Goal: Task Accomplishment & Management: Manage account settings

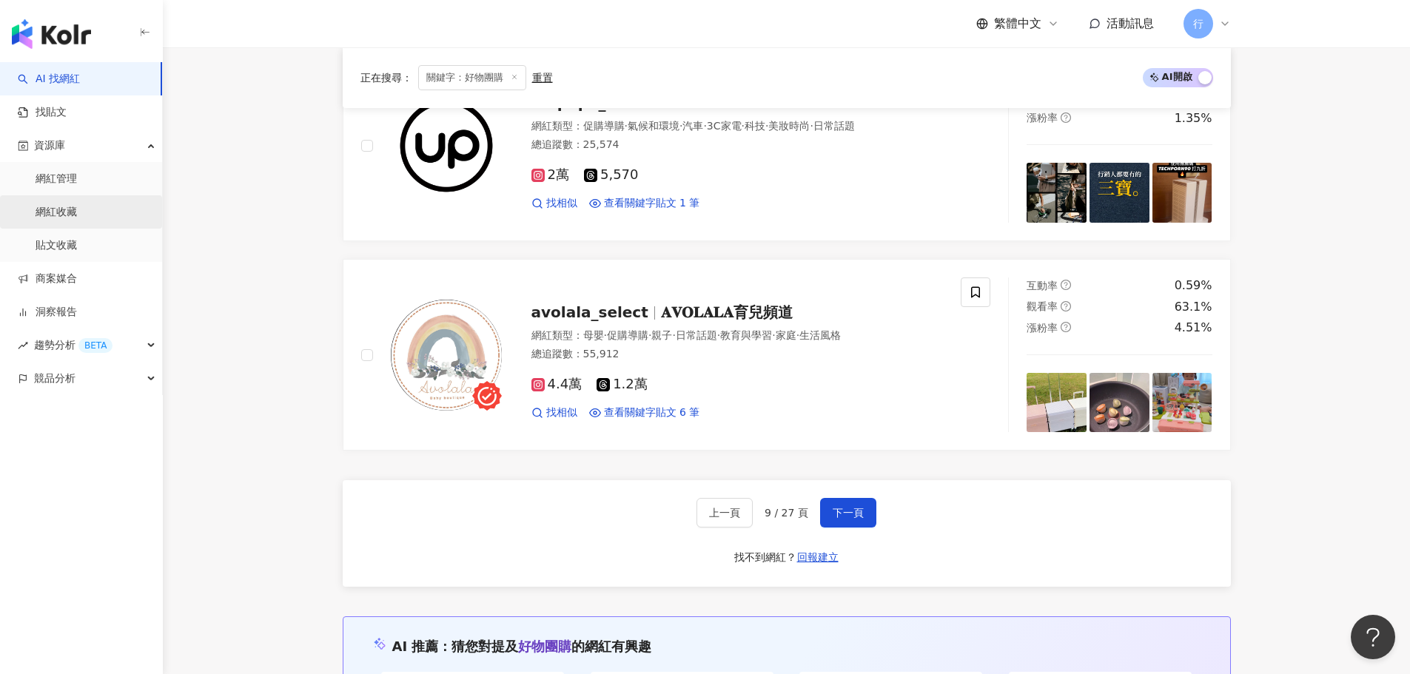
click at [65, 209] on link "網紅收藏" at bounding box center [56, 212] width 41 height 15
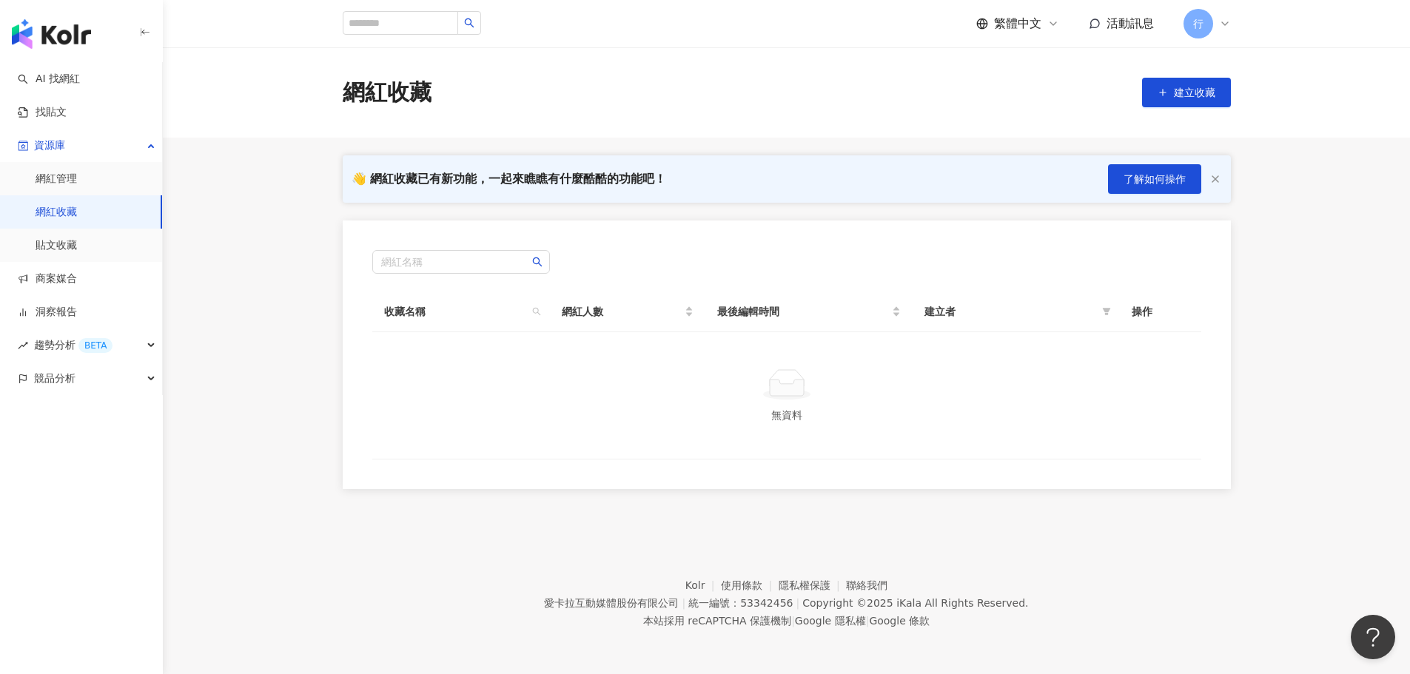
click at [77, 209] on link "網紅收藏" at bounding box center [56, 212] width 41 height 15
click at [77, 182] on link "網紅管理" at bounding box center [56, 179] width 41 height 15
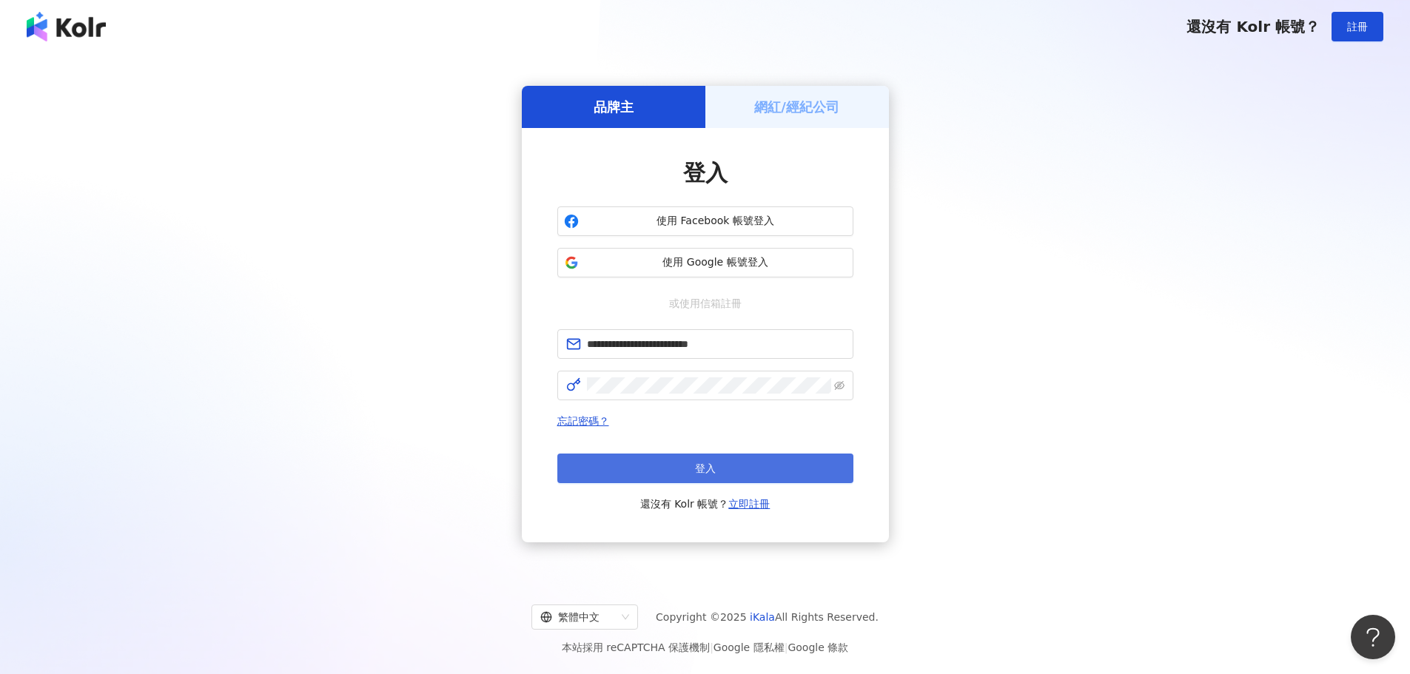
click at [709, 479] on button "登入" at bounding box center [705, 469] width 296 height 30
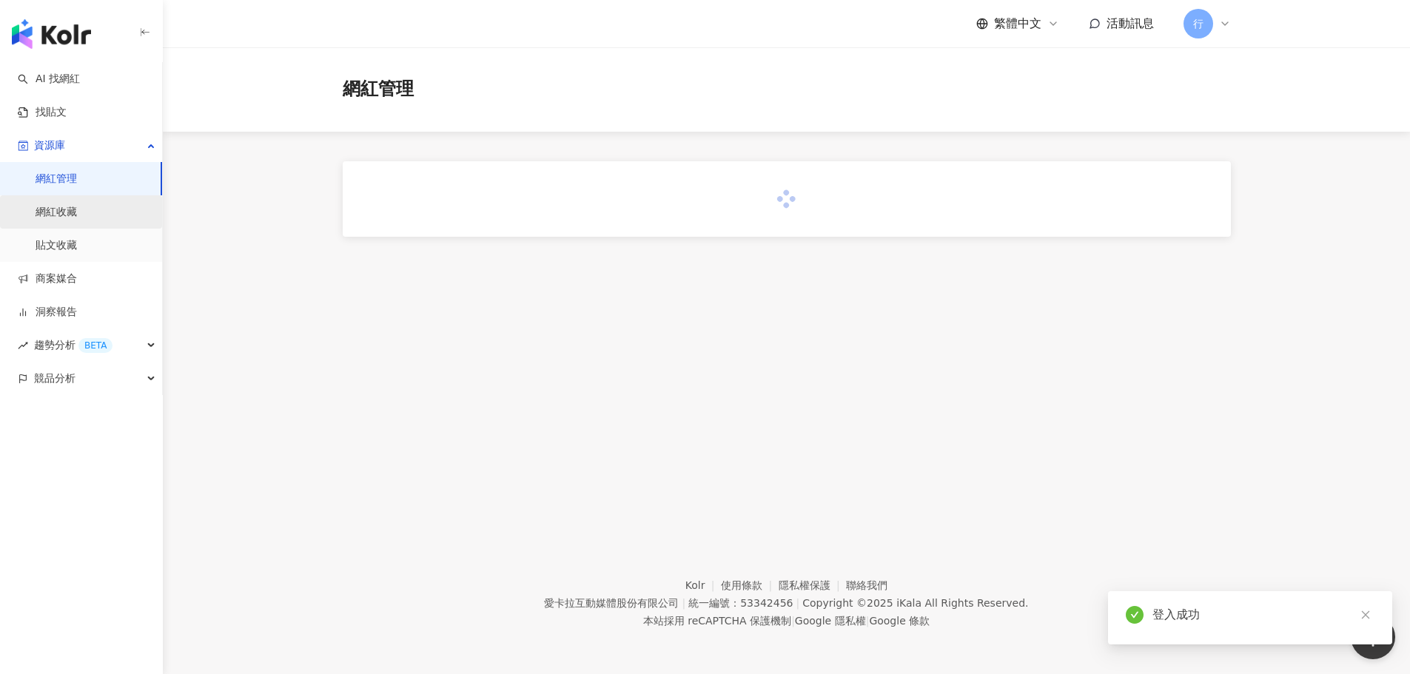
click at [77, 215] on link "網紅收藏" at bounding box center [56, 212] width 41 height 15
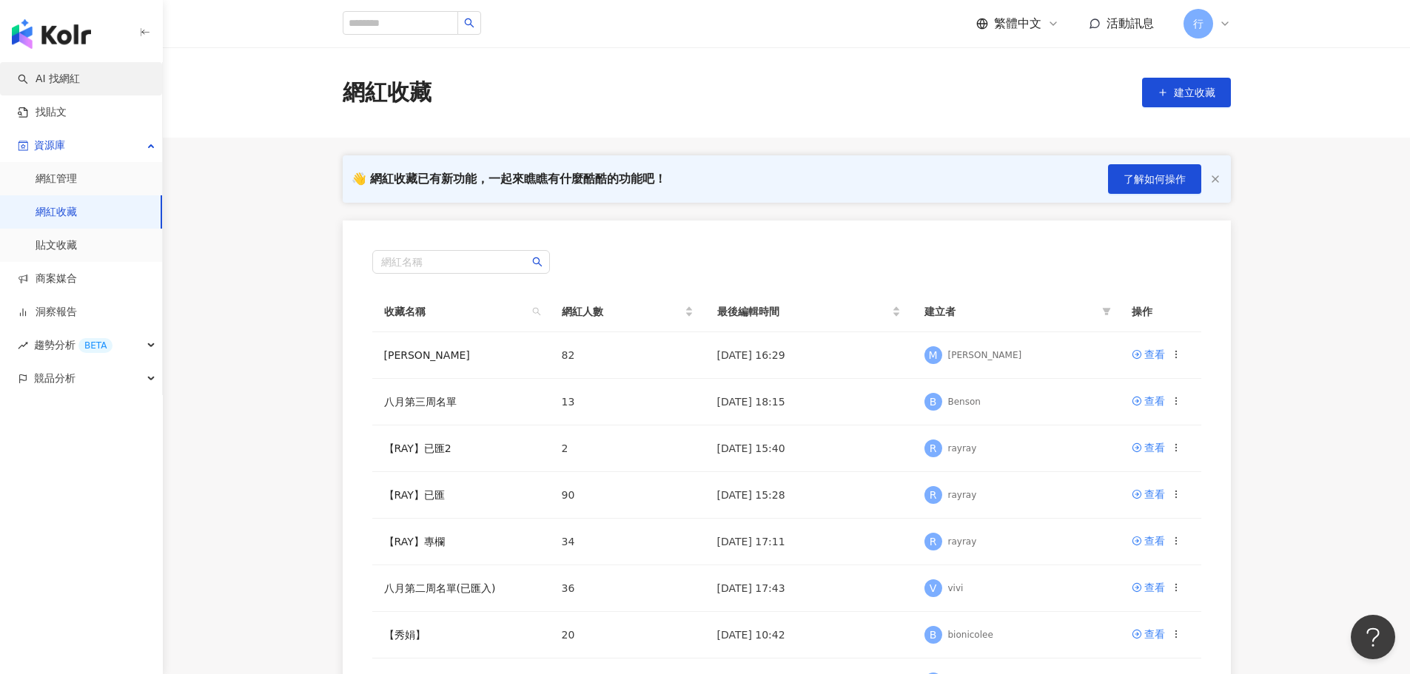
click at [80, 78] on link "AI 找網紅" at bounding box center [49, 79] width 62 height 15
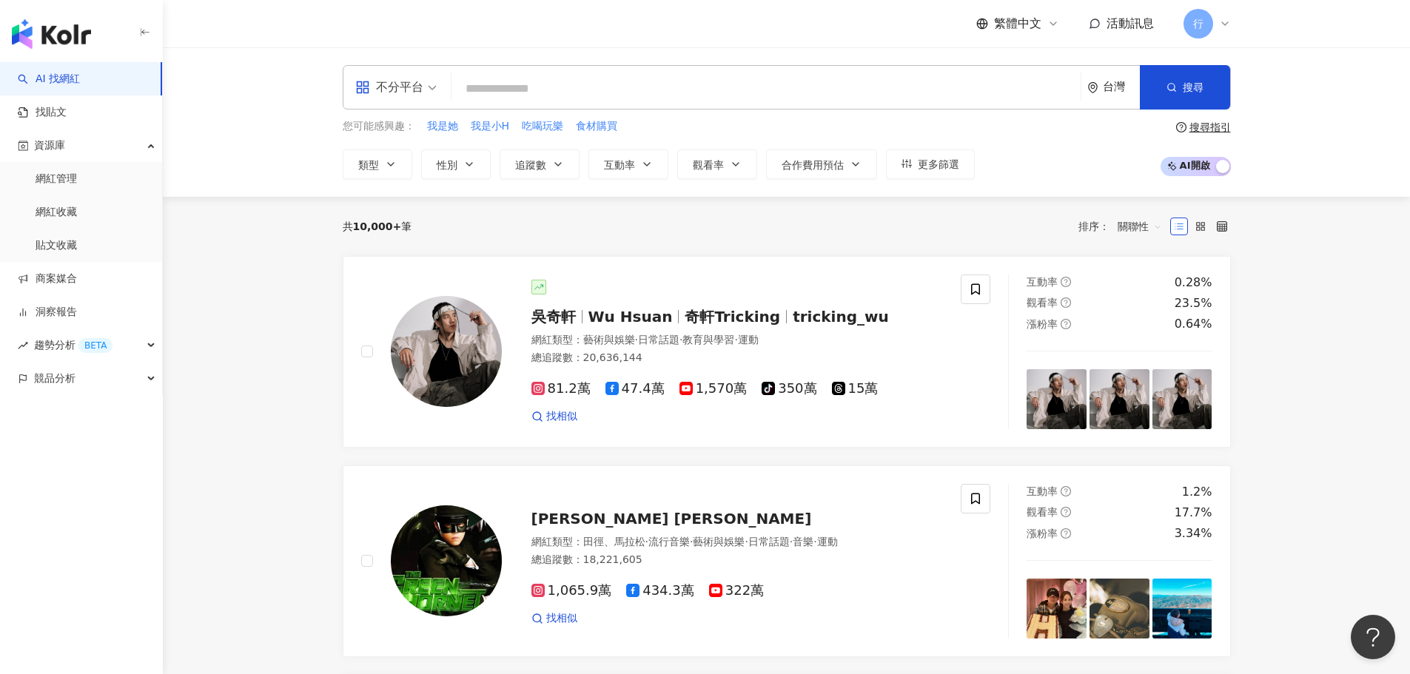
click at [531, 85] on input "search" at bounding box center [766, 89] width 617 height 28
type input "*"
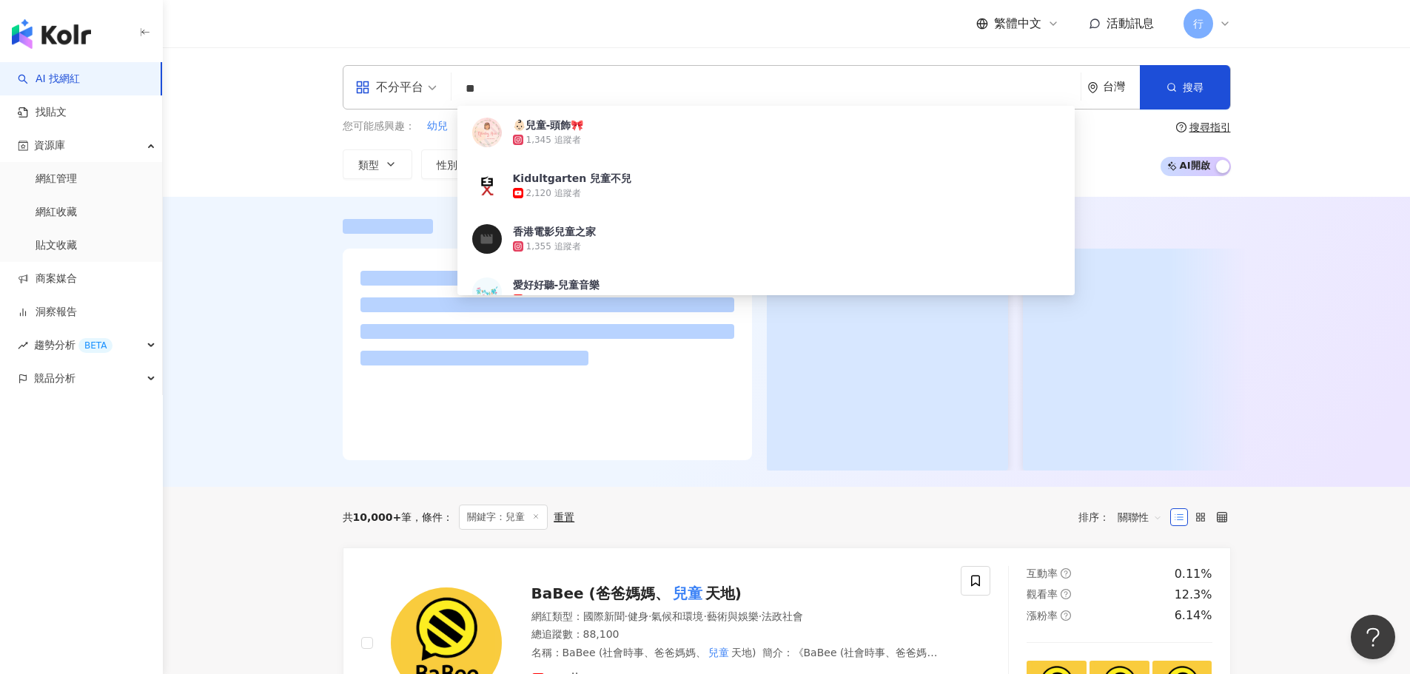
click at [273, 291] on div at bounding box center [787, 342] width 1248 height 290
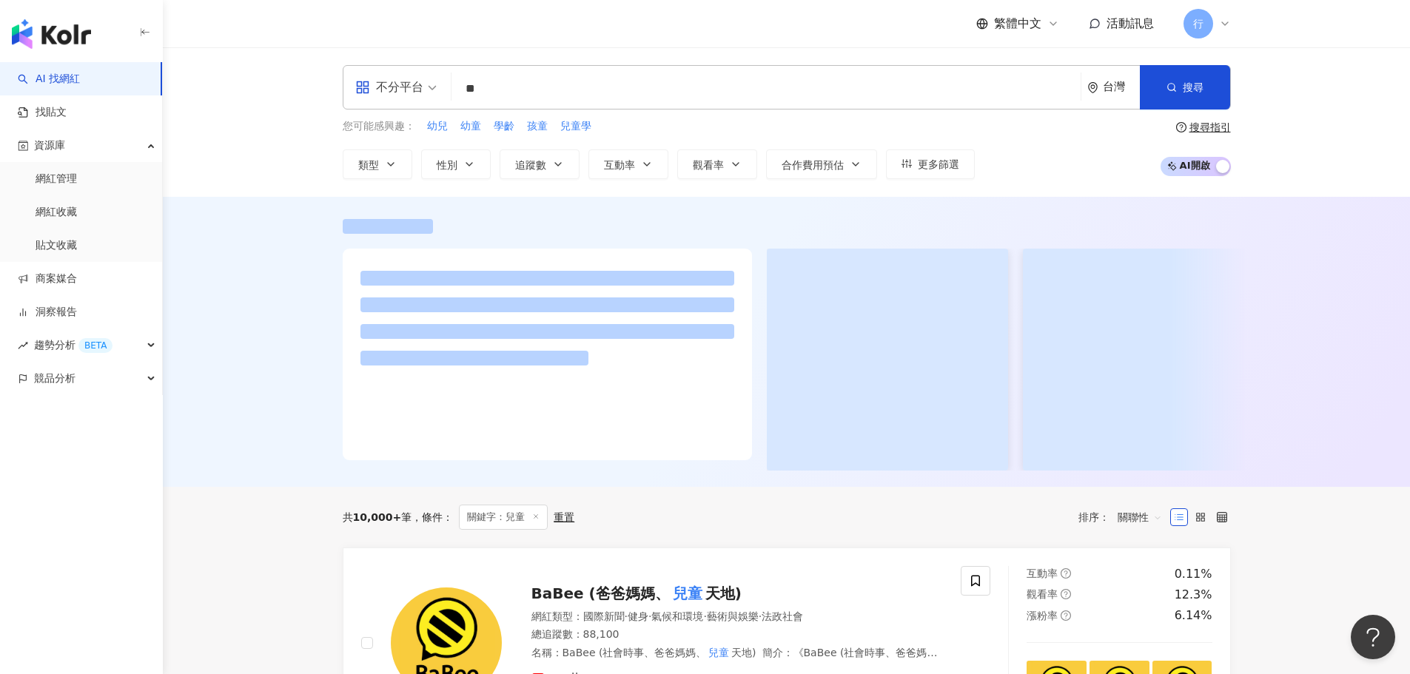
click at [529, 89] on input "**" at bounding box center [766, 89] width 617 height 28
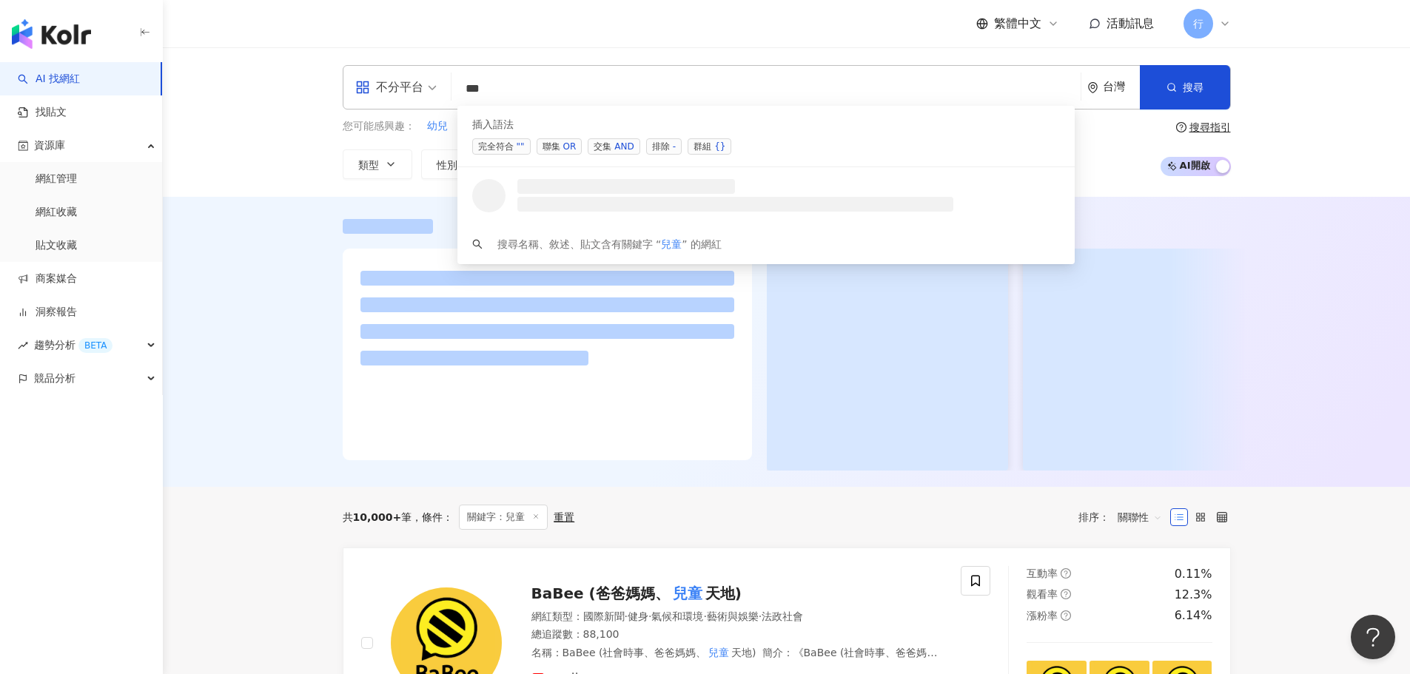
click at [609, 152] on span "交集 AND" at bounding box center [614, 146] width 52 height 16
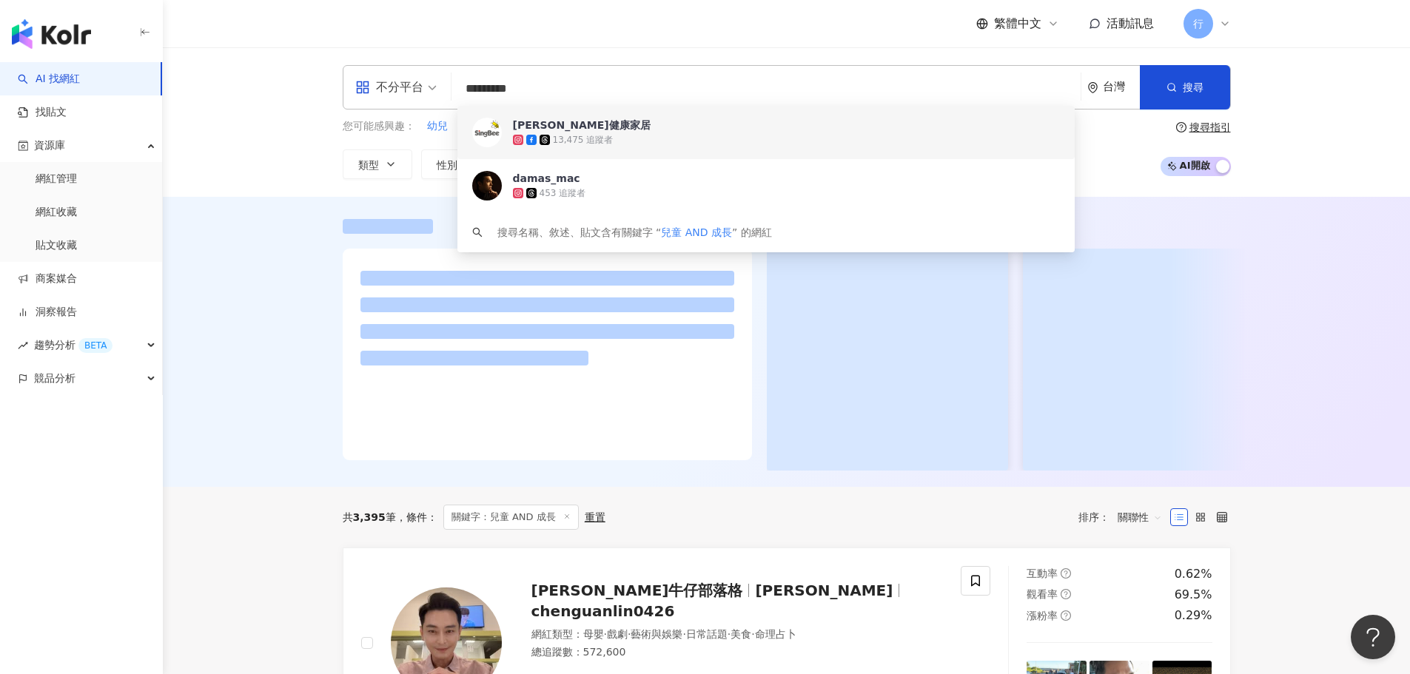
click at [251, 341] on div at bounding box center [787, 342] width 1248 height 290
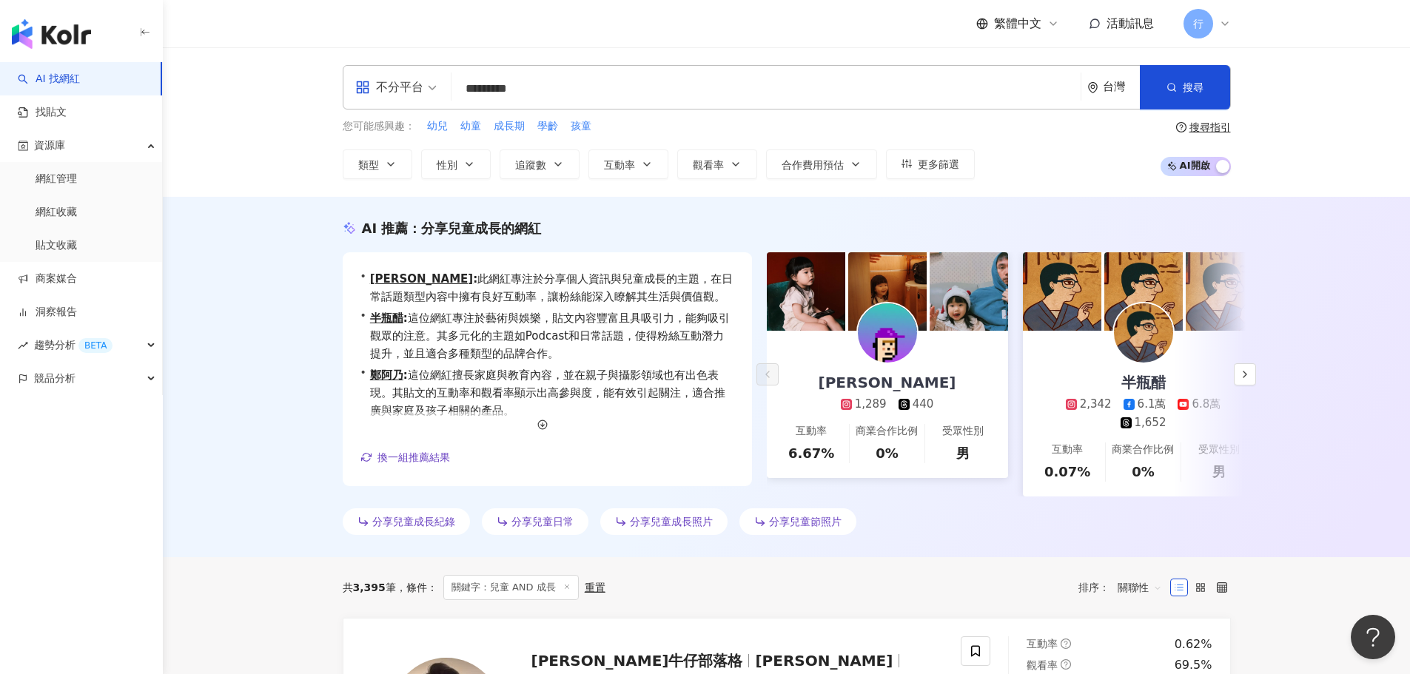
click at [546, 90] on input "*********" at bounding box center [766, 89] width 617 height 28
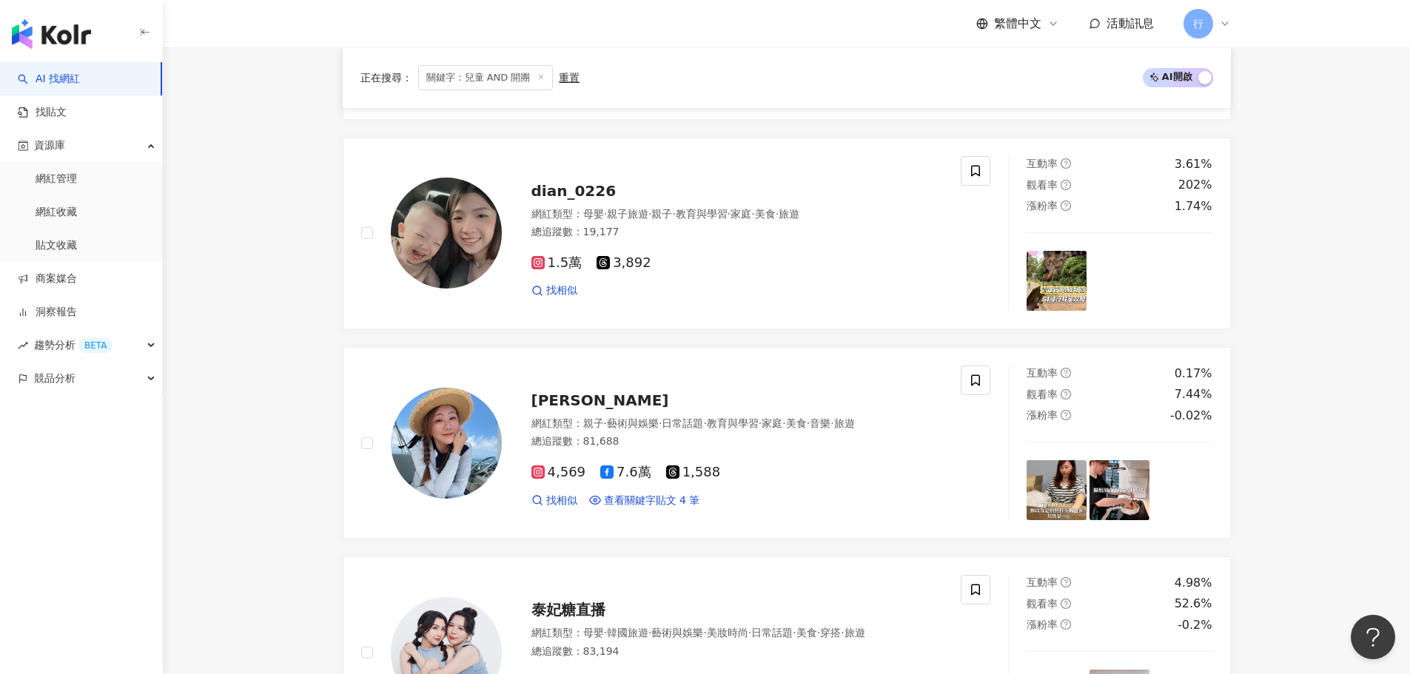
scroll to position [888, 0]
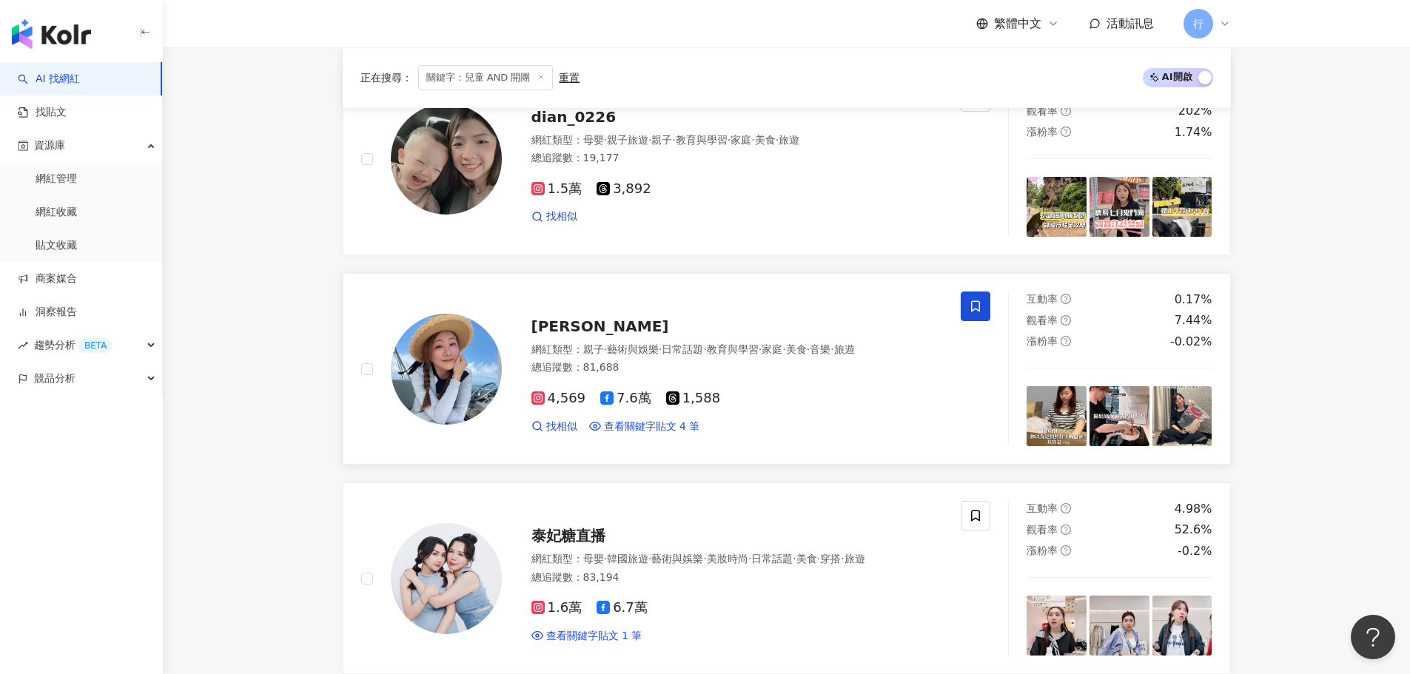
type input "*********"
click at [967, 318] on span at bounding box center [976, 307] width 30 height 30
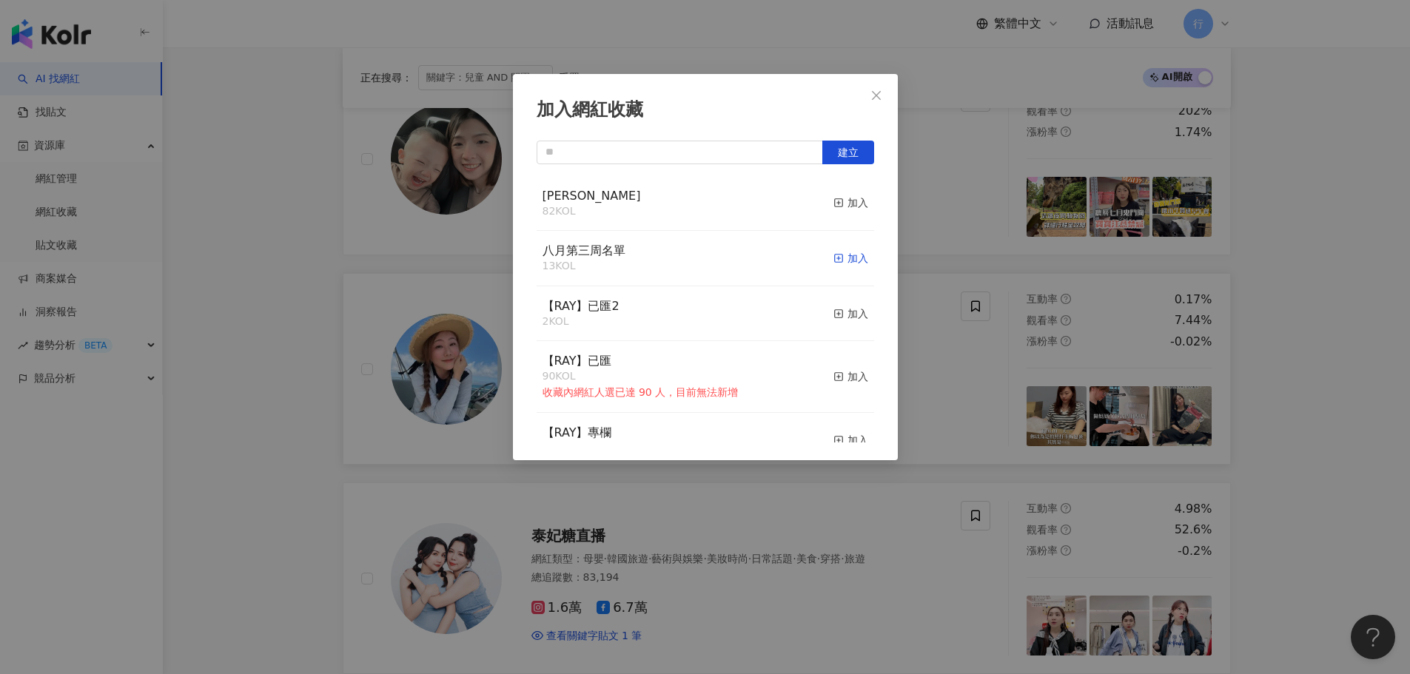
click at [838, 261] on div "加入" at bounding box center [851, 258] width 35 height 16
click at [877, 101] on icon "close" at bounding box center [877, 96] width 12 height 12
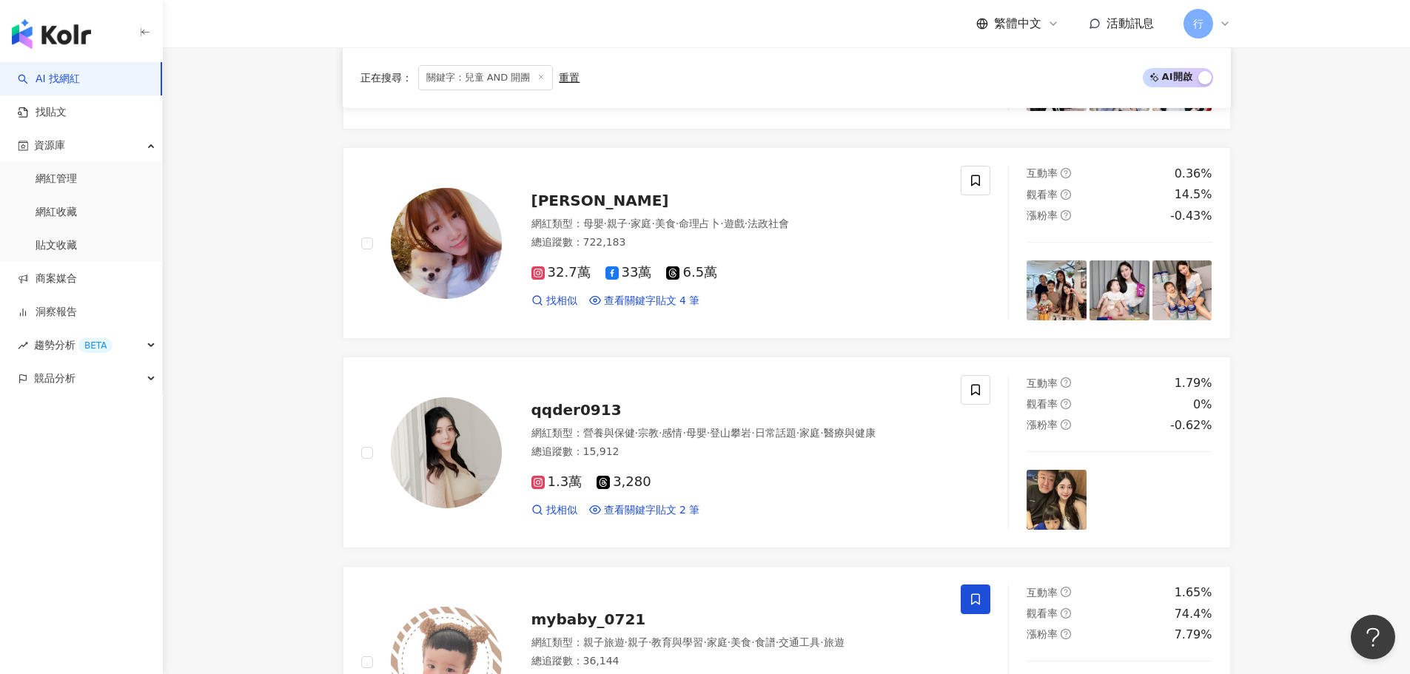
scroll to position [1555, 0]
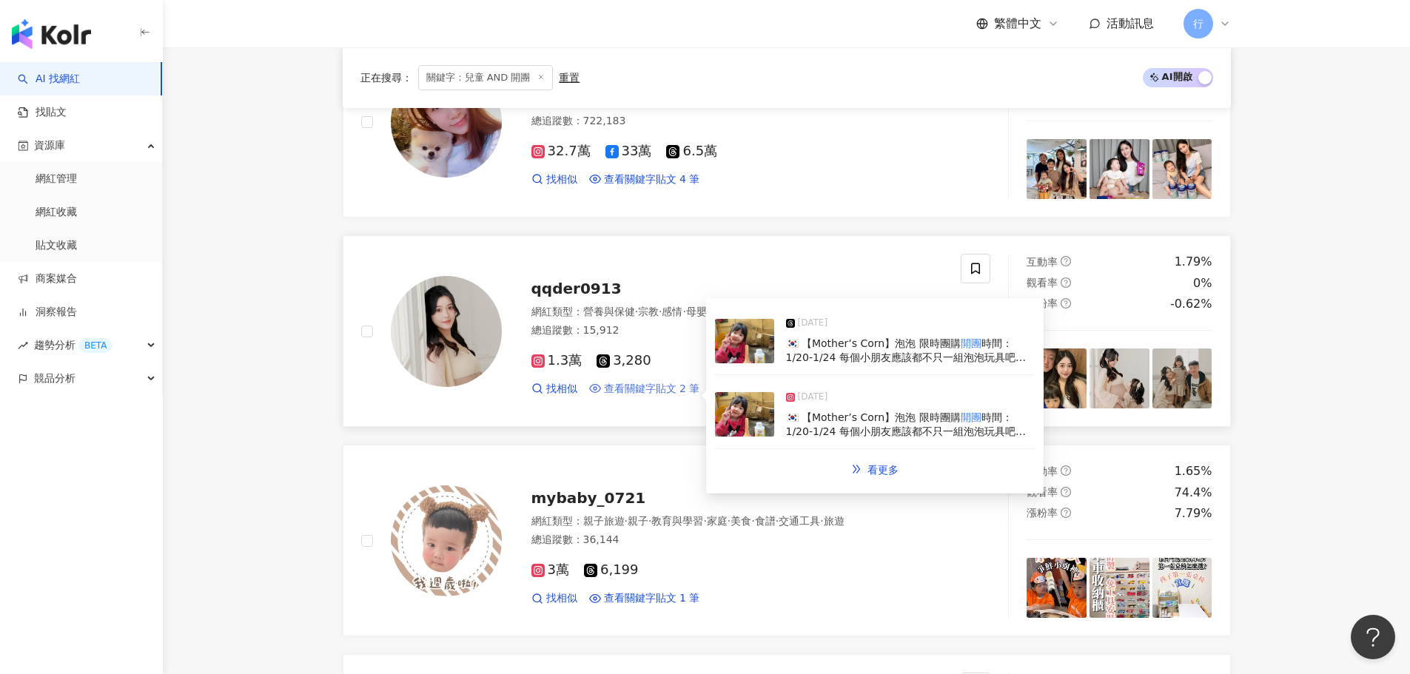
click at [661, 397] on span "查看關鍵字貼文 2 筆" at bounding box center [652, 389] width 96 height 15
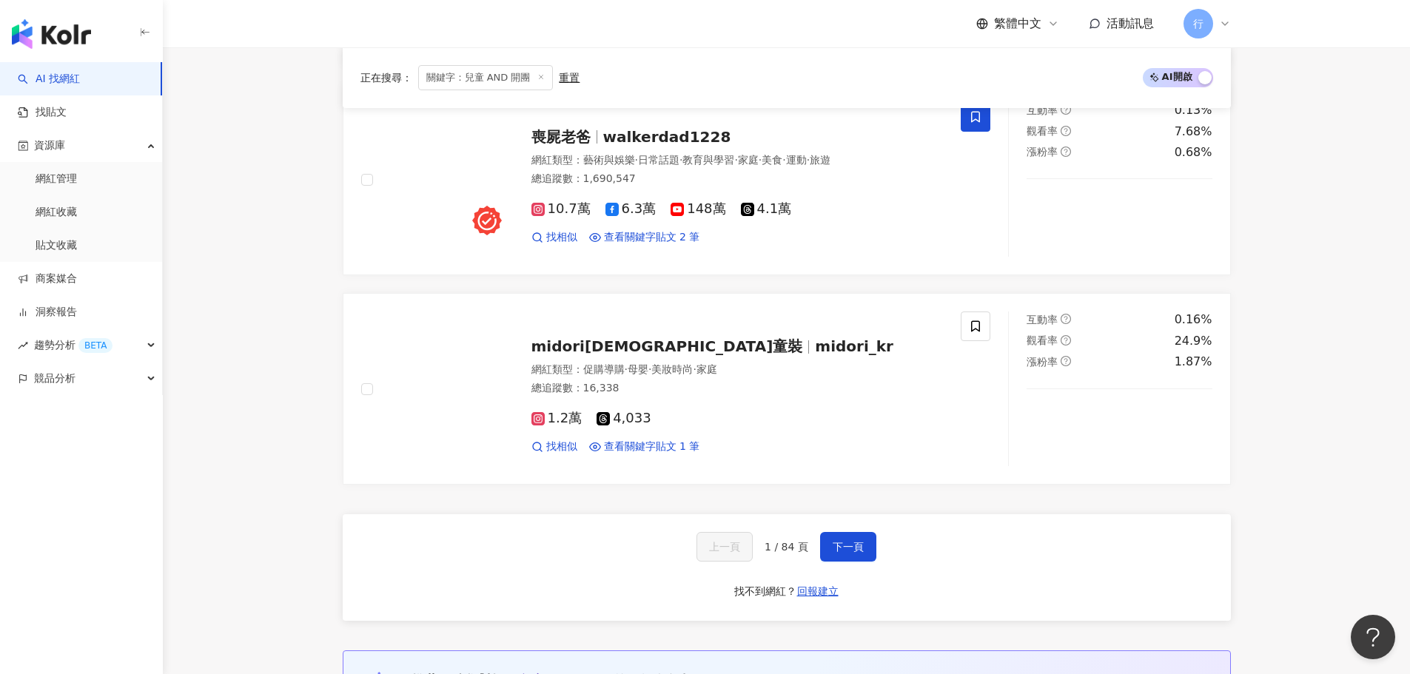
scroll to position [2369, 0]
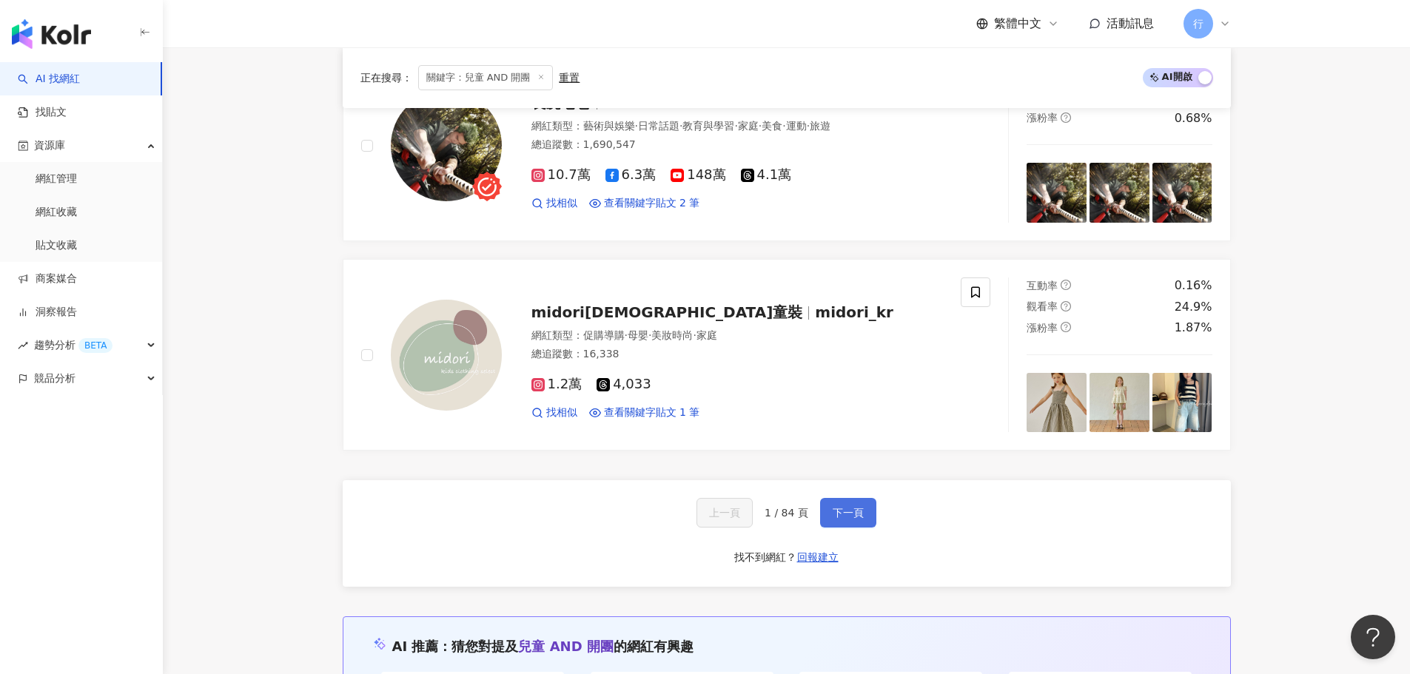
click at [851, 522] on button "下一頁" at bounding box center [848, 513] width 56 height 30
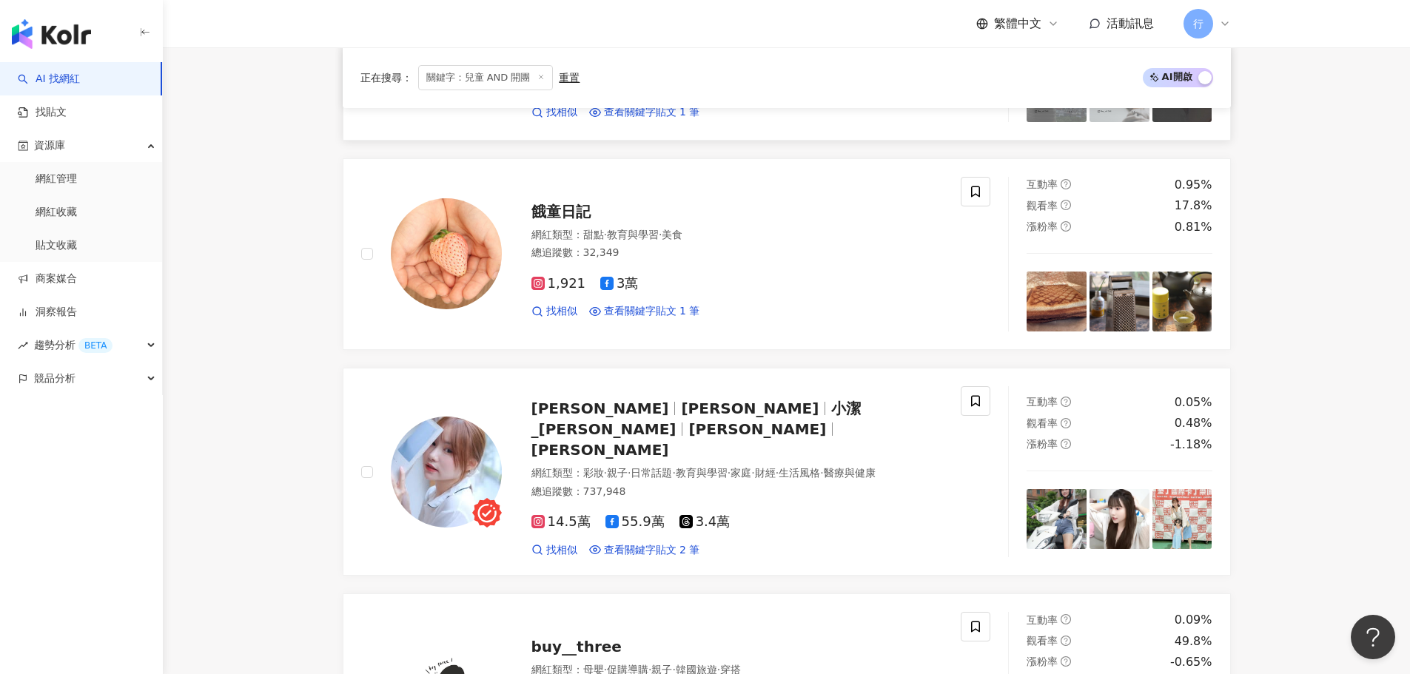
scroll to position [666, 0]
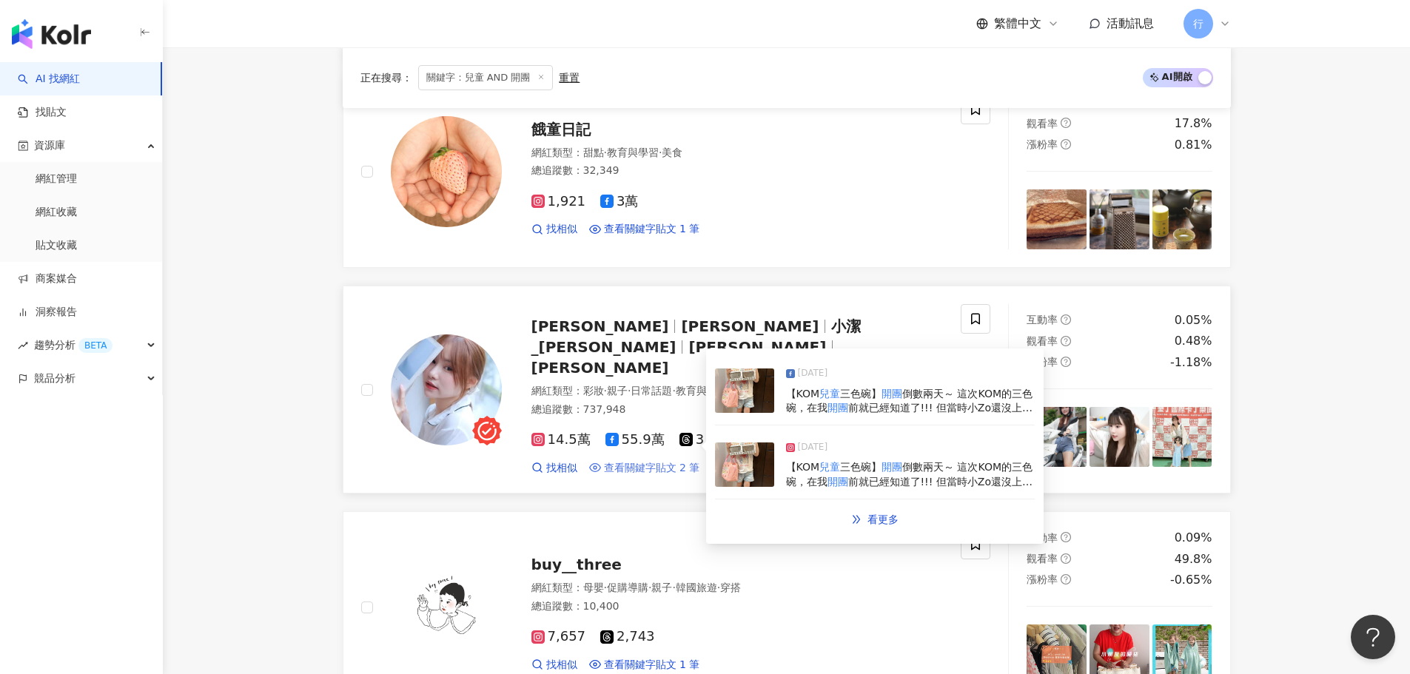
click at [647, 461] on span "查看關鍵字貼文 2 筆" at bounding box center [652, 468] width 96 height 15
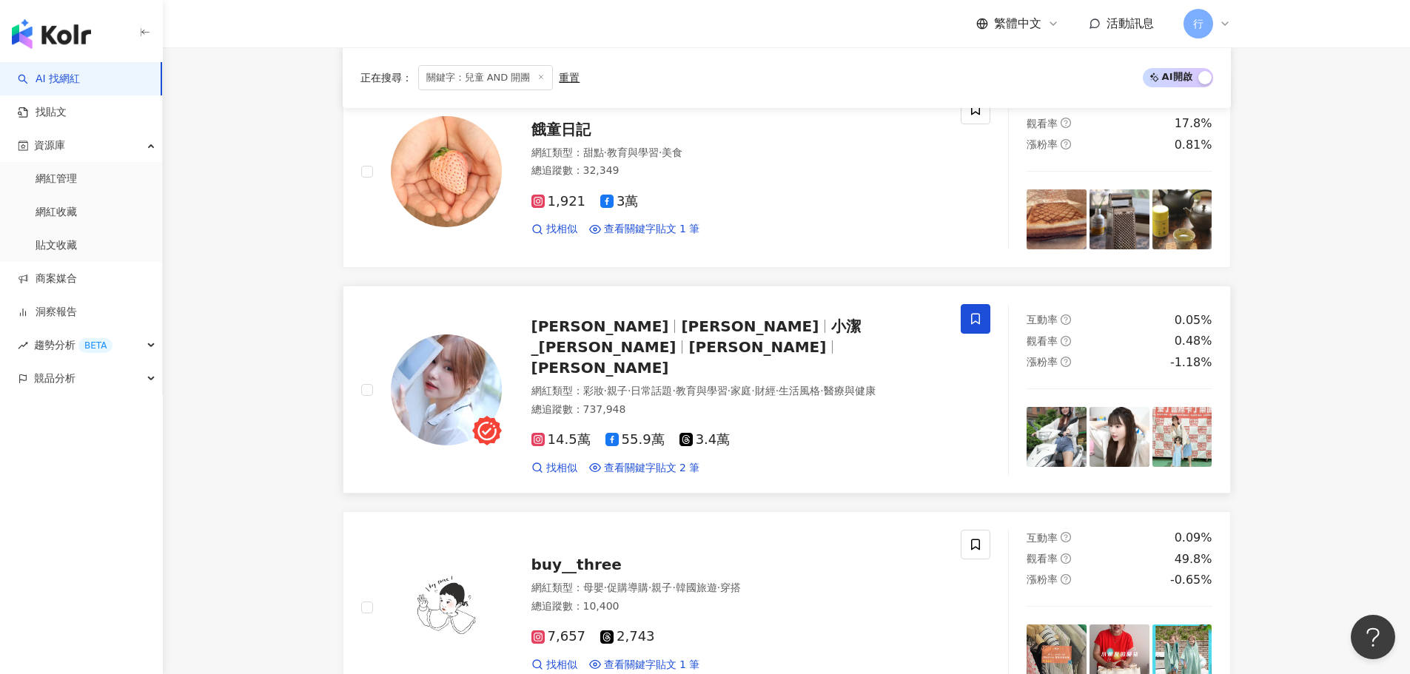
click at [982, 325] on span at bounding box center [976, 319] width 30 height 30
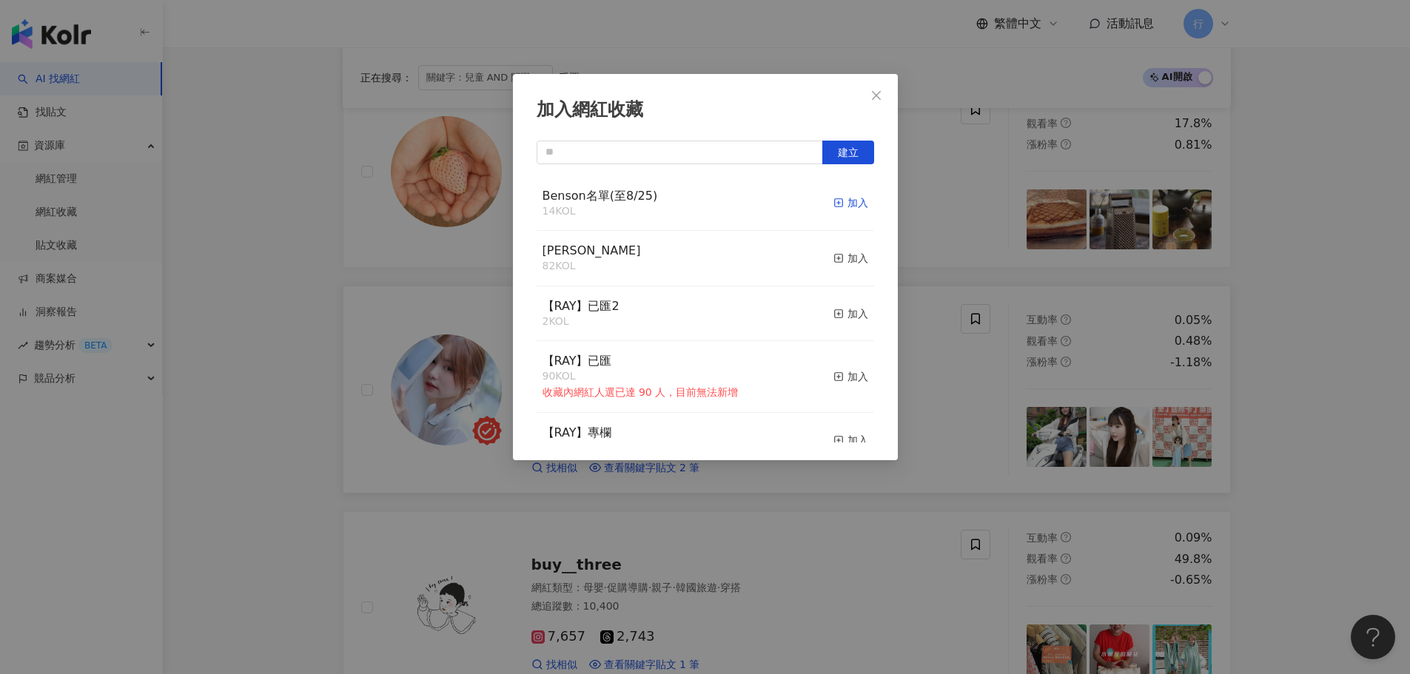
click at [847, 206] on div "加入" at bounding box center [851, 203] width 35 height 16
click at [880, 98] on icon "close" at bounding box center [876, 94] width 9 height 9
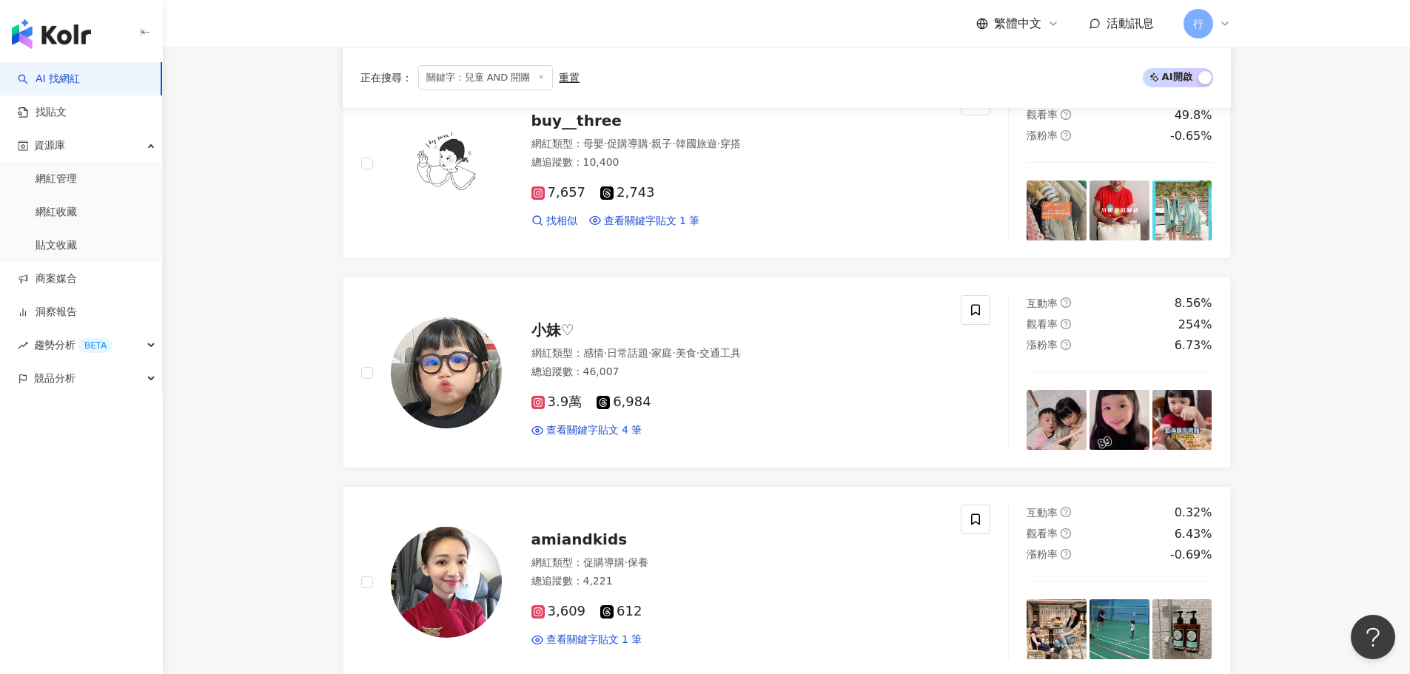
scroll to position [1037, 0]
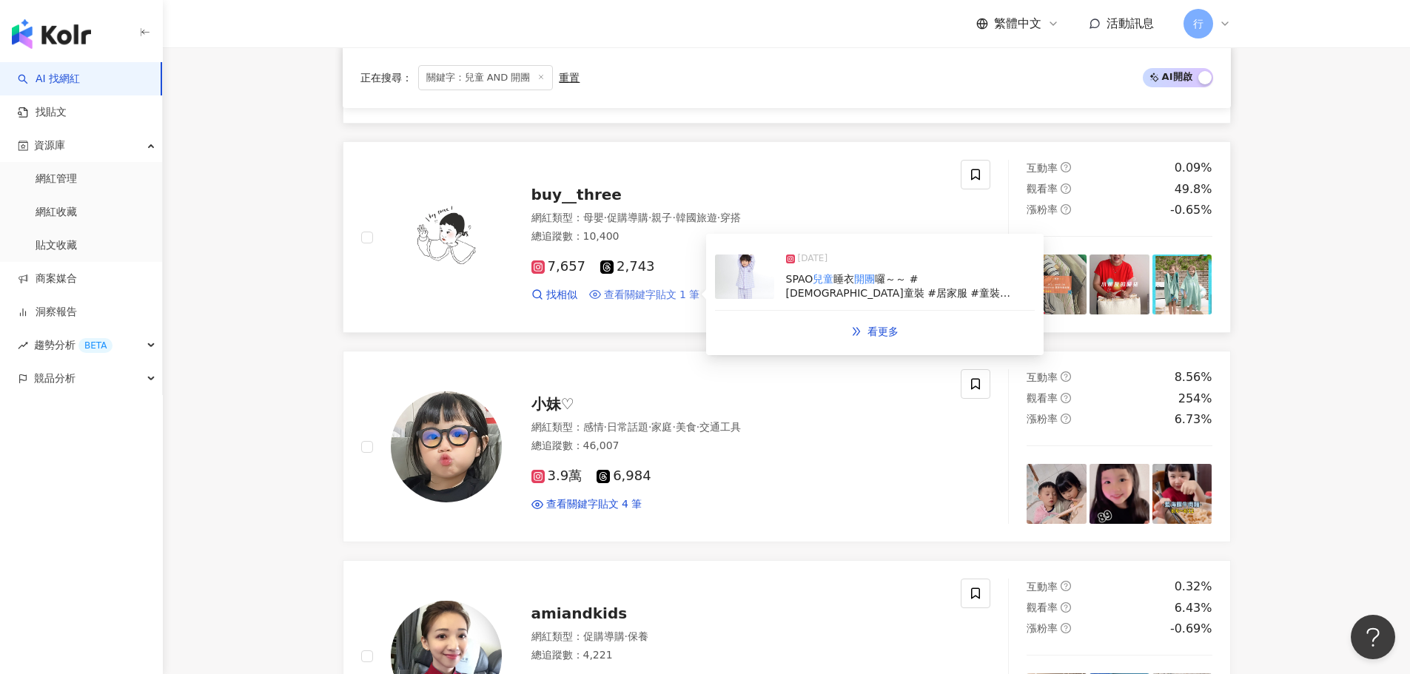
click at [656, 288] on span "查看關鍵字貼文 1 筆" at bounding box center [652, 295] width 96 height 15
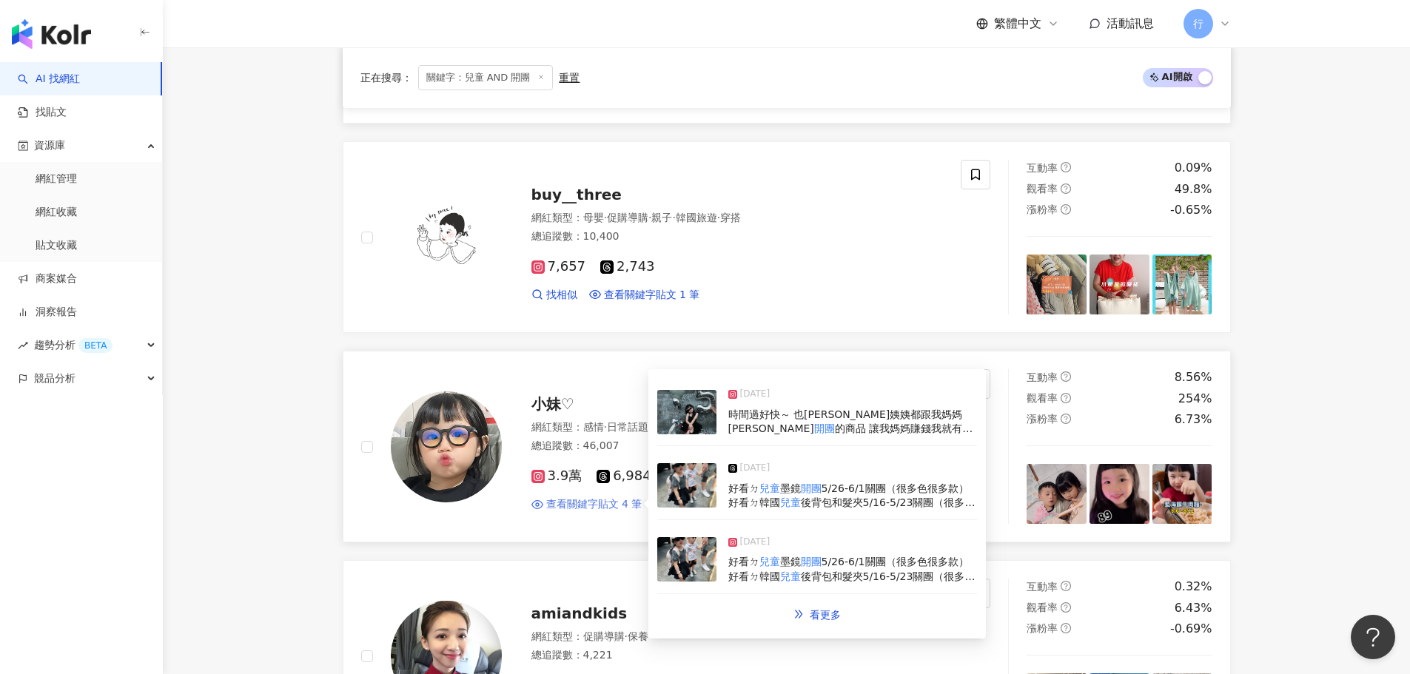
click at [589, 498] on span "查看關鍵字貼文 4 筆" at bounding box center [594, 505] width 96 height 15
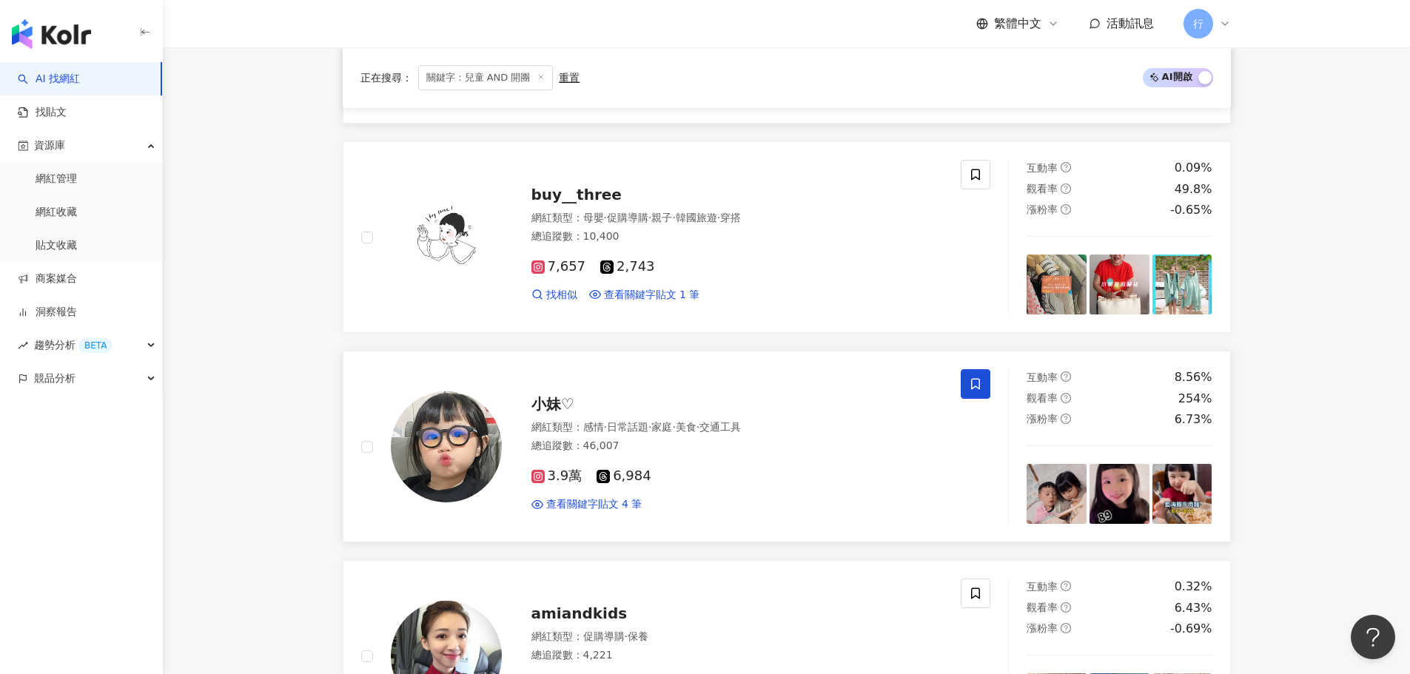
click at [967, 369] on span at bounding box center [976, 384] width 30 height 30
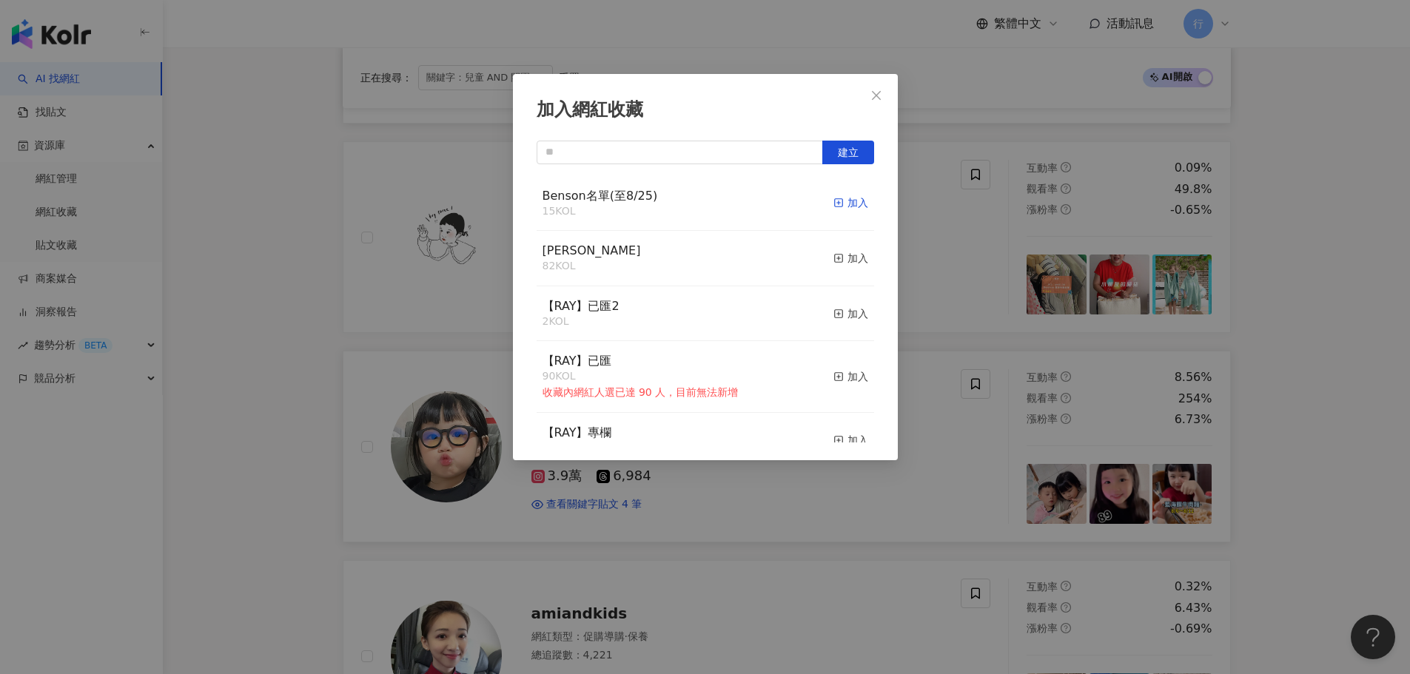
click at [843, 204] on div "加入" at bounding box center [851, 203] width 35 height 16
click at [241, 315] on div "加入網紅收藏 建立 Benson名單(至8/25) 15 KOL 加入 Monica 82 KOL 加入 【RAY】已匯2 2 KOL 加入 【RAY】已匯 …" at bounding box center [705, 337] width 1410 height 674
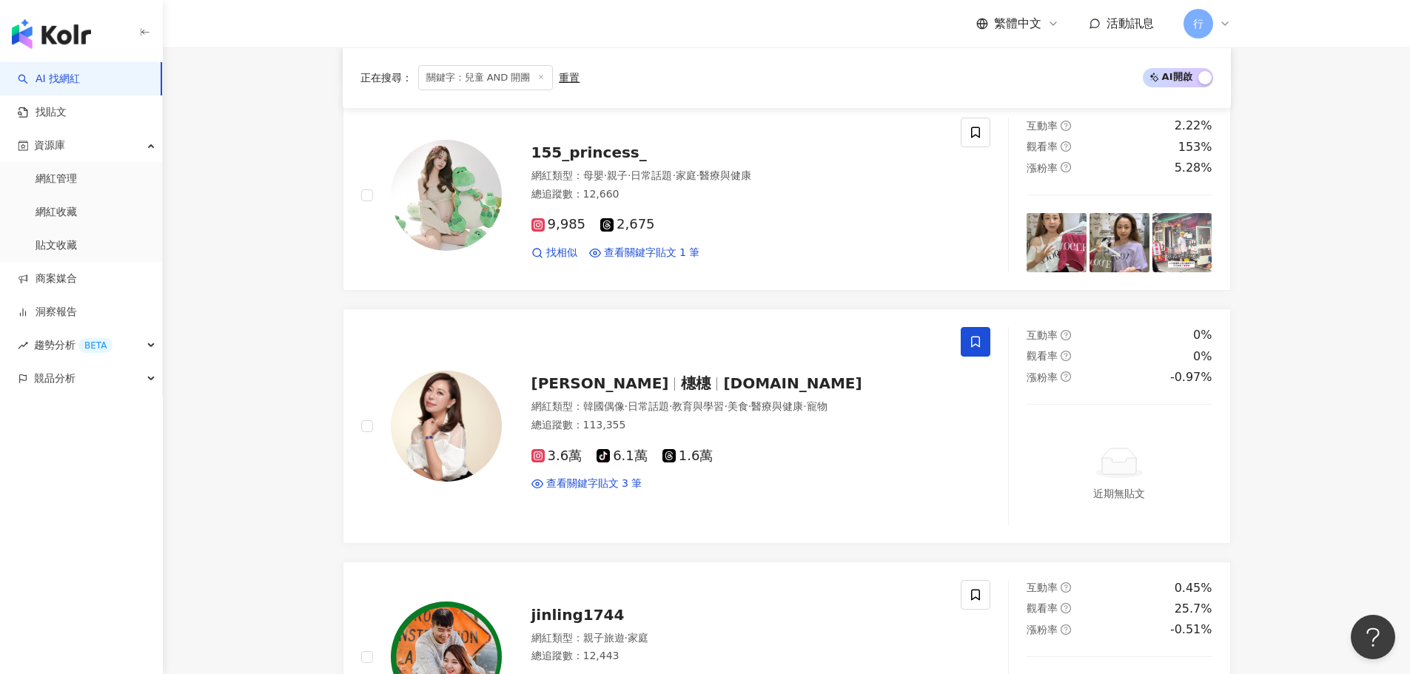
scroll to position [1925, 0]
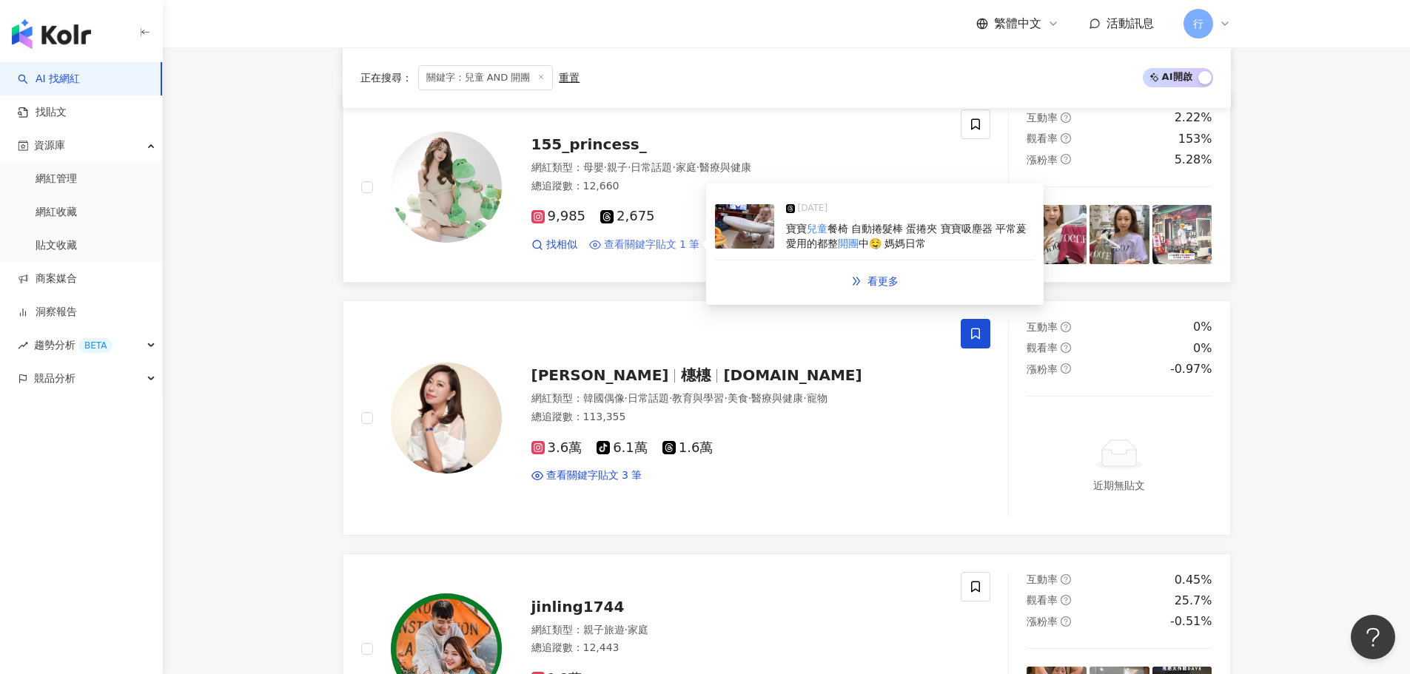
click at [634, 238] on span "查看關鍵字貼文 1 筆" at bounding box center [652, 245] width 96 height 15
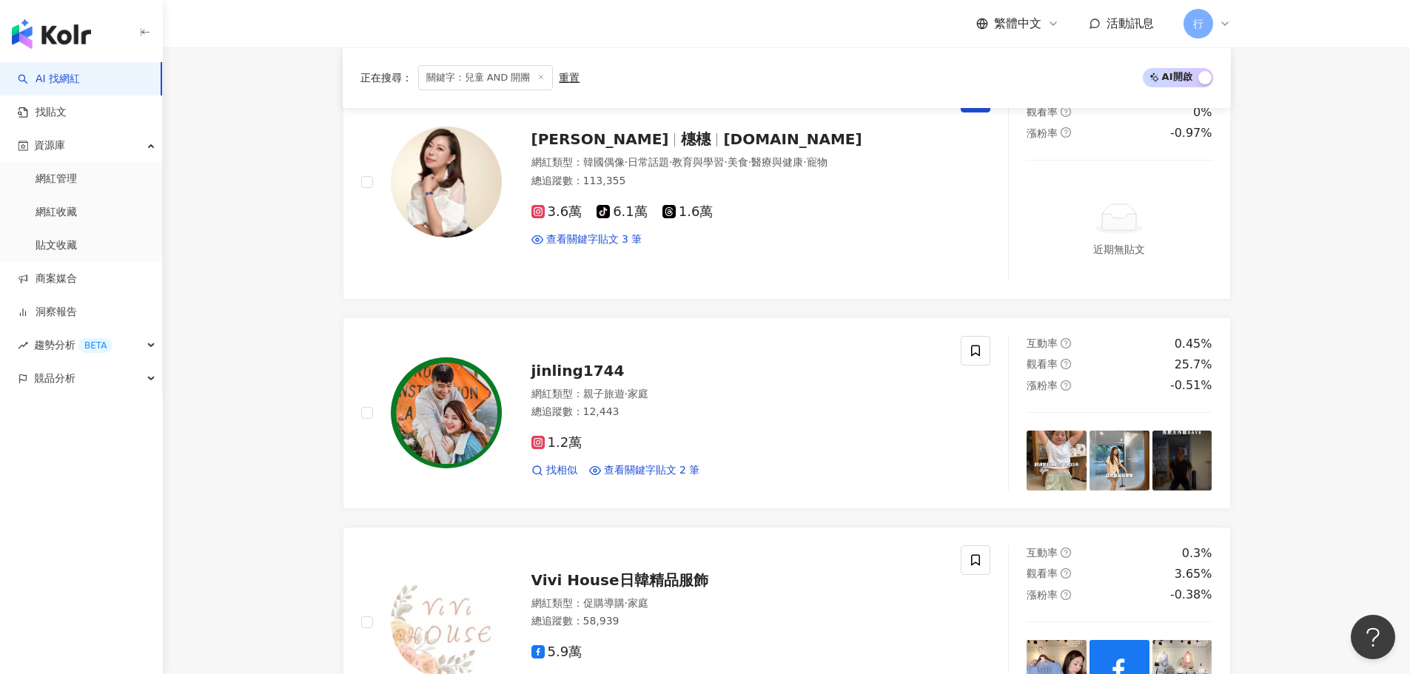
scroll to position [2221, 0]
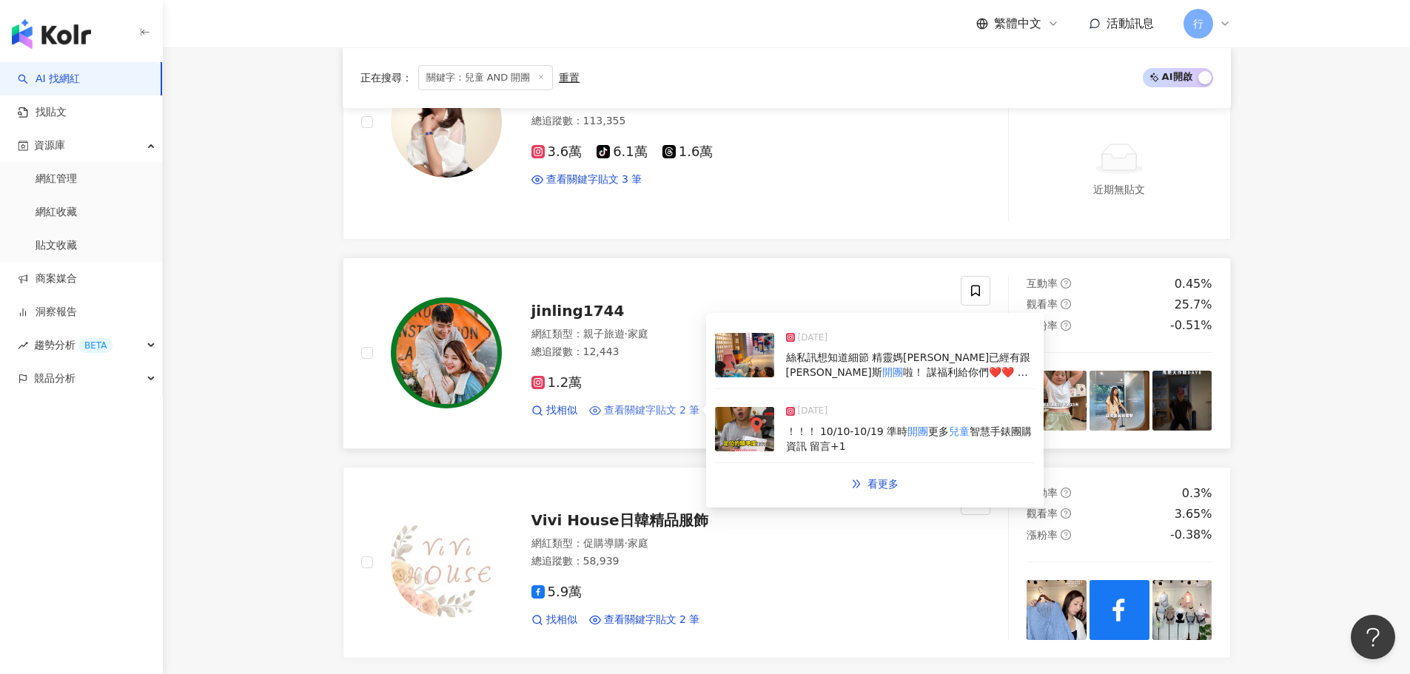
click at [660, 403] on span "查看關鍵字貼文 2 筆" at bounding box center [652, 410] width 96 height 15
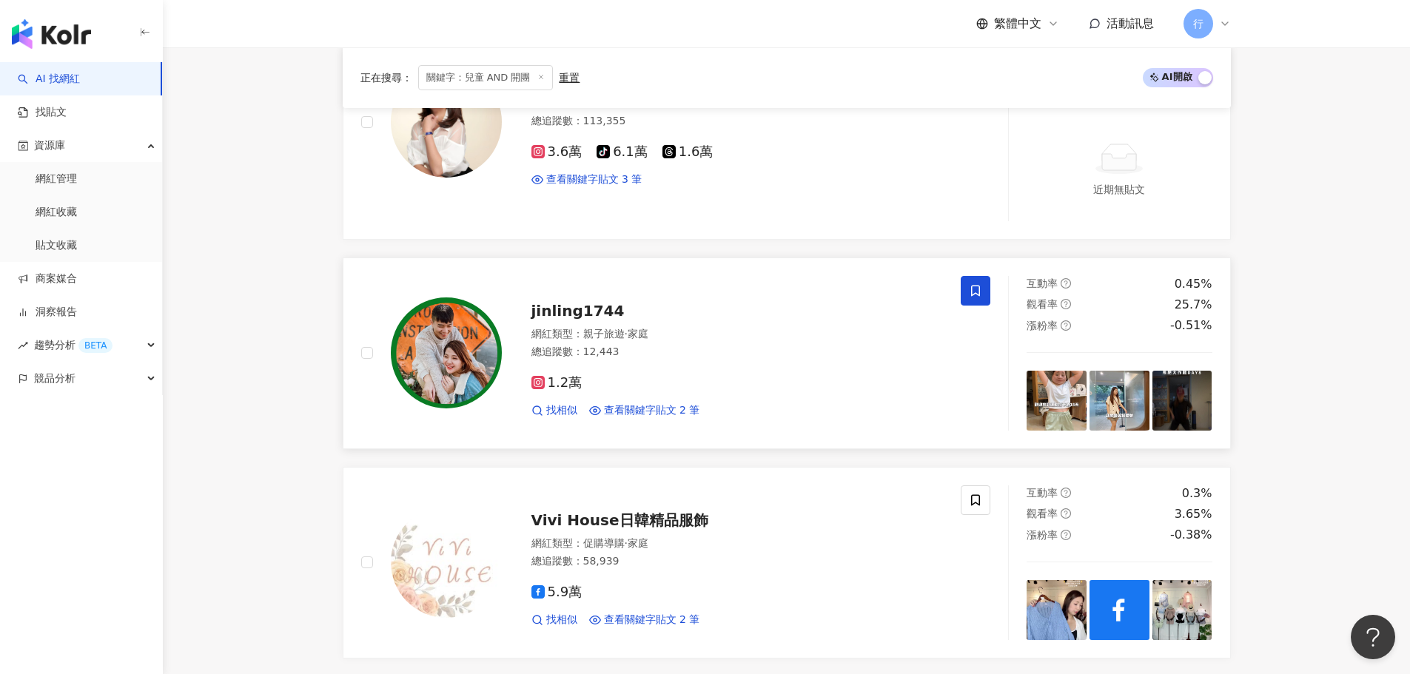
click at [971, 284] on icon at bounding box center [975, 290] width 13 height 13
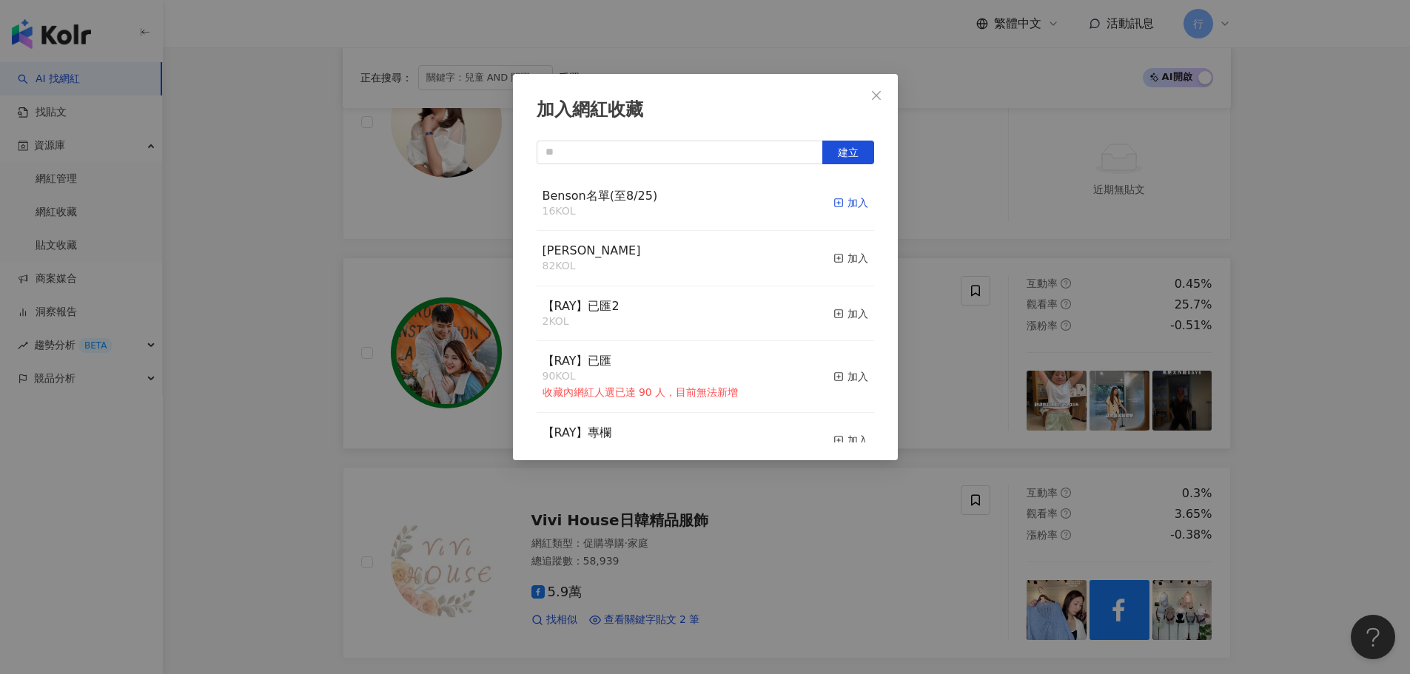
click at [847, 204] on div "加入" at bounding box center [851, 203] width 35 height 16
click at [878, 92] on icon "close" at bounding box center [877, 96] width 12 height 12
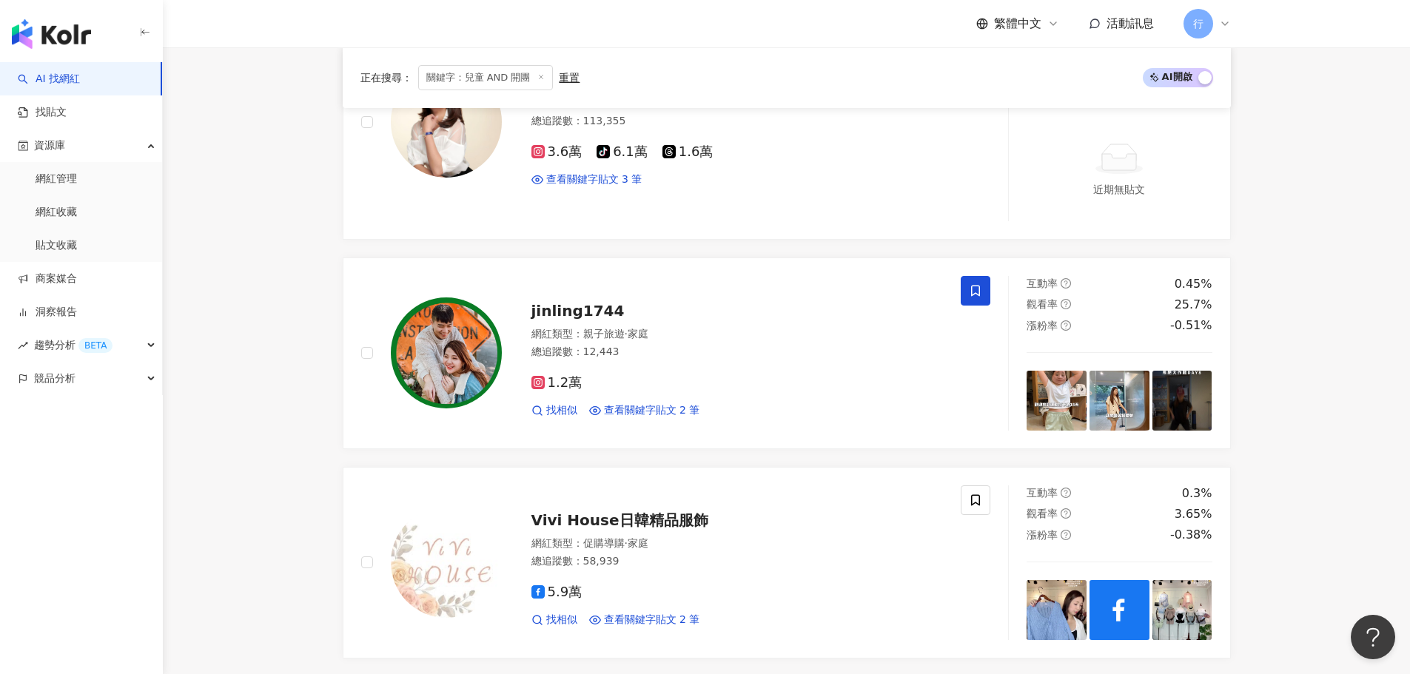
scroll to position [2591, 0]
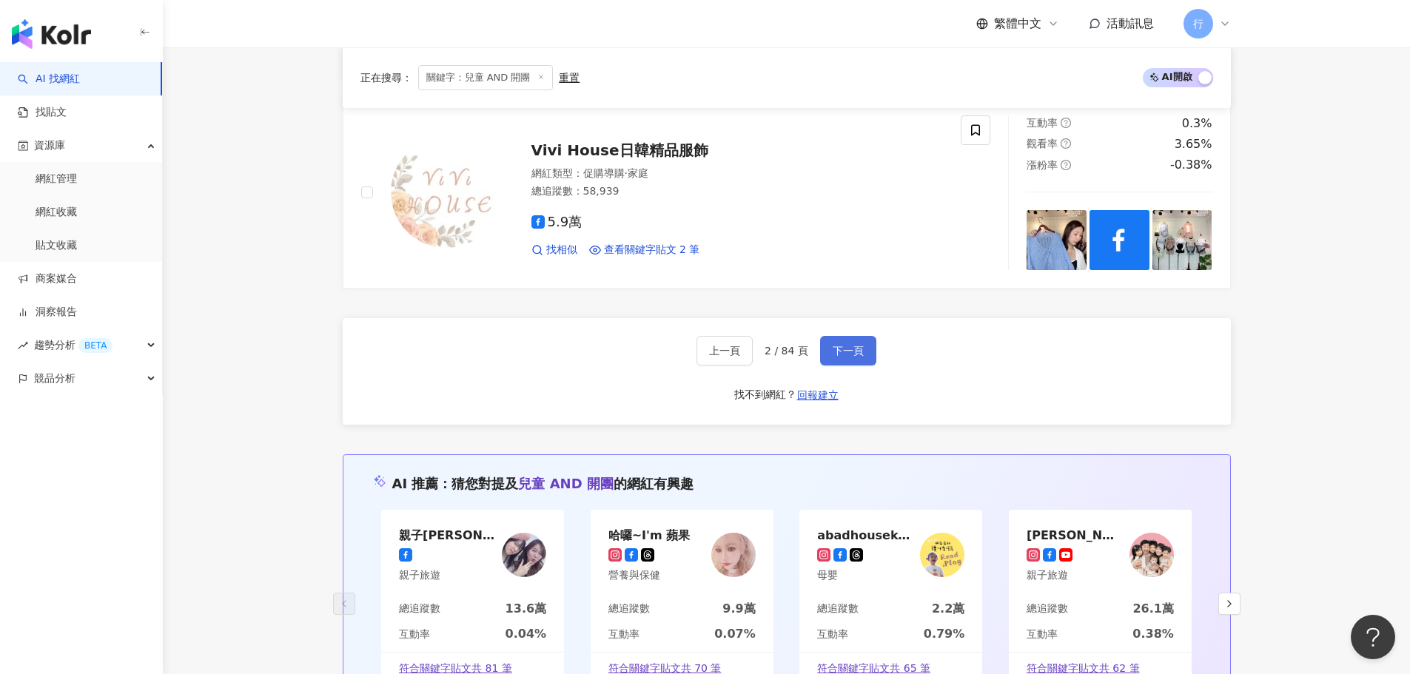
click at [860, 345] on span "下一頁" at bounding box center [848, 351] width 31 height 12
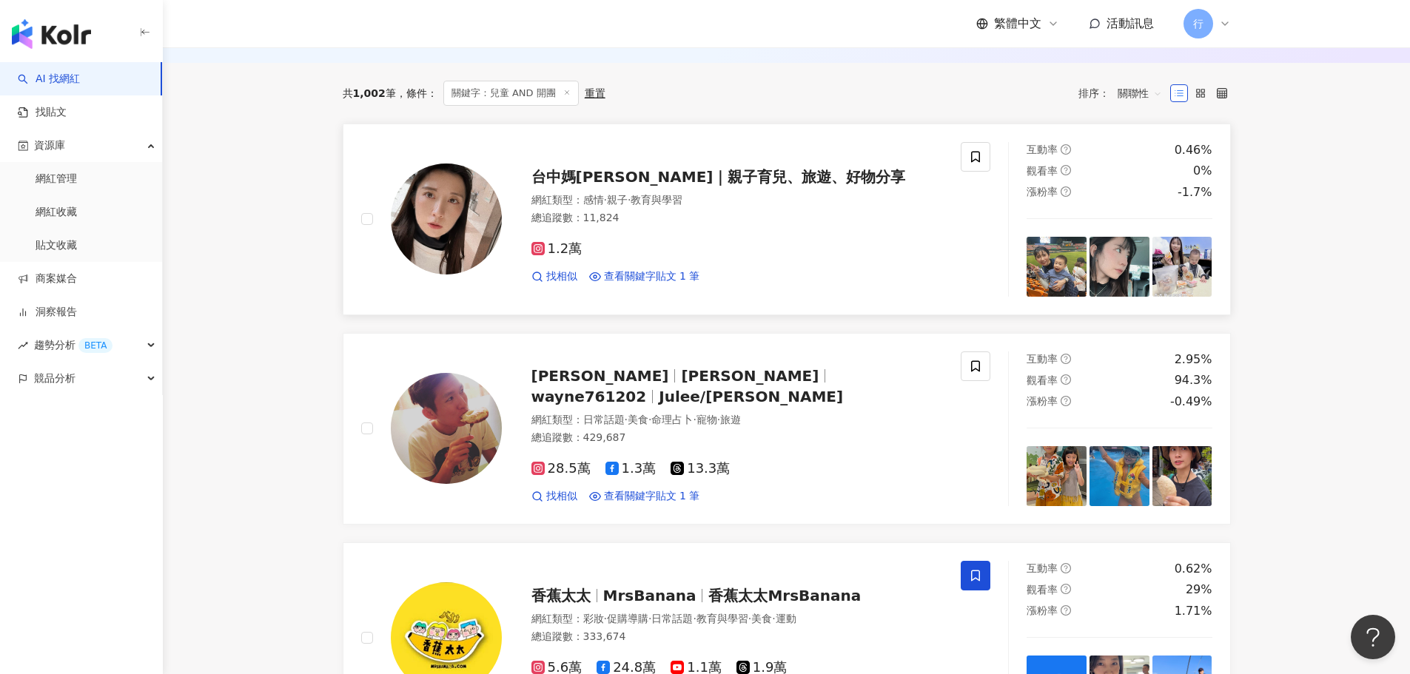
scroll to position [0, 0]
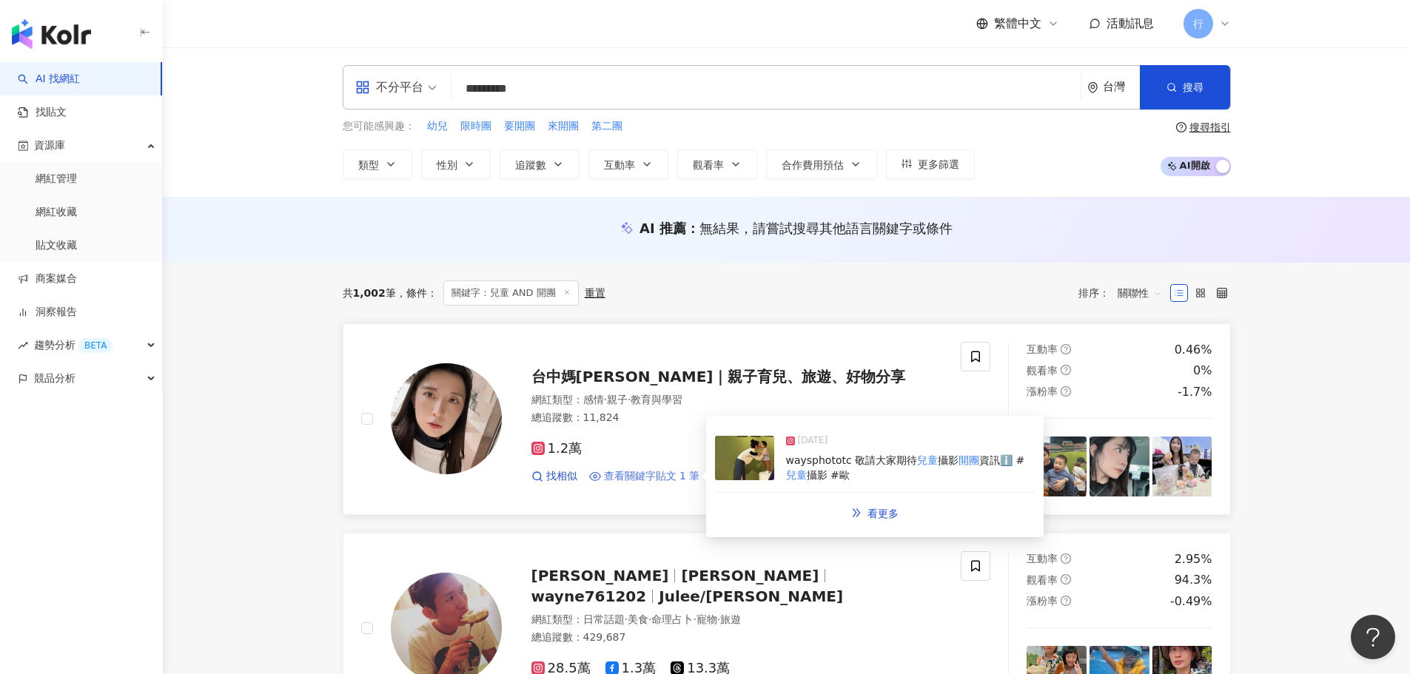
click at [685, 474] on span "查看關鍵字貼文 1 筆" at bounding box center [652, 476] width 96 height 15
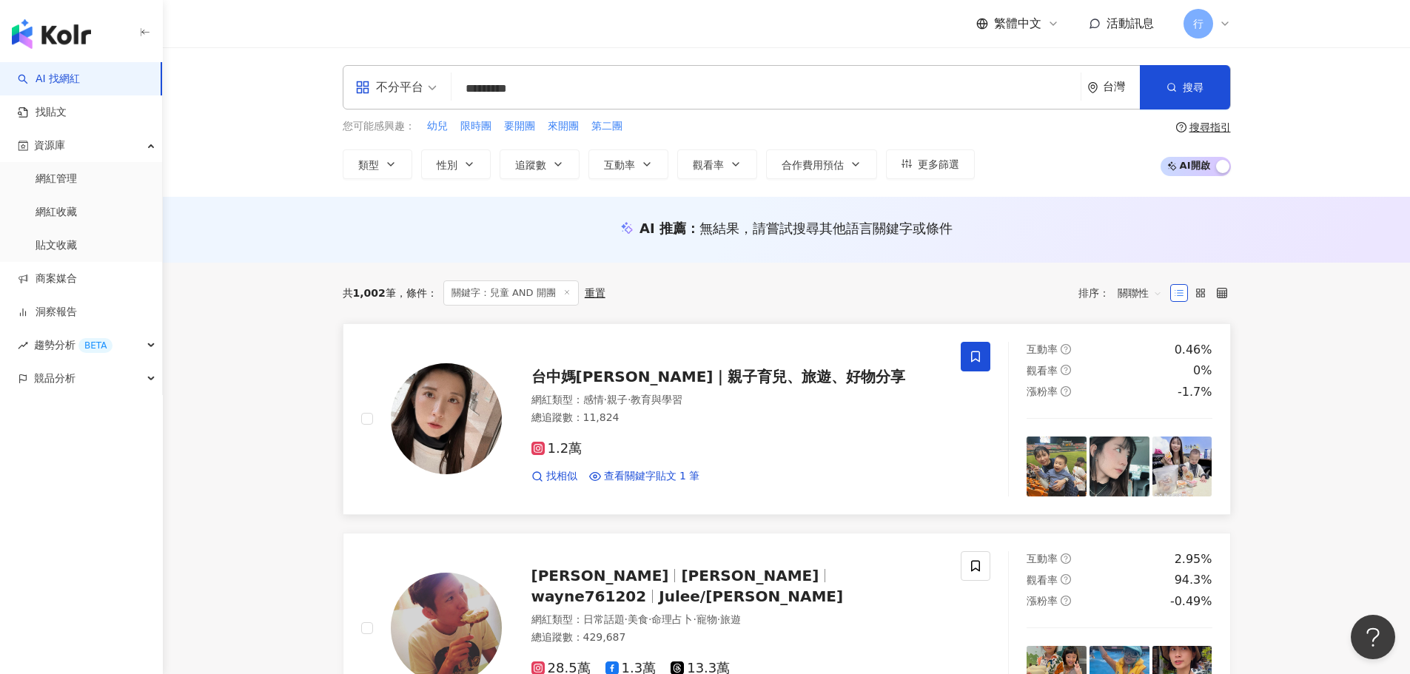
click at [983, 356] on span at bounding box center [976, 357] width 30 height 30
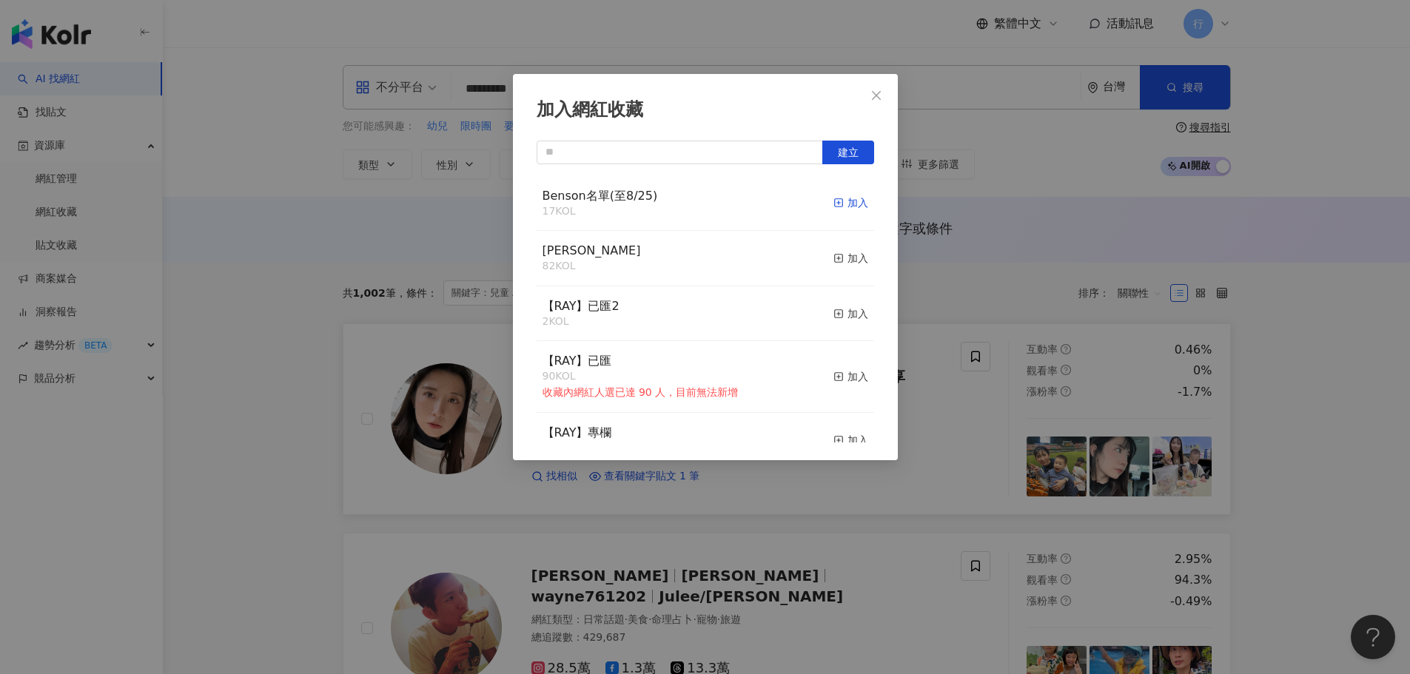
click at [843, 204] on div "加入" at bounding box center [851, 203] width 35 height 16
click at [875, 94] on icon "close" at bounding box center [876, 94] width 9 height 9
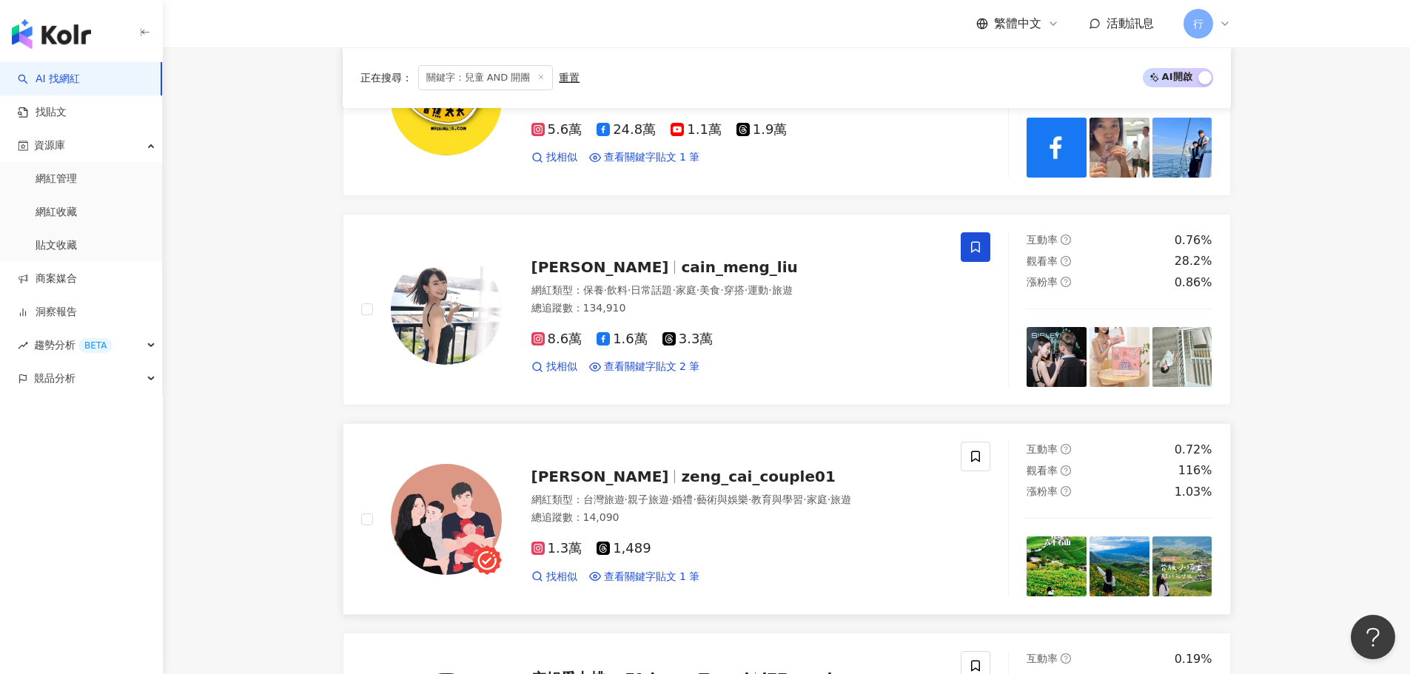
scroll to position [962, 0]
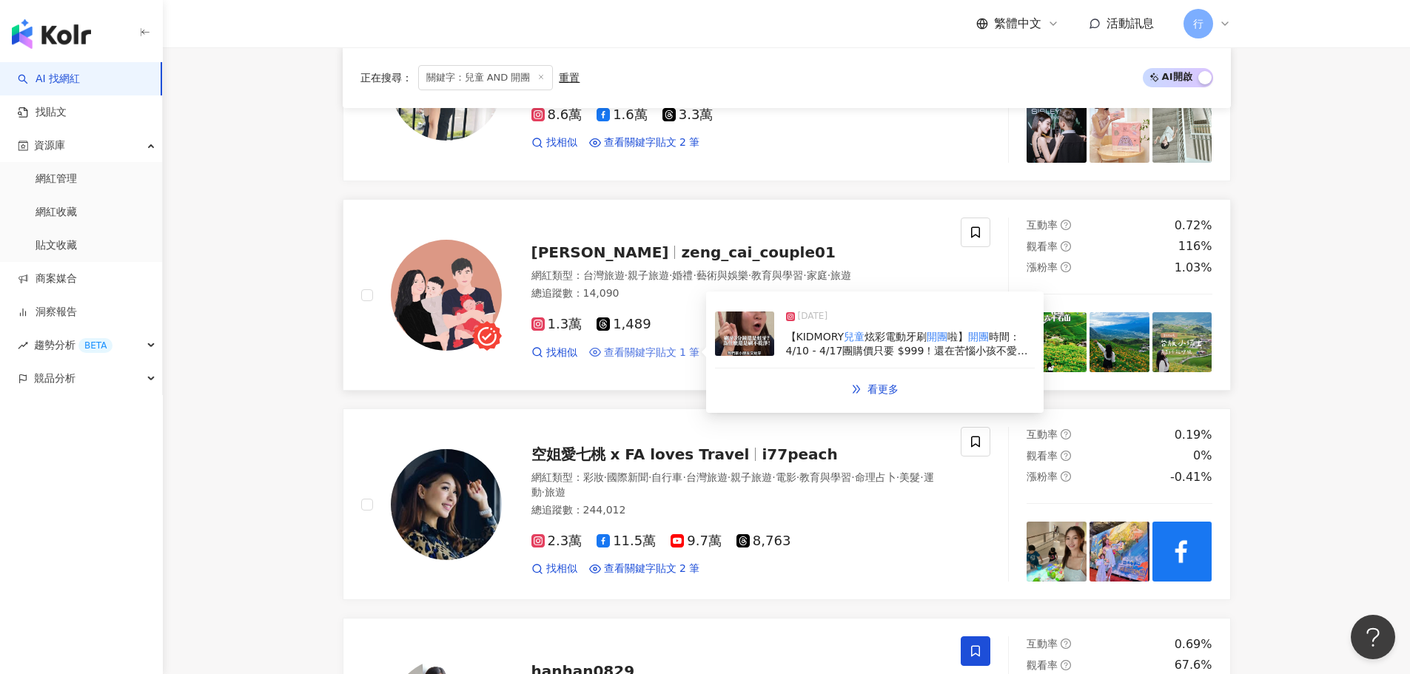
click at [650, 358] on span "查看關鍵字貼文 1 筆" at bounding box center [652, 353] width 96 height 15
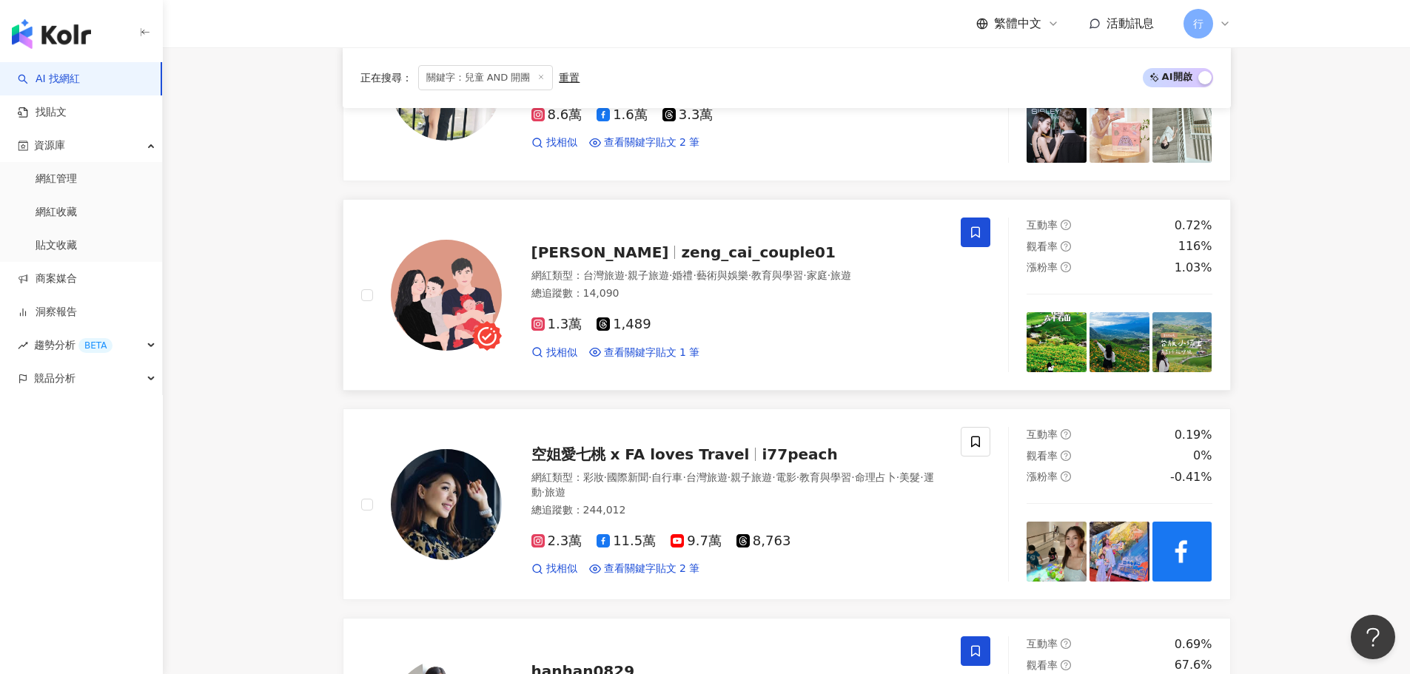
click at [974, 235] on icon at bounding box center [975, 232] width 9 height 11
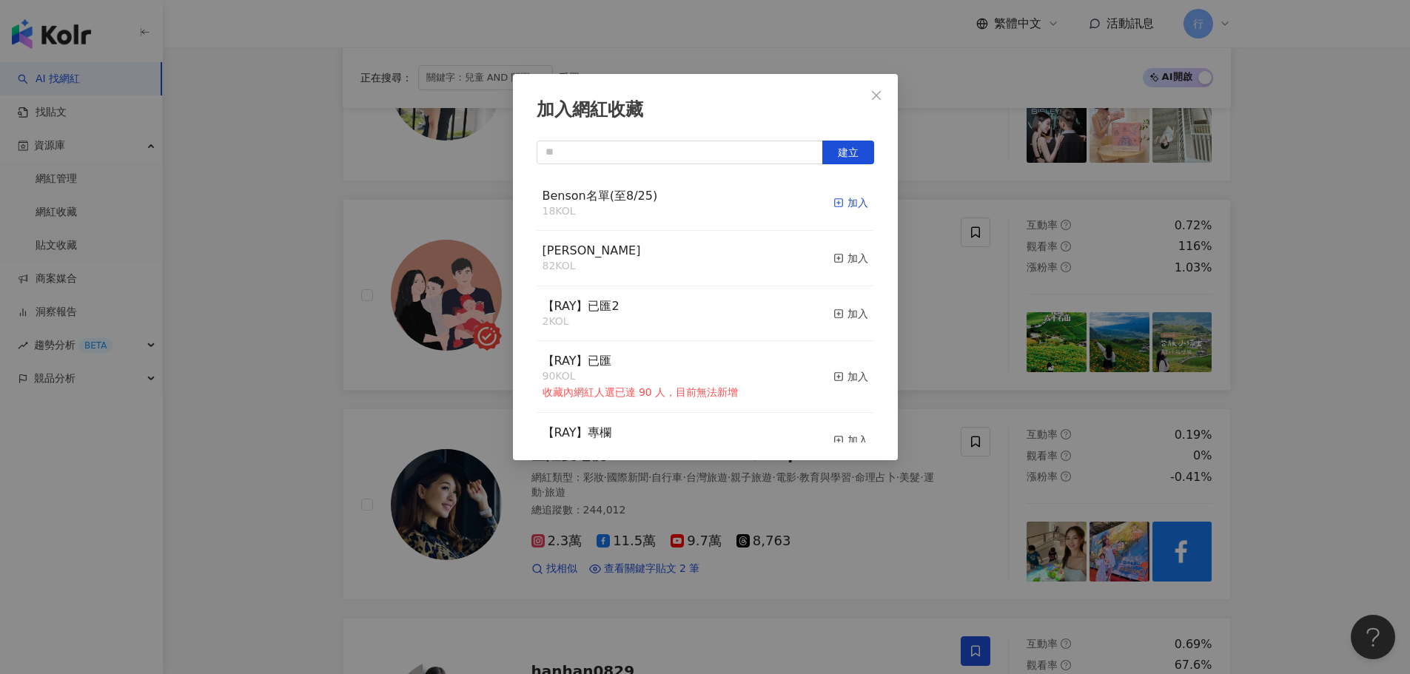
click at [844, 201] on div "加入" at bounding box center [851, 203] width 35 height 16
click at [874, 94] on icon "close" at bounding box center [877, 96] width 12 height 12
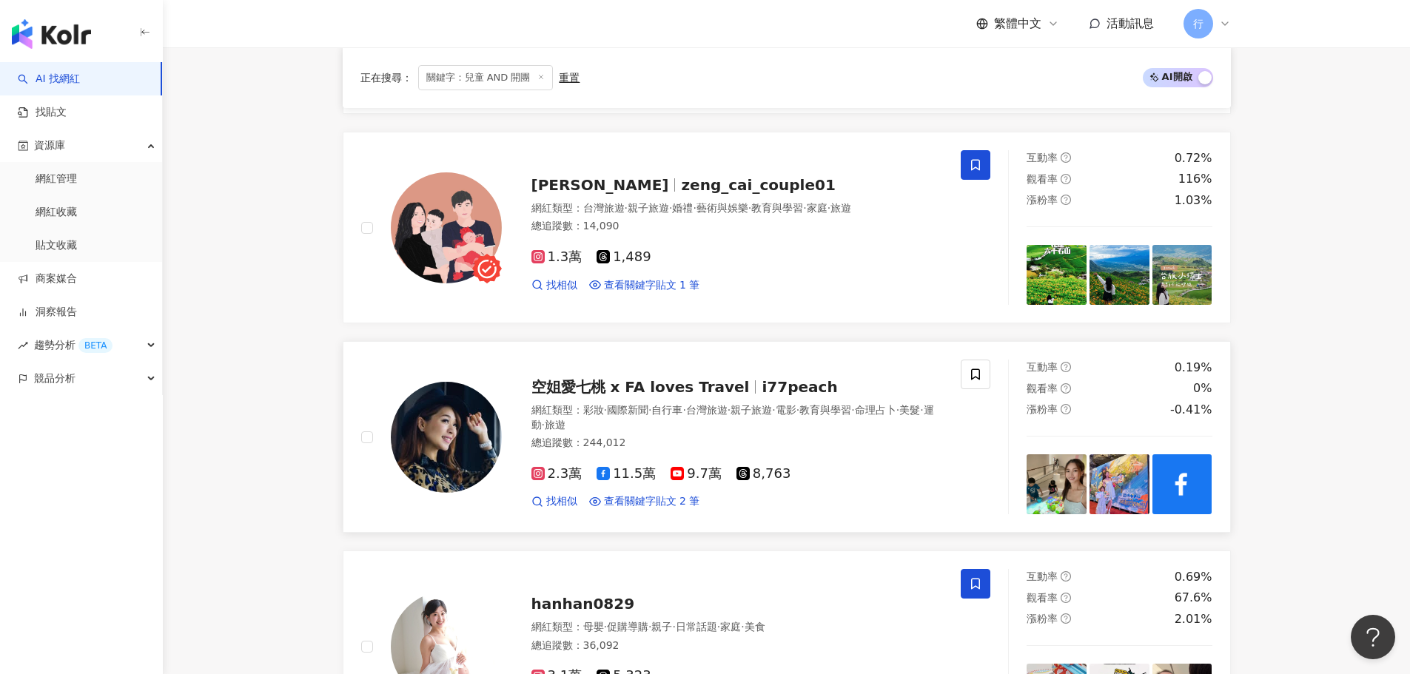
scroll to position [1185, 0]
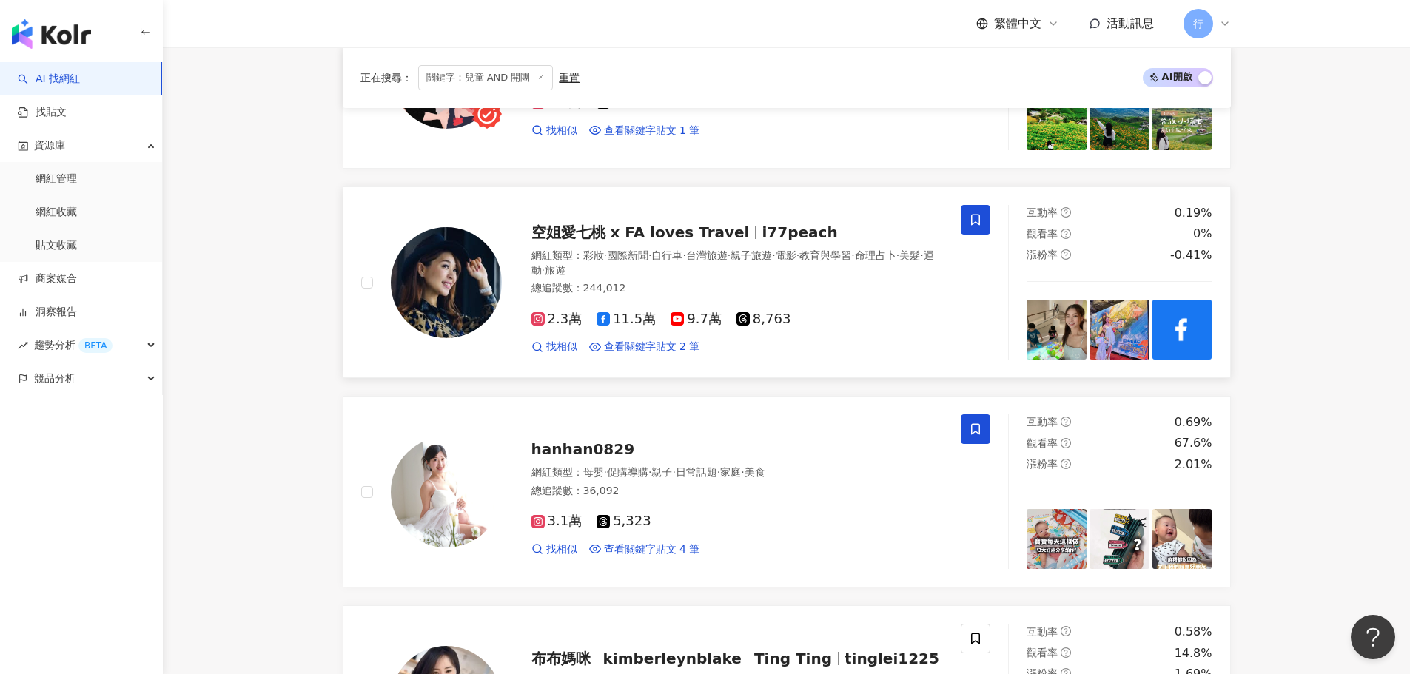
click at [979, 227] on span at bounding box center [976, 220] width 30 height 30
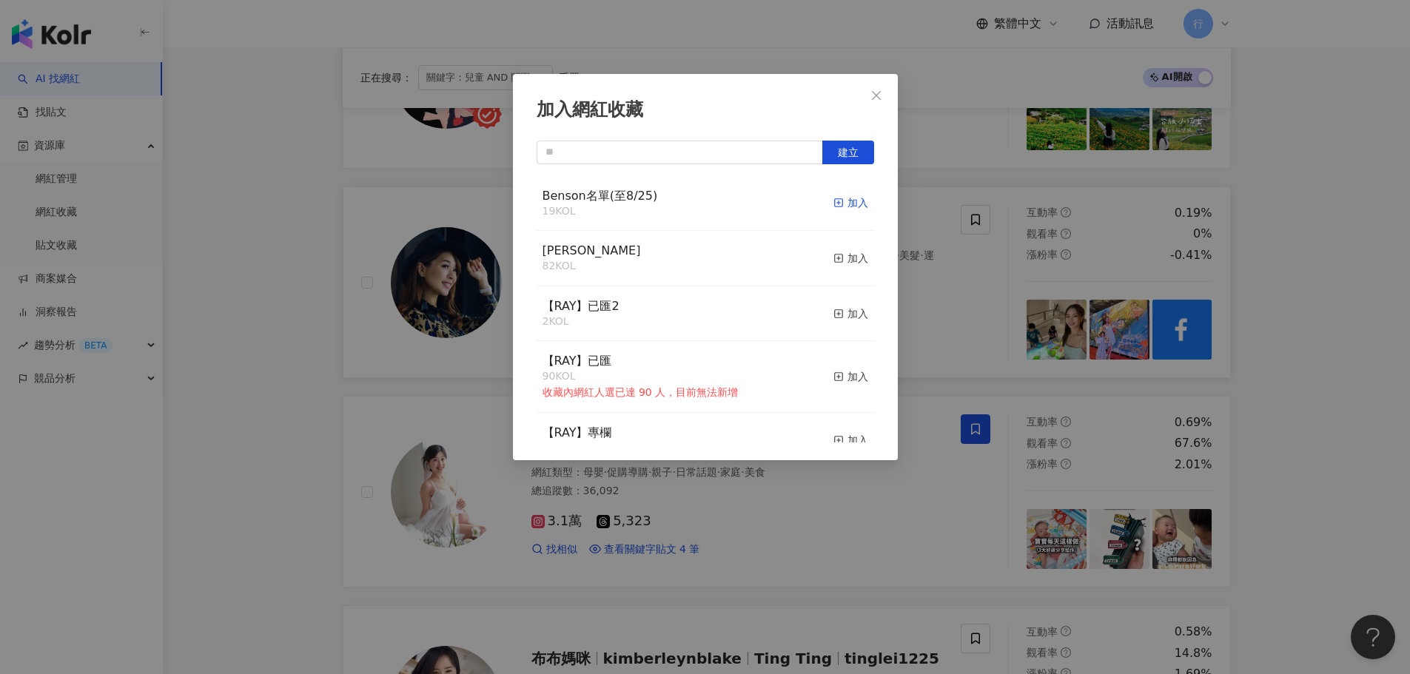
click at [845, 204] on div "加入" at bounding box center [851, 203] width 35 height 16
click at [238, 352] on div "加入網紅收藏 建立 Benson名單(至8/25) 19 KOL 加入 Monica 82 KOL 加入 【RAY】已匯2 2 KOL 加入 【RAY】已匯 …" at bounding box center [705, 337] width 1410 height 674
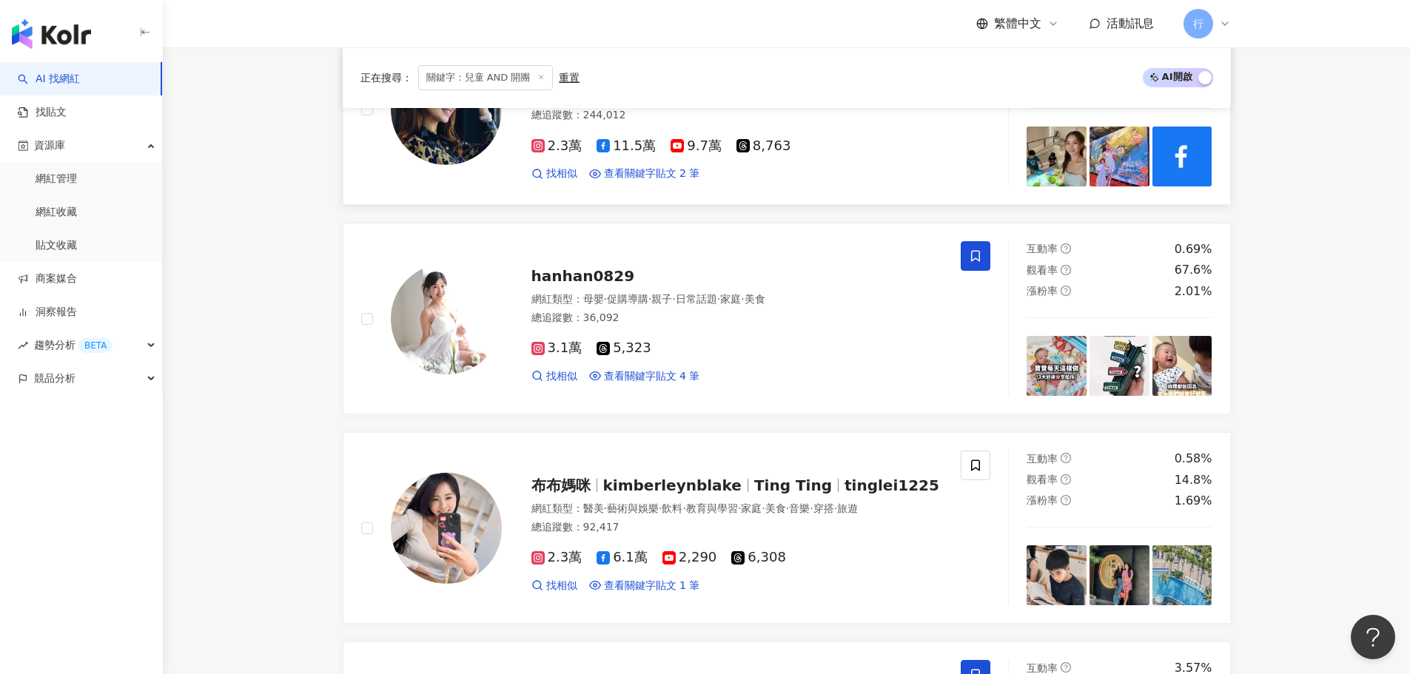
scroll to position [1481, 0]
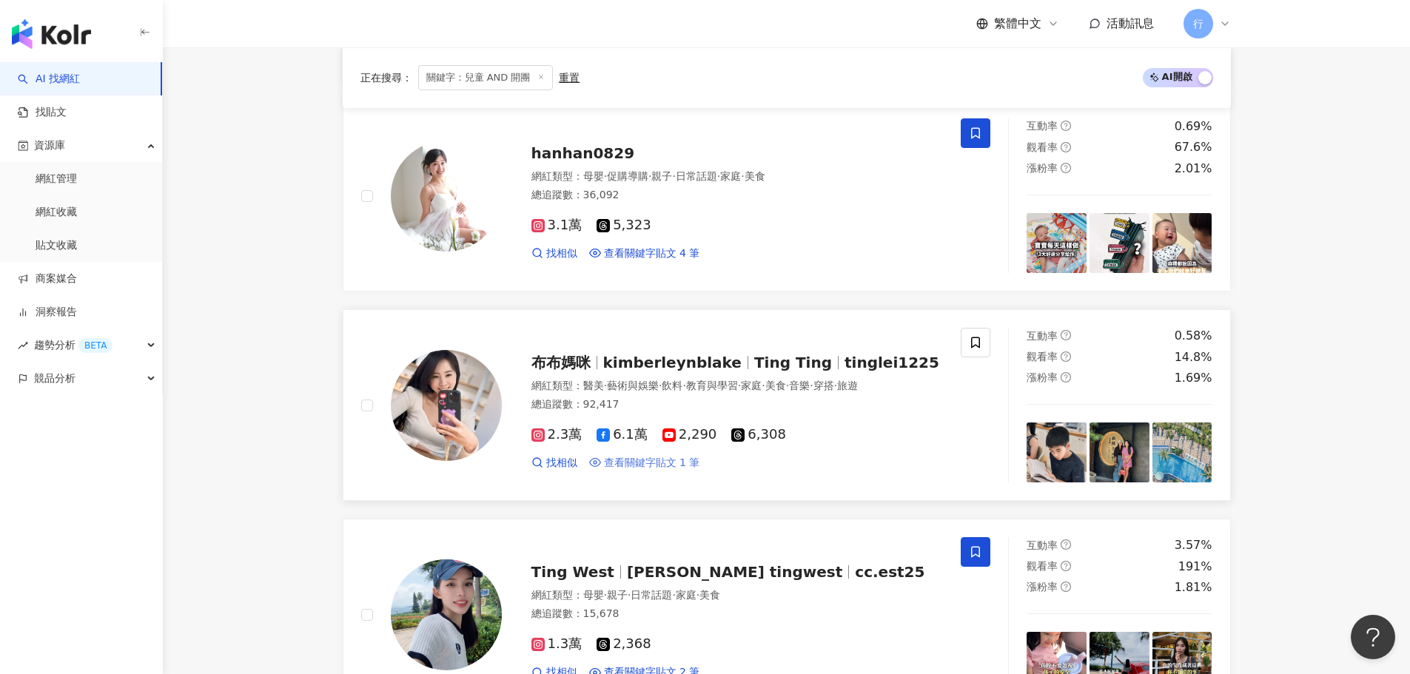
click at [645, 466] on span "查看關鍵字貼文 1 筆" at bounding box center [652, 463] width 96 height 15
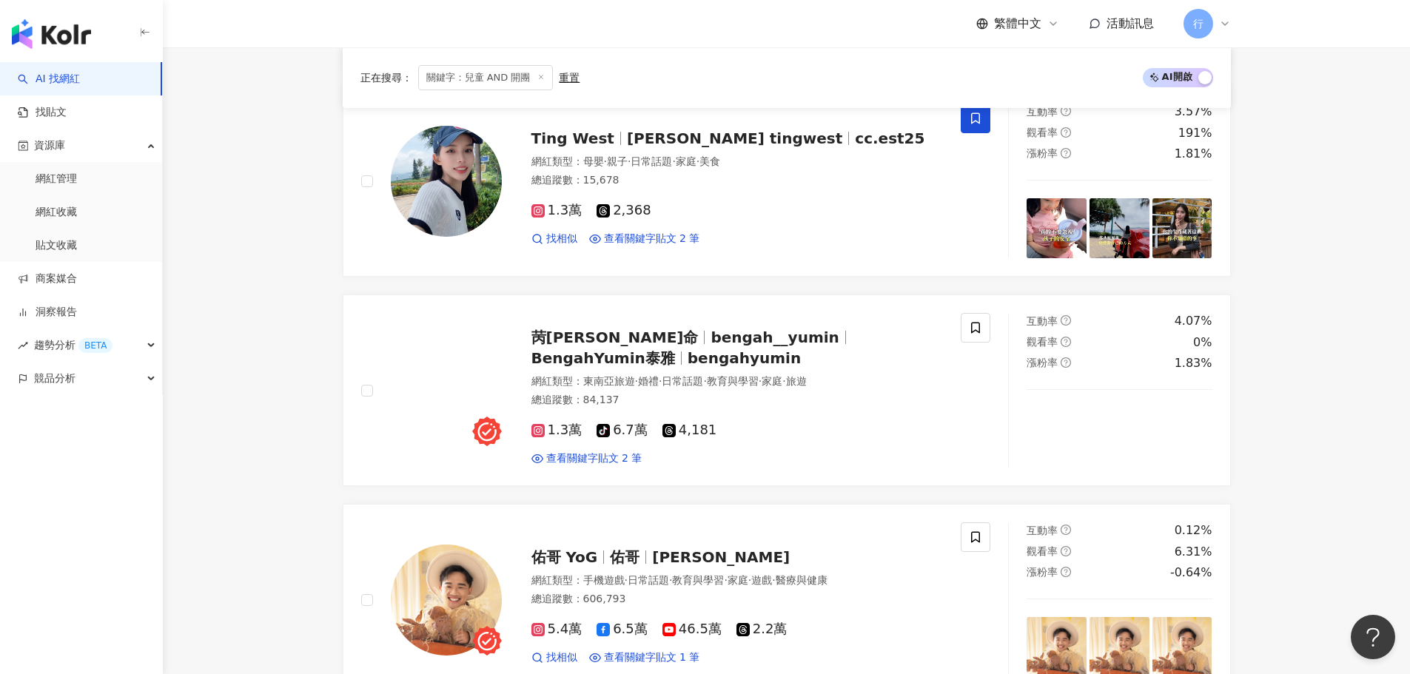
scroll to position [1703, 0]
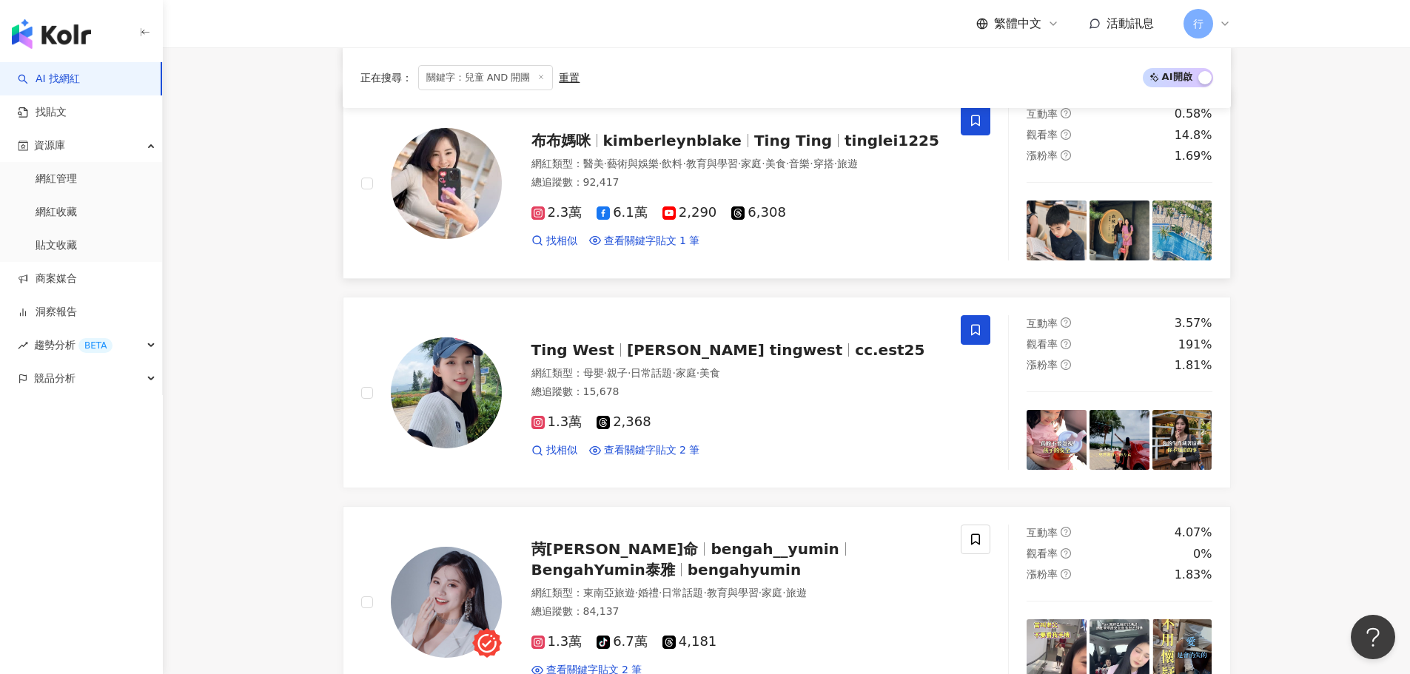
click at [980, 127] on icon at bounding box center [975, 120] width 13 height 13
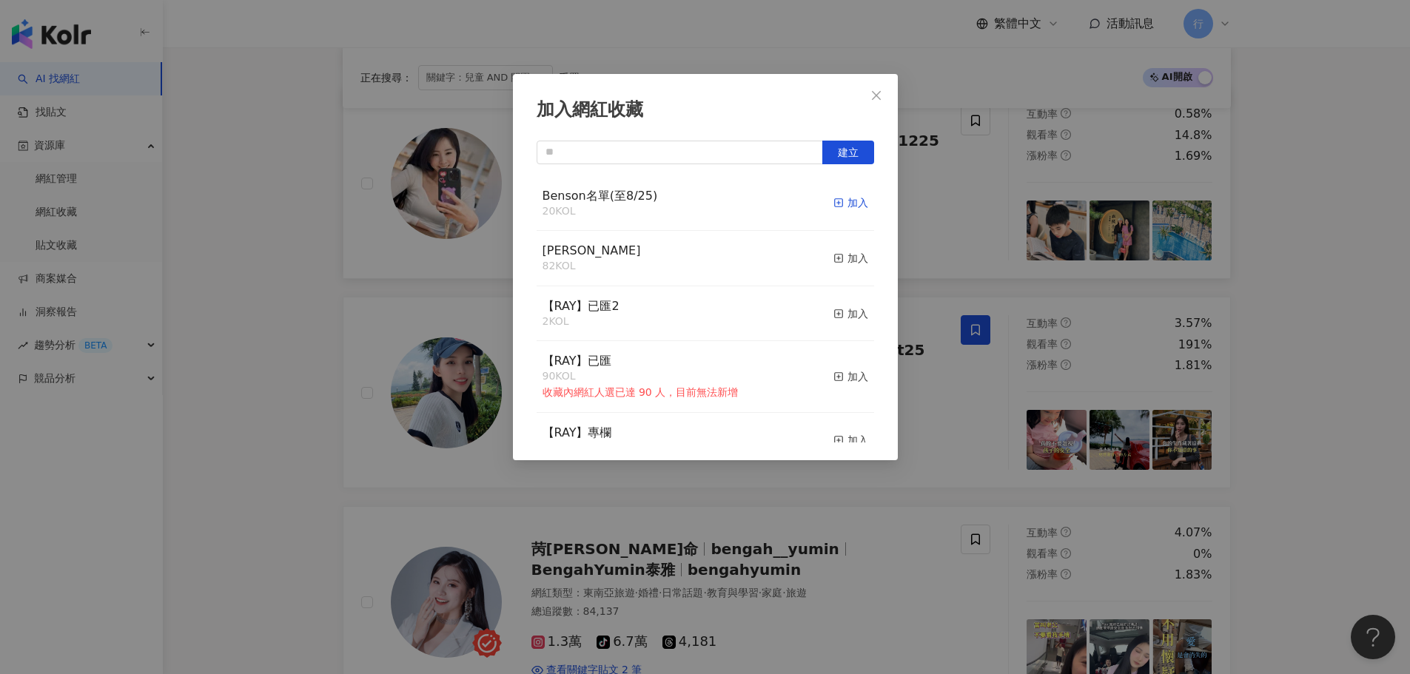
click at [842, 206] on div "加入" at bounding box center [851, 203] width 35 height 16
click at [269, 320] on div "加入網紅收藏 建立 Benson名單(至8/25) 20 KOL 加入 Monica 82 KOL 加入 【RAY】已匯2 2 KOL 加入 【RAY】已匯 …" at bounding box center [705, 337] width 1410 height 674
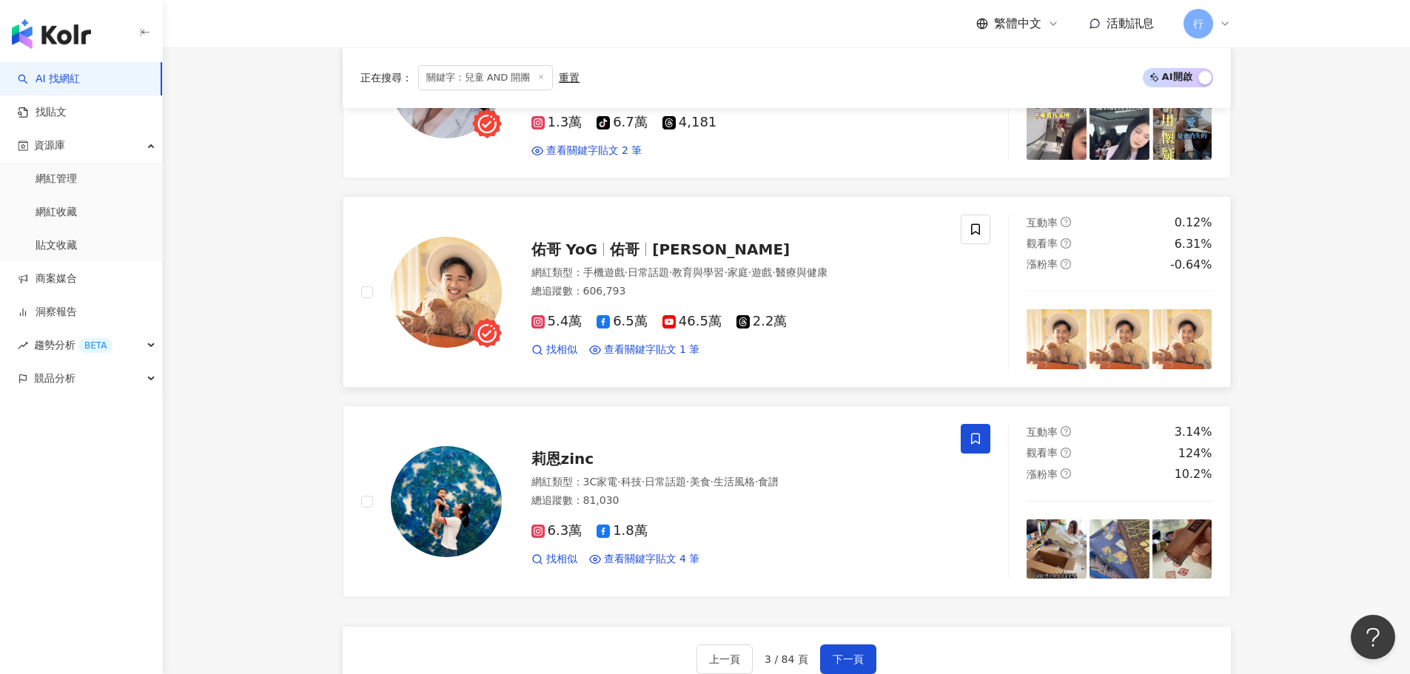
scroll to position [2221, 0]
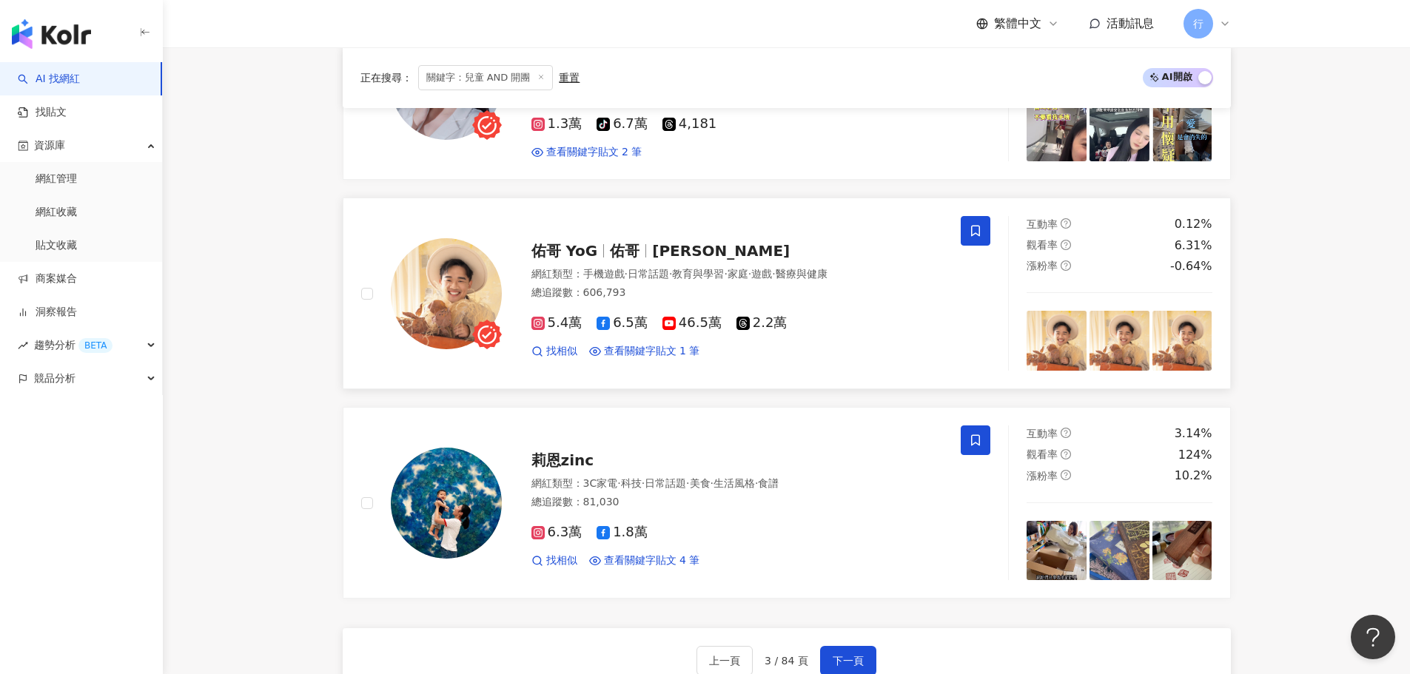
click at [974, 232] on icon at bounding box center [975, 230] width 13 height 13
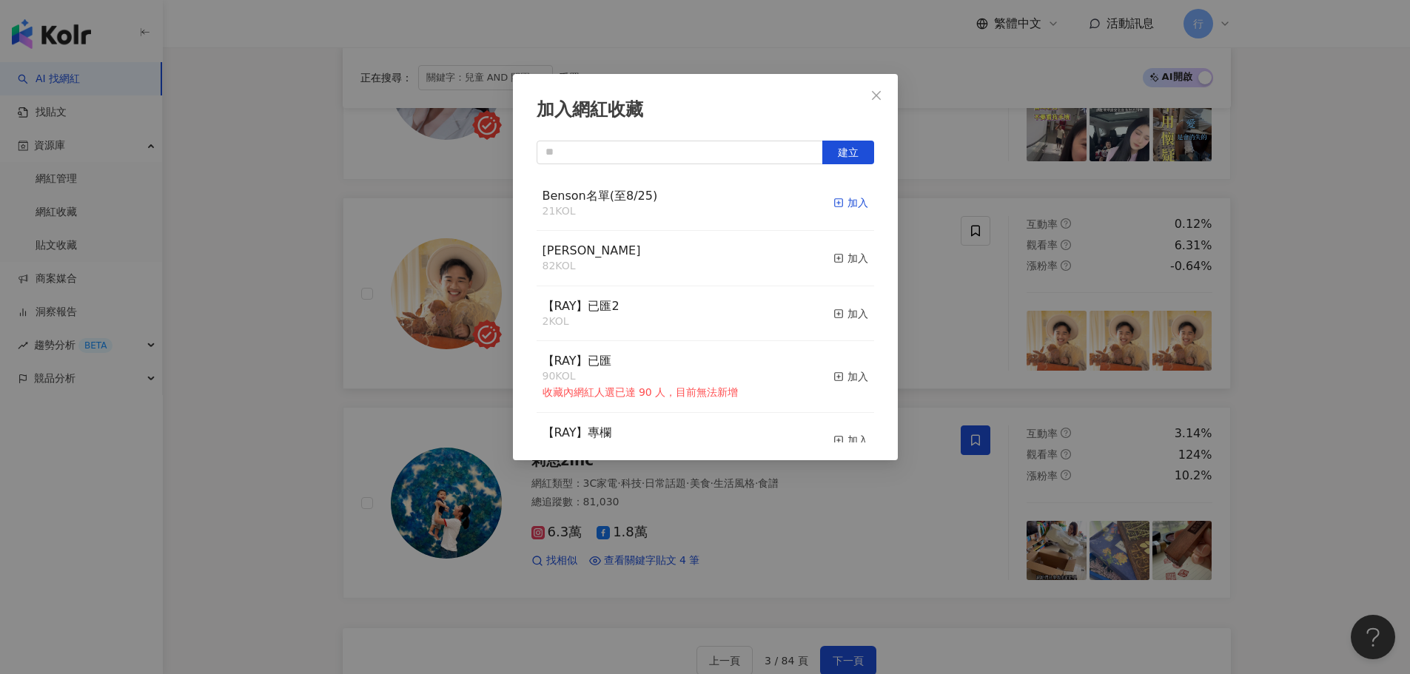
click at [843, 207] on div "加入" at bounding box center [851, 203] width 35 height 16
click at [880, 87] on button "Close" at bounding box center [877, 96] width 30 height 30
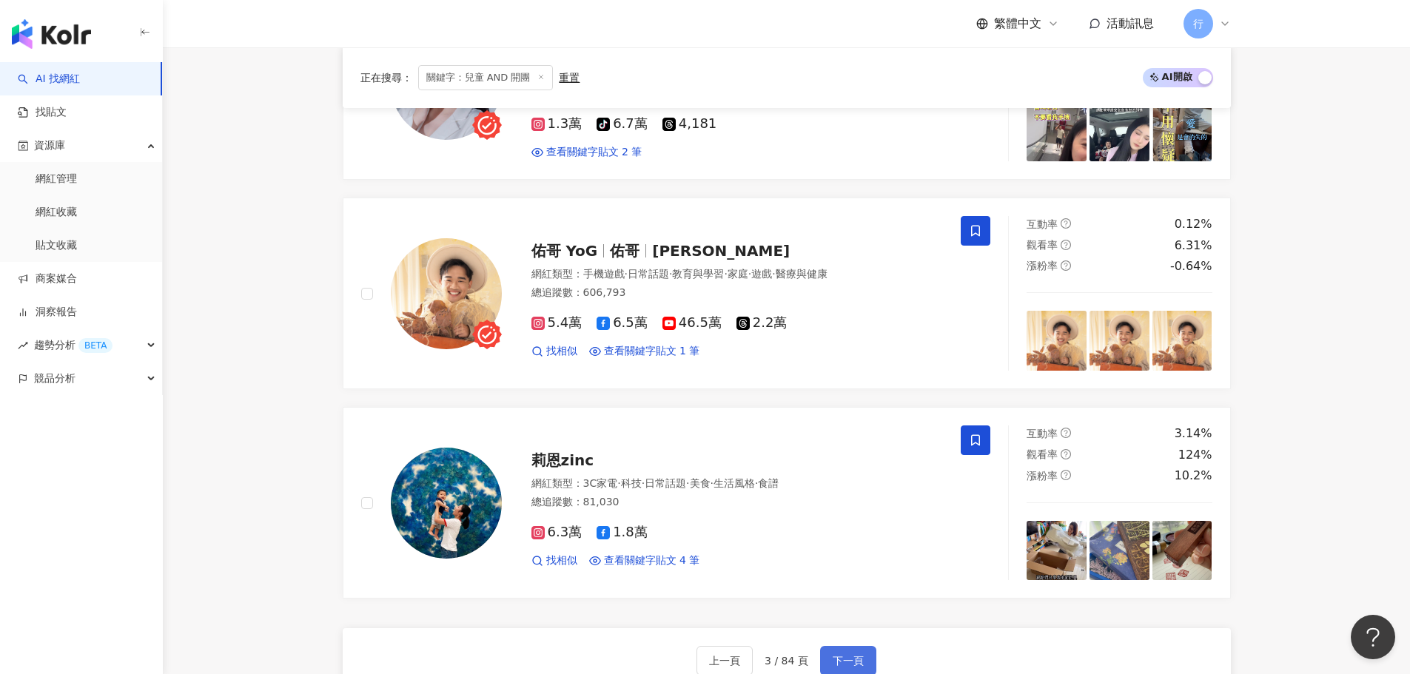
click at [839, 663] on span "下一頁" at bounding box center [848, 661] width 31 height 12
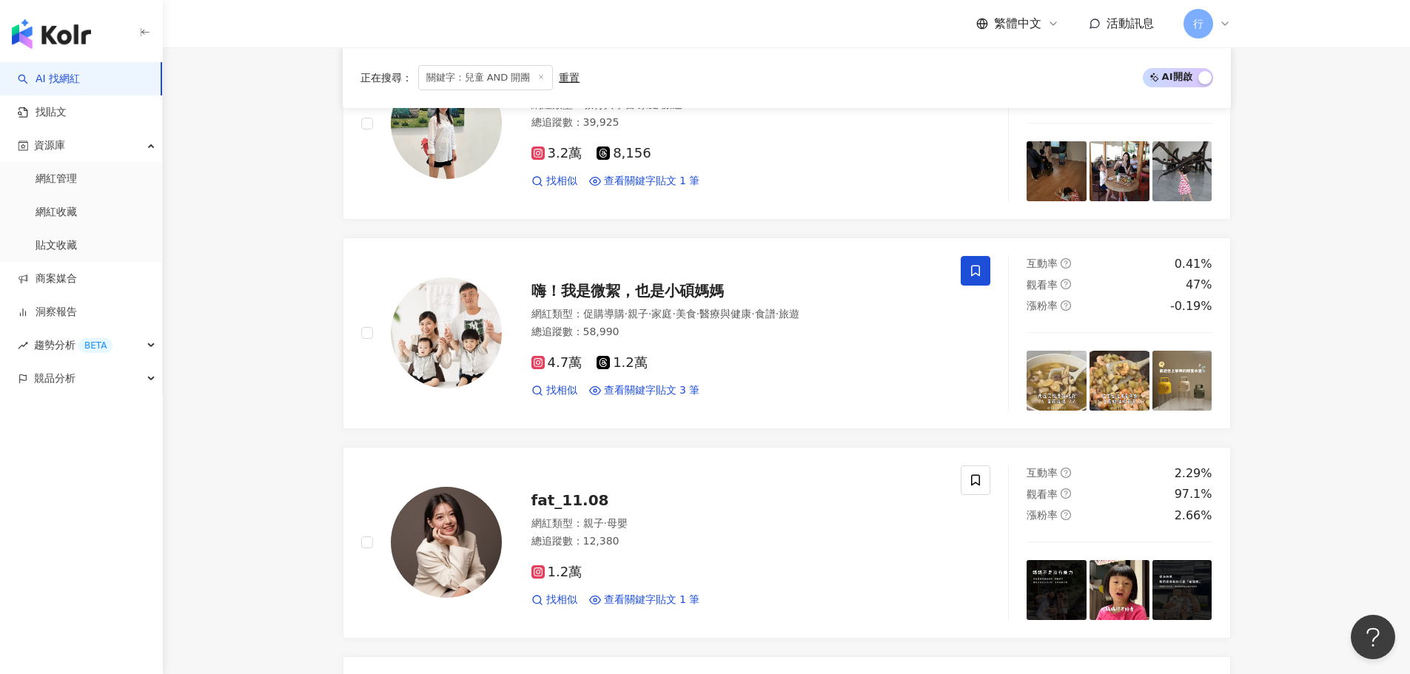
scroll to position [1407, 0]
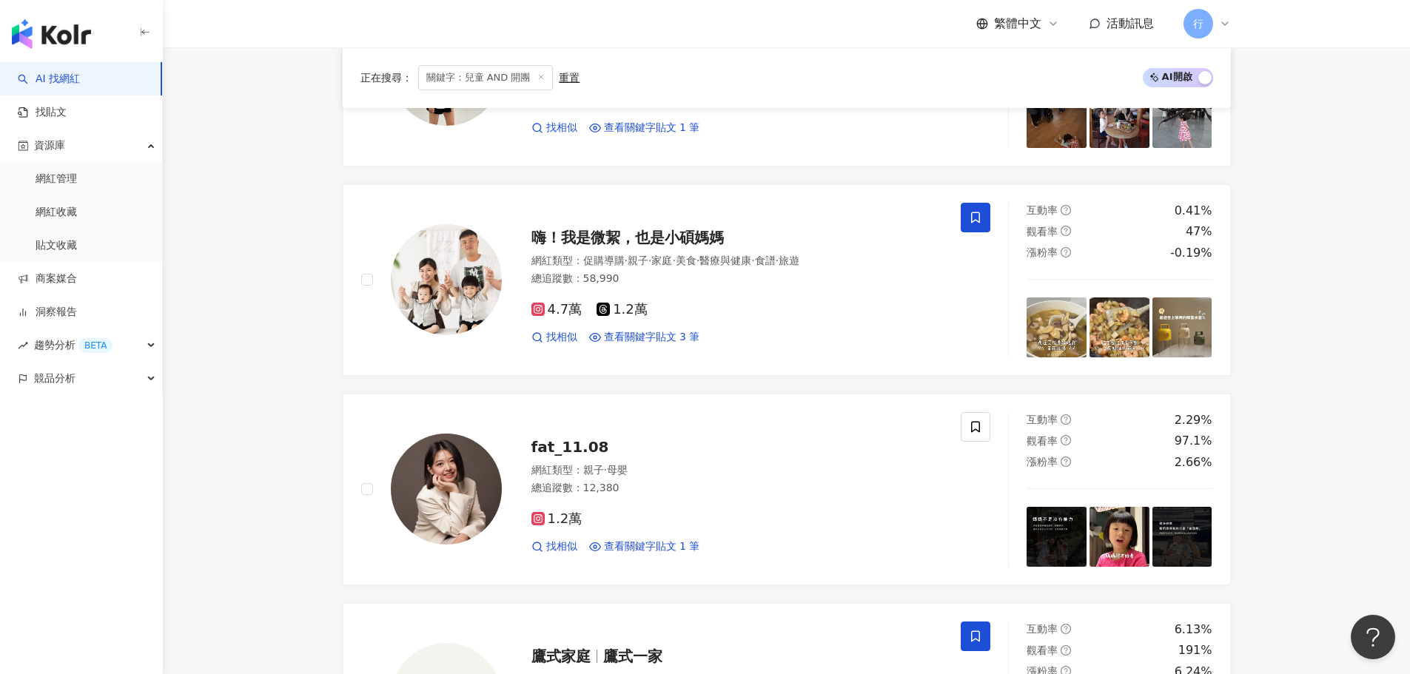
click at [264, 304] on main "不分平台 ********* 台灣 搜尋 keyword 搜尋名稱、敘述、貼文含有關鍵字 “ 兒童 AND 開團 ” 的網紅 您可能感興趣： 幼兒 限時團 要…" at bounding box center [787, 371] width 1248 height 3461
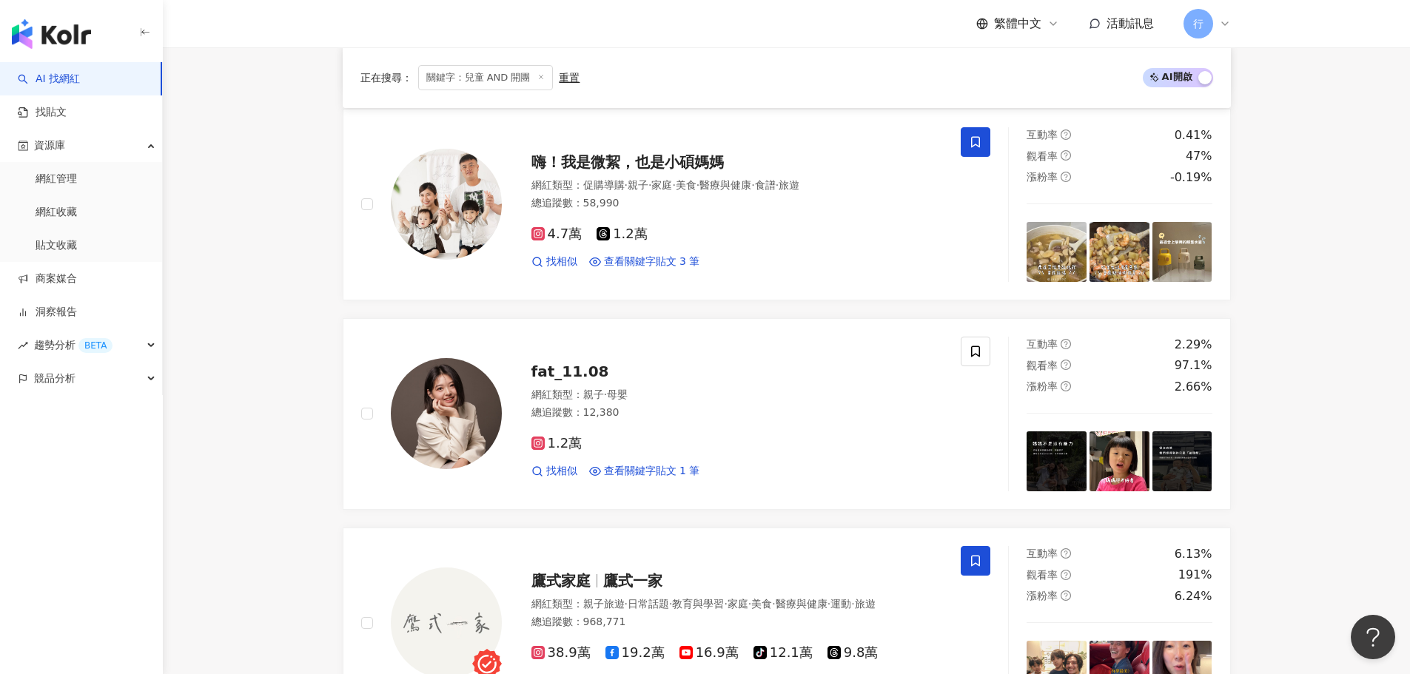
scroll to position [1481, 0]
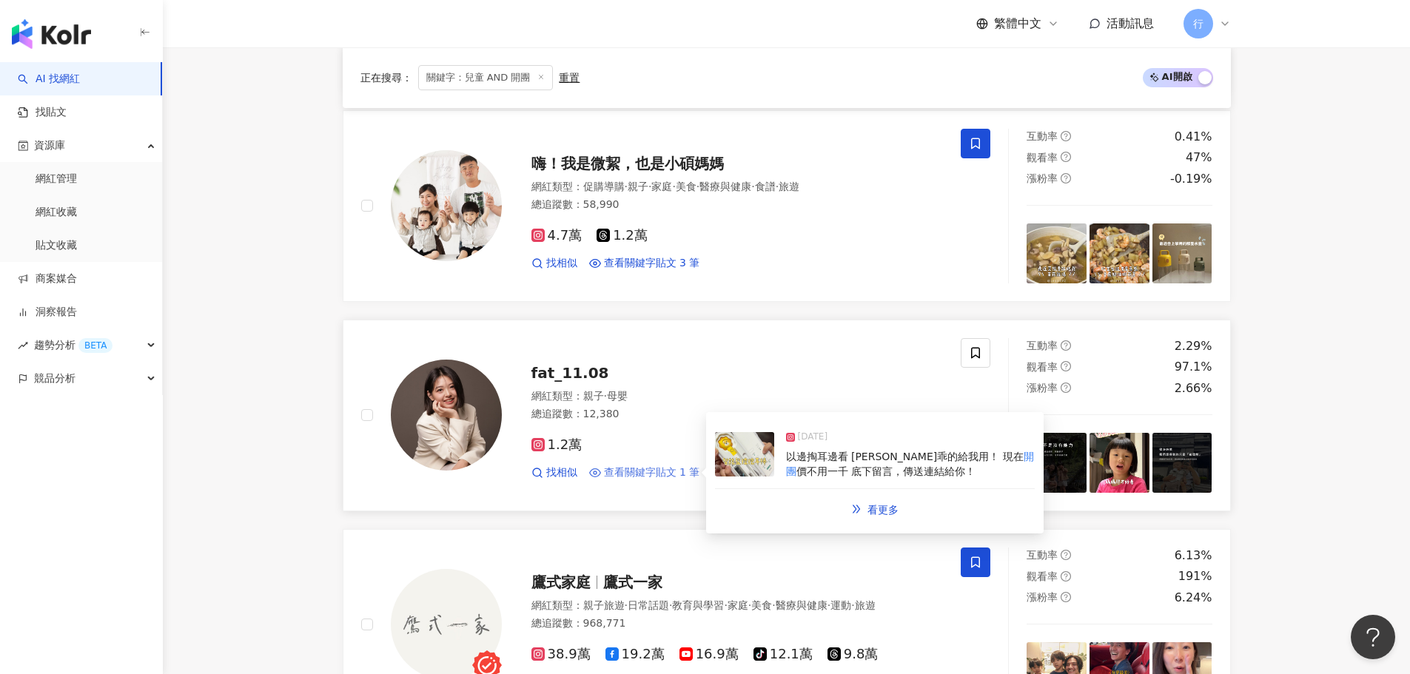
click at [666, 466] on span "查看關鍵字貼文 1 筆" at bounding box center [652, 473] width 96 height 15
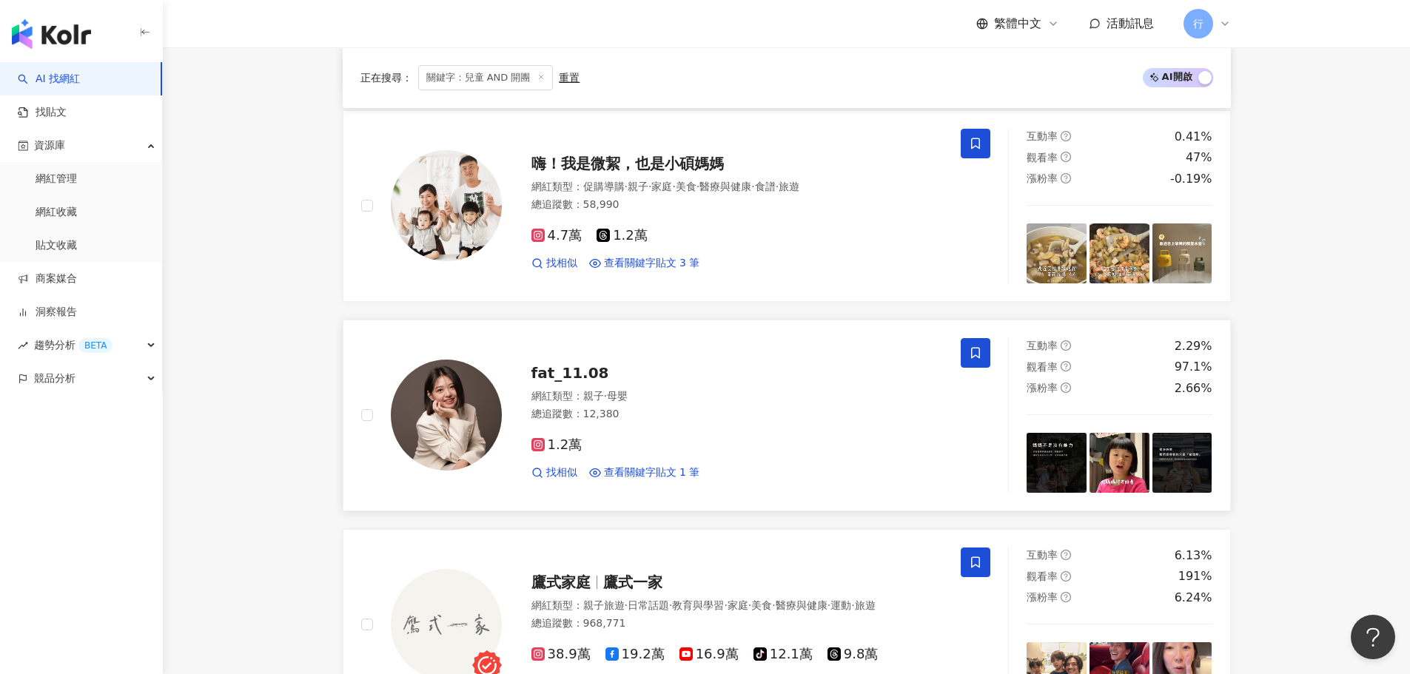
click at [982, 338] on span at bounding box center [976, 353] width 30 height 30
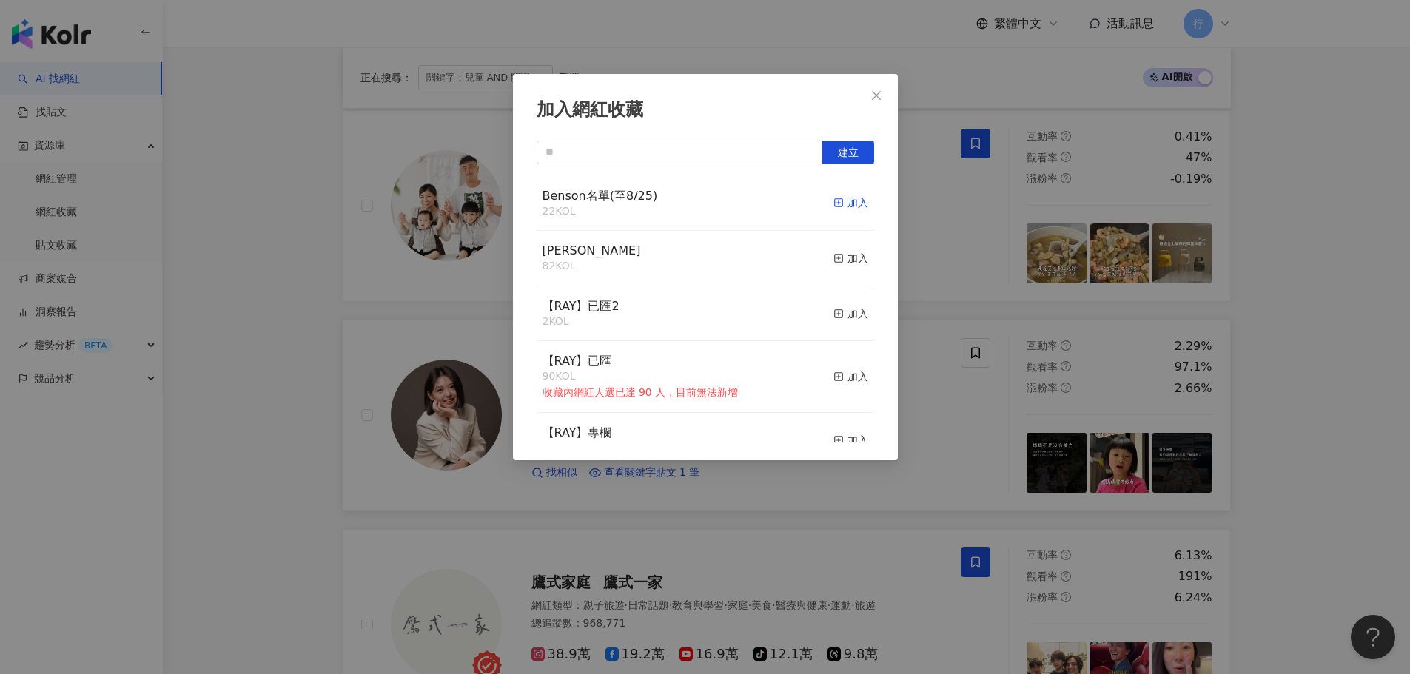
click at [843, 202] on div "加入" at bounding box center [851, 203] width 35 height 16
click at [880, 90] on icon "close" at bounding box center [877, 96] width 12 height 12
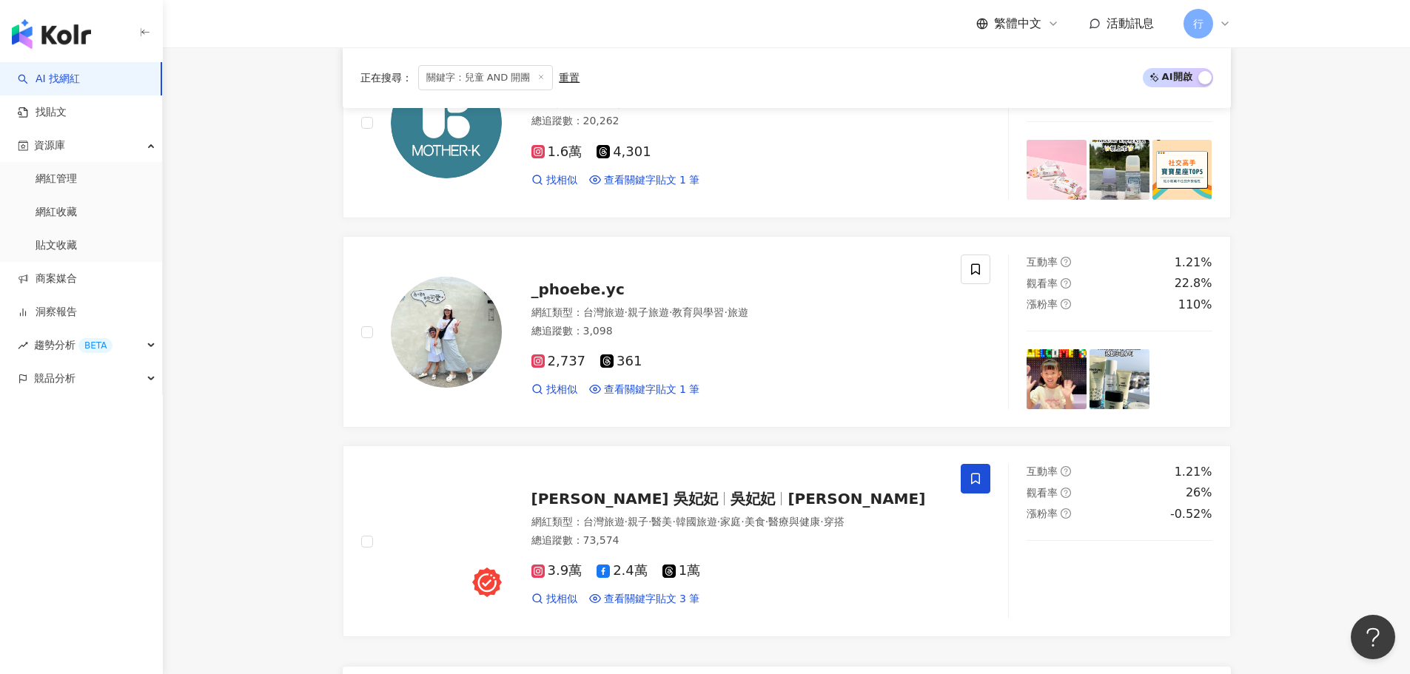
scroll to position [2221, 0]
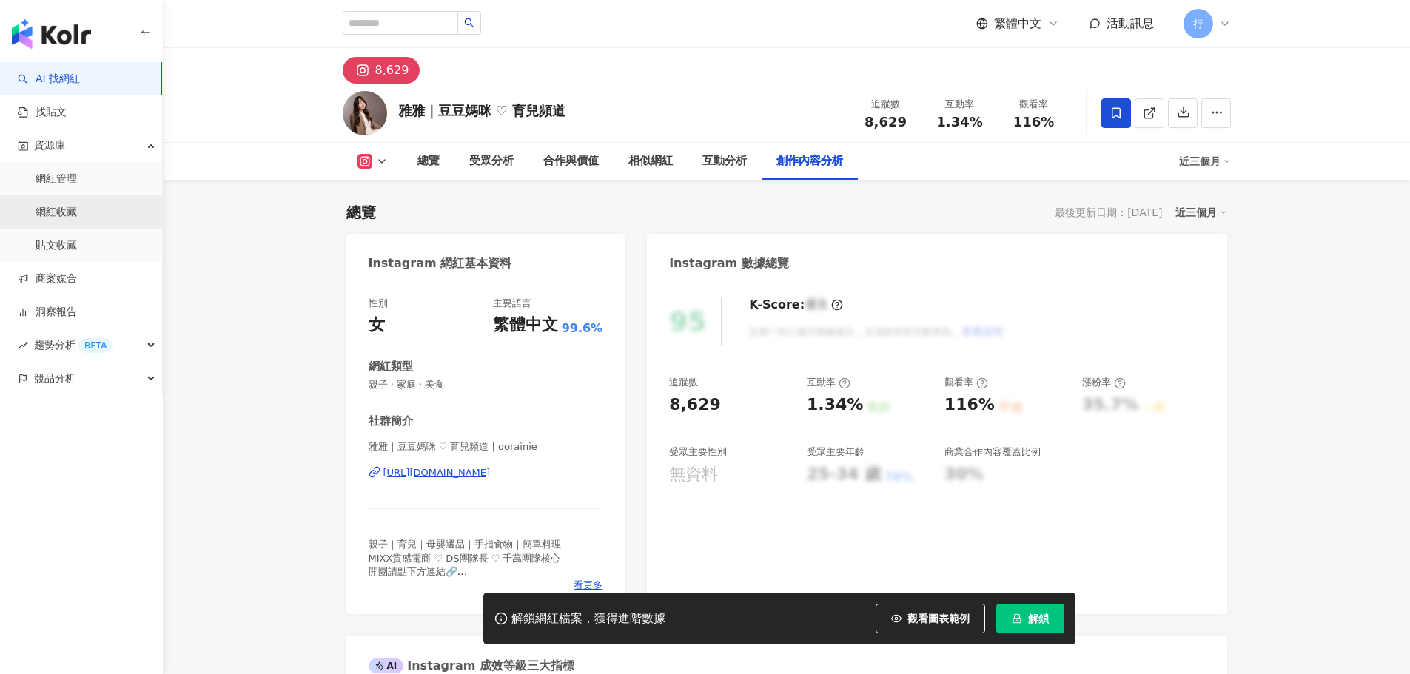
click at [73, 212] on link "網紅收藏" at bounding box center [56, 212] width 41 height 15
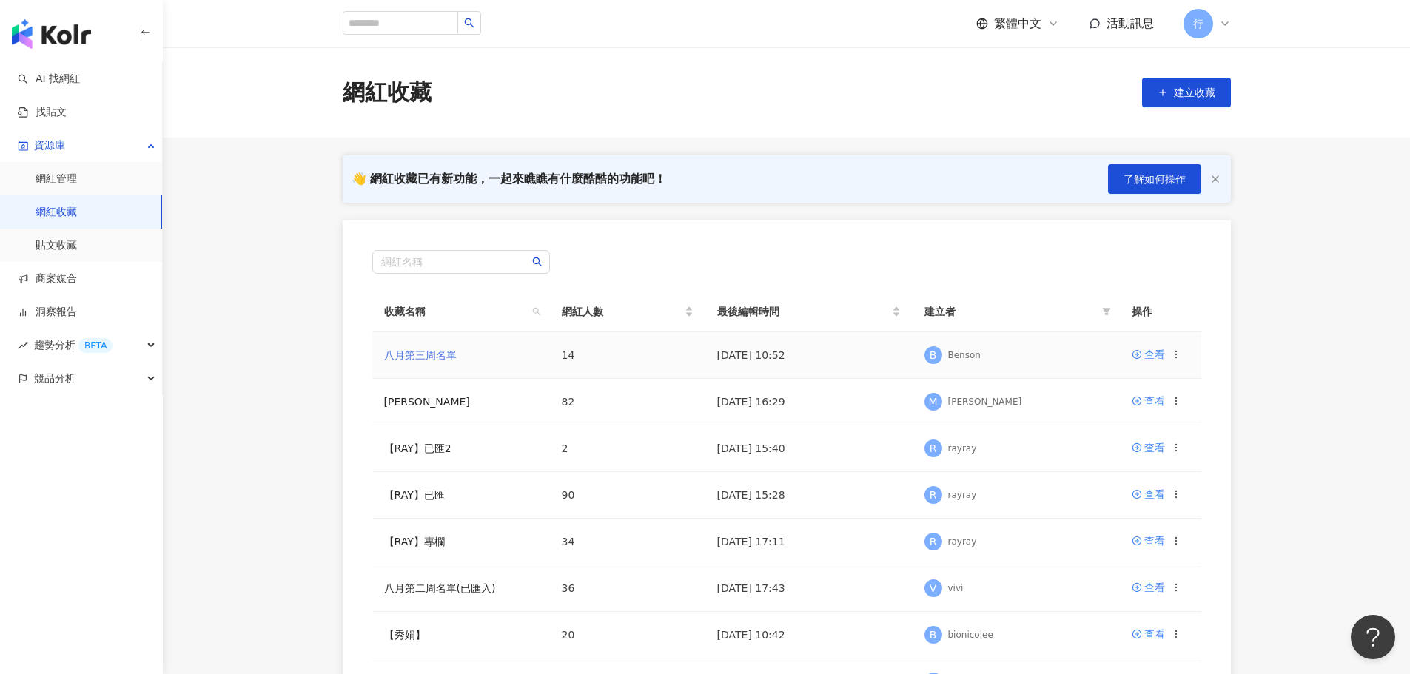
click at [413, 355] on link "八月第三周名單" at bounding box center [420, 355] width 73 height 12
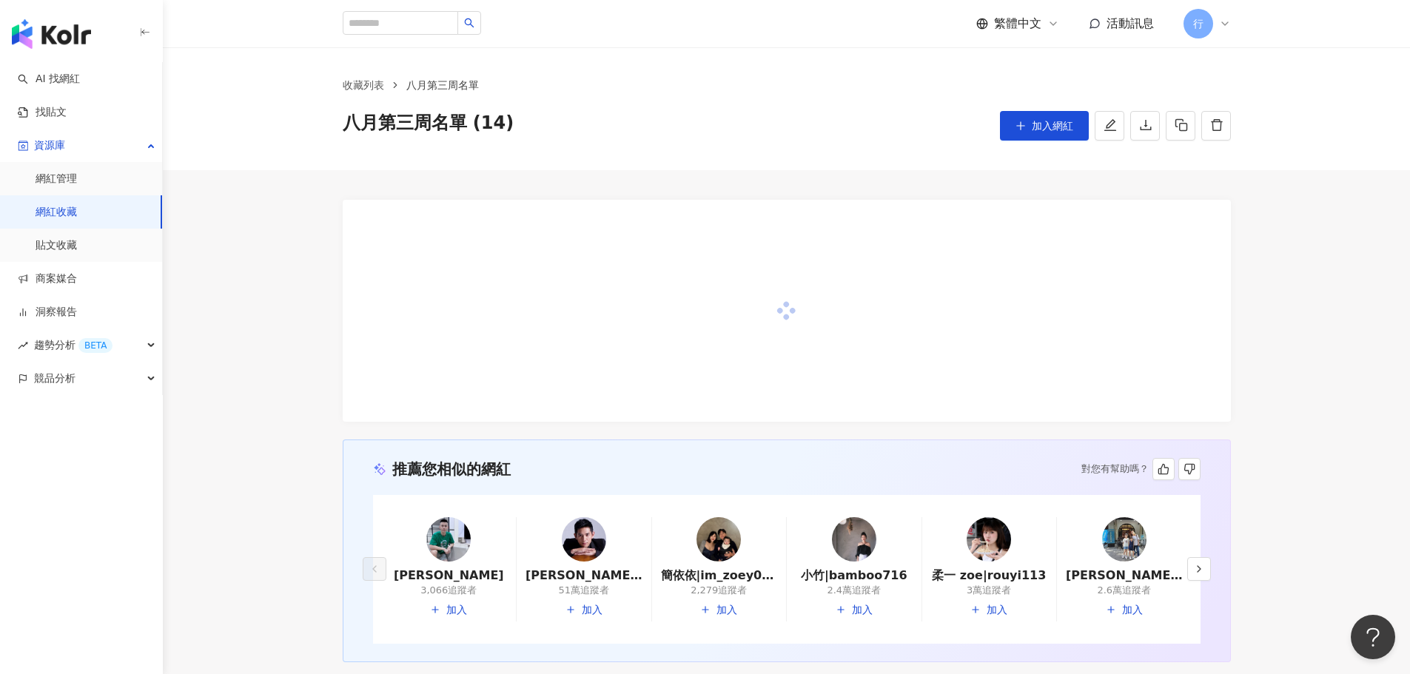
click at [469, 120] on span "八月第三周名單 (14)" at bounding box center [429, 126] width 172 height 30
click at [467, 123] on span "八月第三周名單 (14)" at bounding box center [429, 126] width 172 height 30
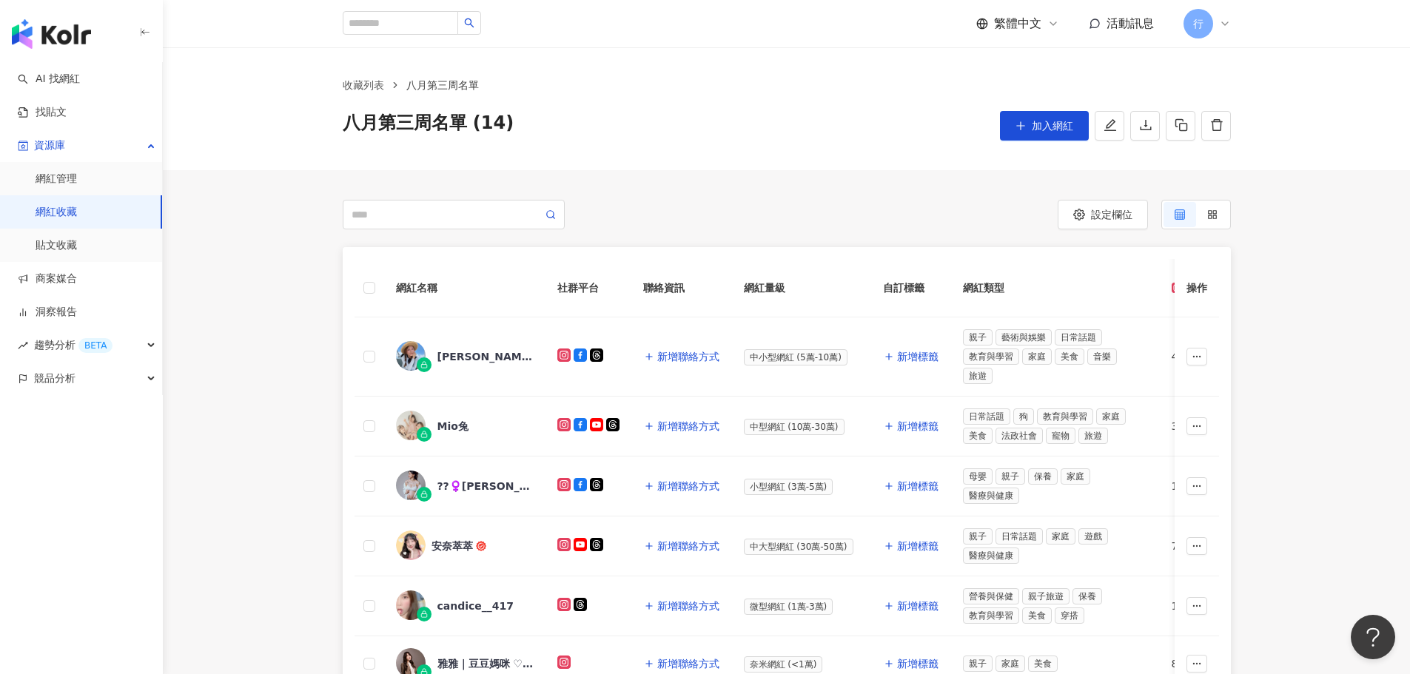
click at [509, 123] on div "八月第三周名單 (14) 加入網紅" at bounding box center [787, 126] width 888 height 30
click at [1116, 130] on icon "edit" at bounding box center [1110, 124] width 13 height 13
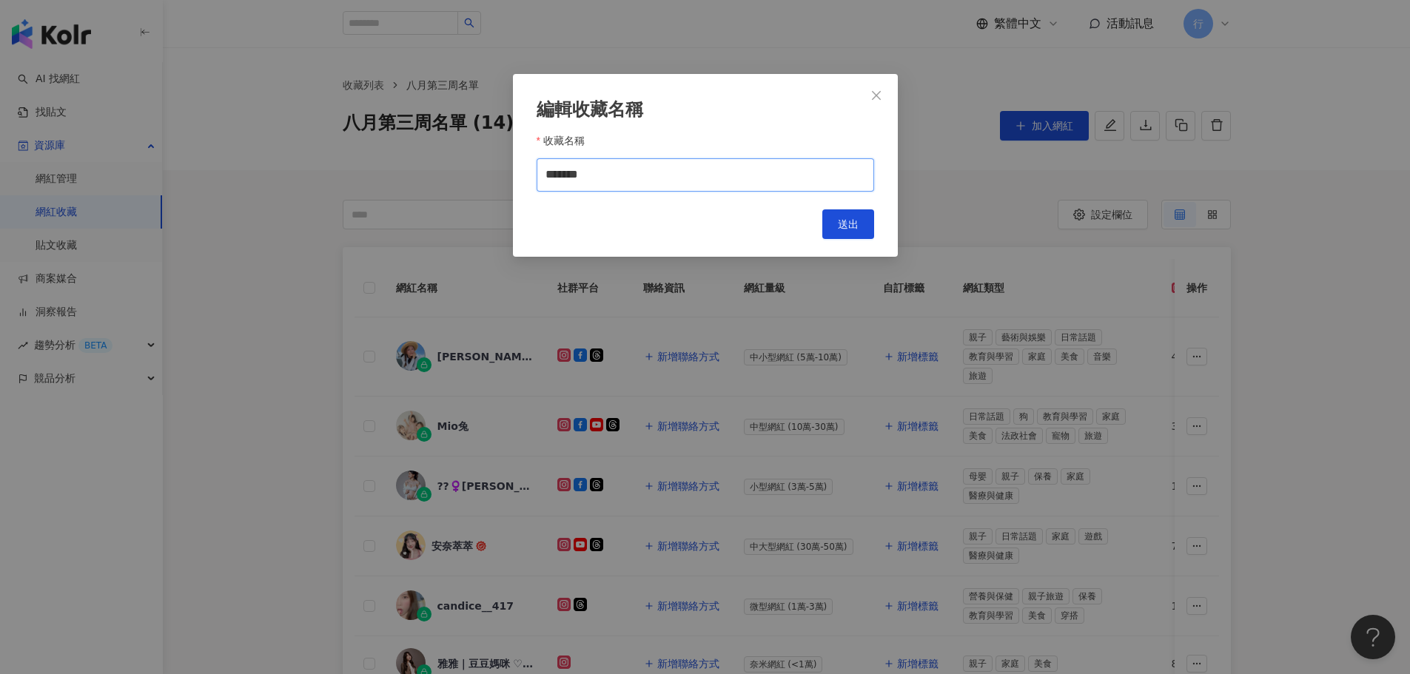
drag, startPoint x: 605, startPoint y: 175, endPoint x: 539, endPoint y: 172, distance: 66.0
click at [539, 172] on input "*******" at bounding box center [706, 174] width 338 height 33
click at [861, 230] on button "送出" at bounding box center [849, 225] width 52 height 30
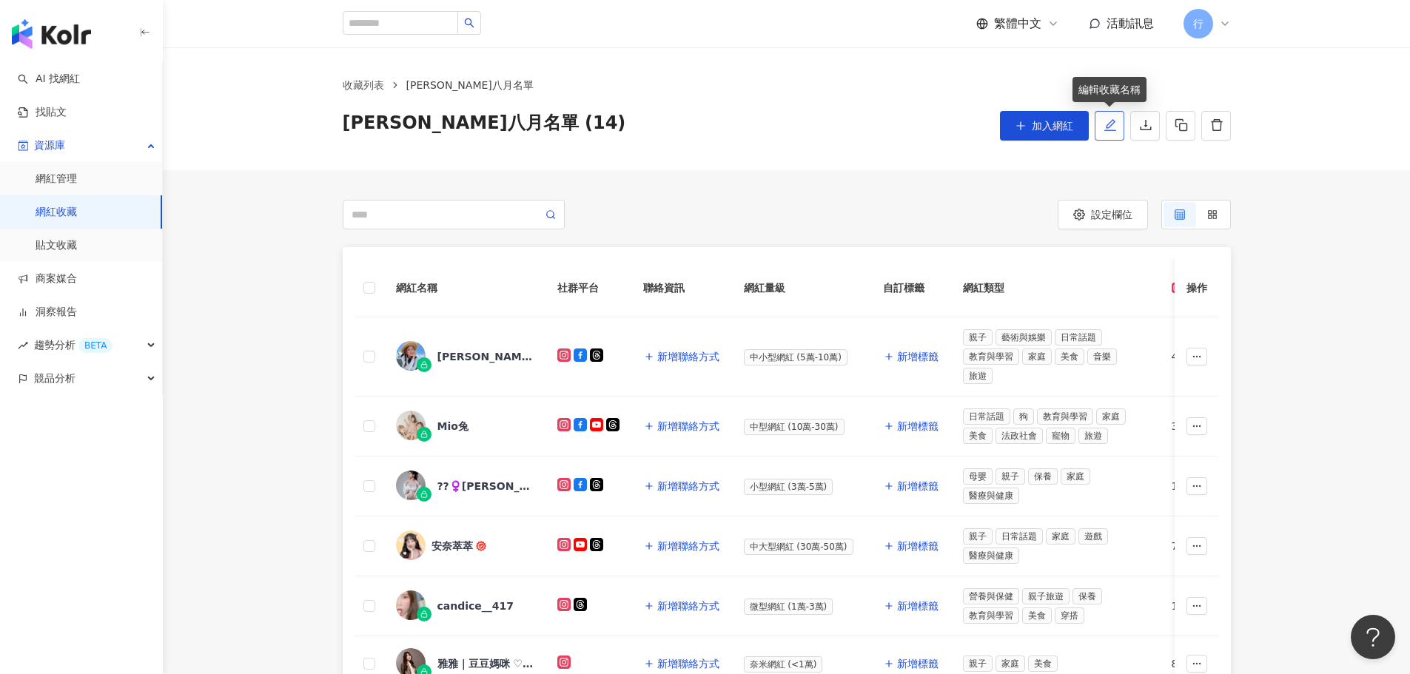
click at [1101, 125] on button "button" at bounding box center [1110, 126] width 30 height 30
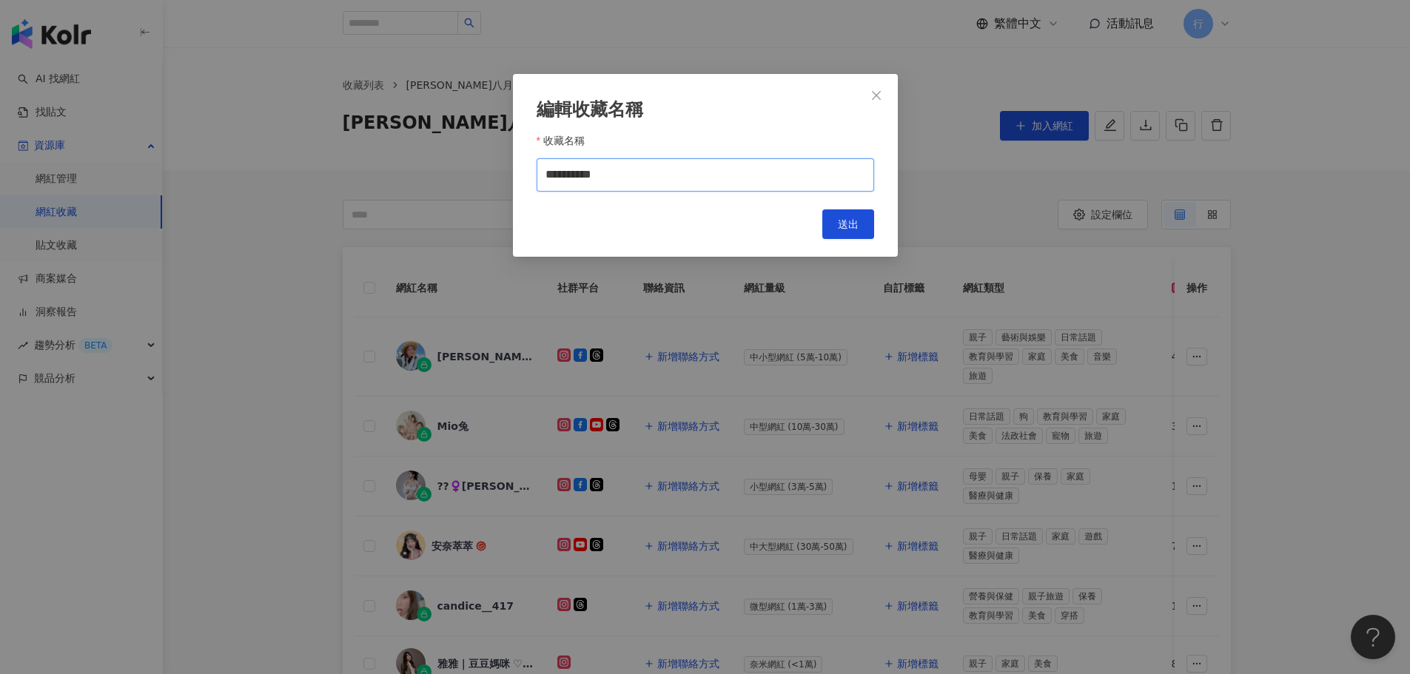
drag, startPoint x: 609, startPoint y: 174, endPoint x: 587, endPoint y: 174, distance: 22.2
click at [587, 174] on input "**********" at bounding box center [706, 174] width 338 height 33
type input "**********"
click at [844, 227] on span "送出" at bounding box center [848, 224] width 21 height 12
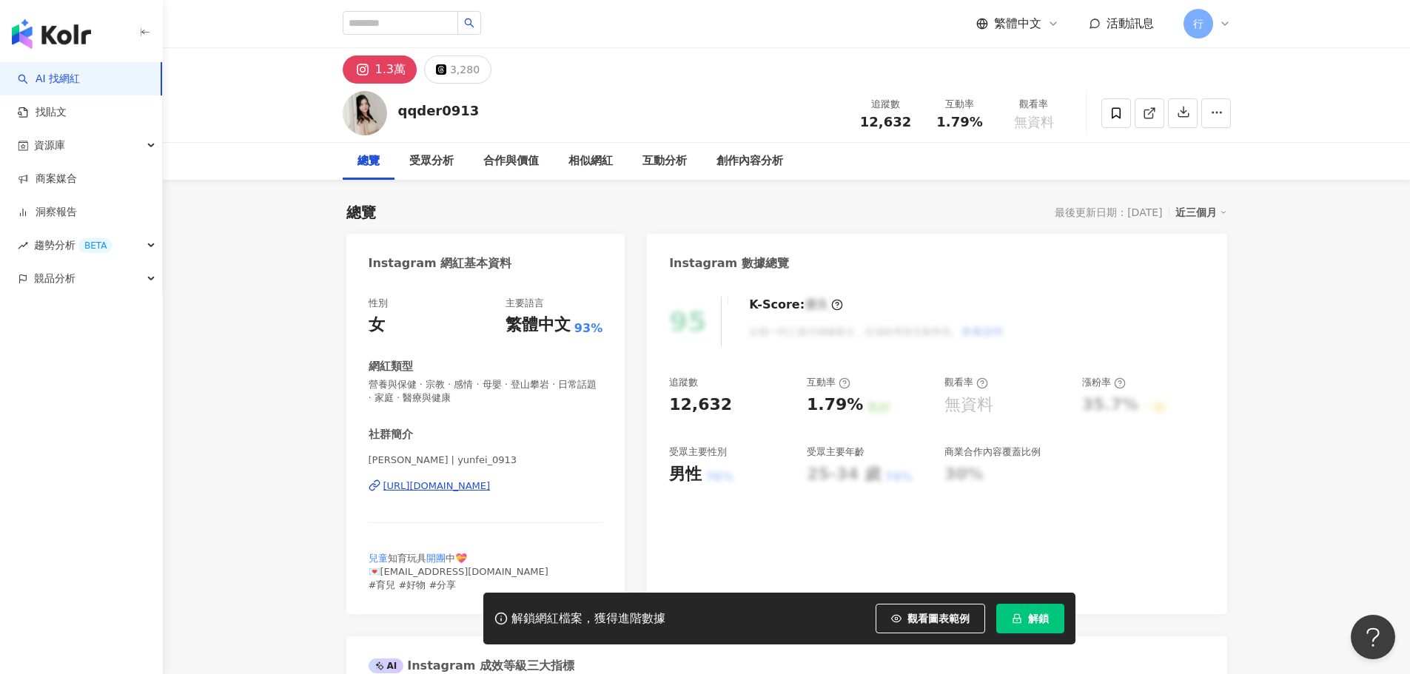
click at [447, 485] on div "https://www.instagram.com/yunfei_0913/" at bounding box center [437, 486] width 107 height 13
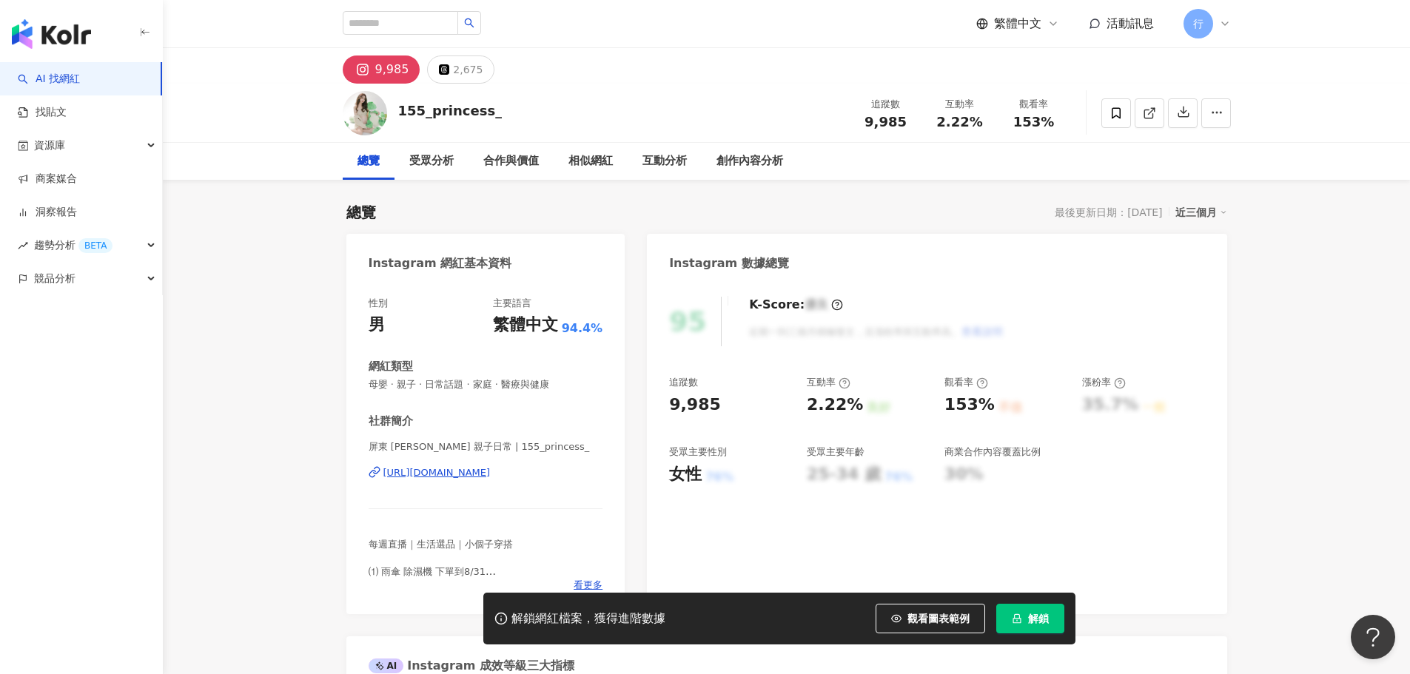
click at [489, 472] on div "https://www.instagram.com/155_princess_/" at bounding box center [437, 472] width 107 height 13
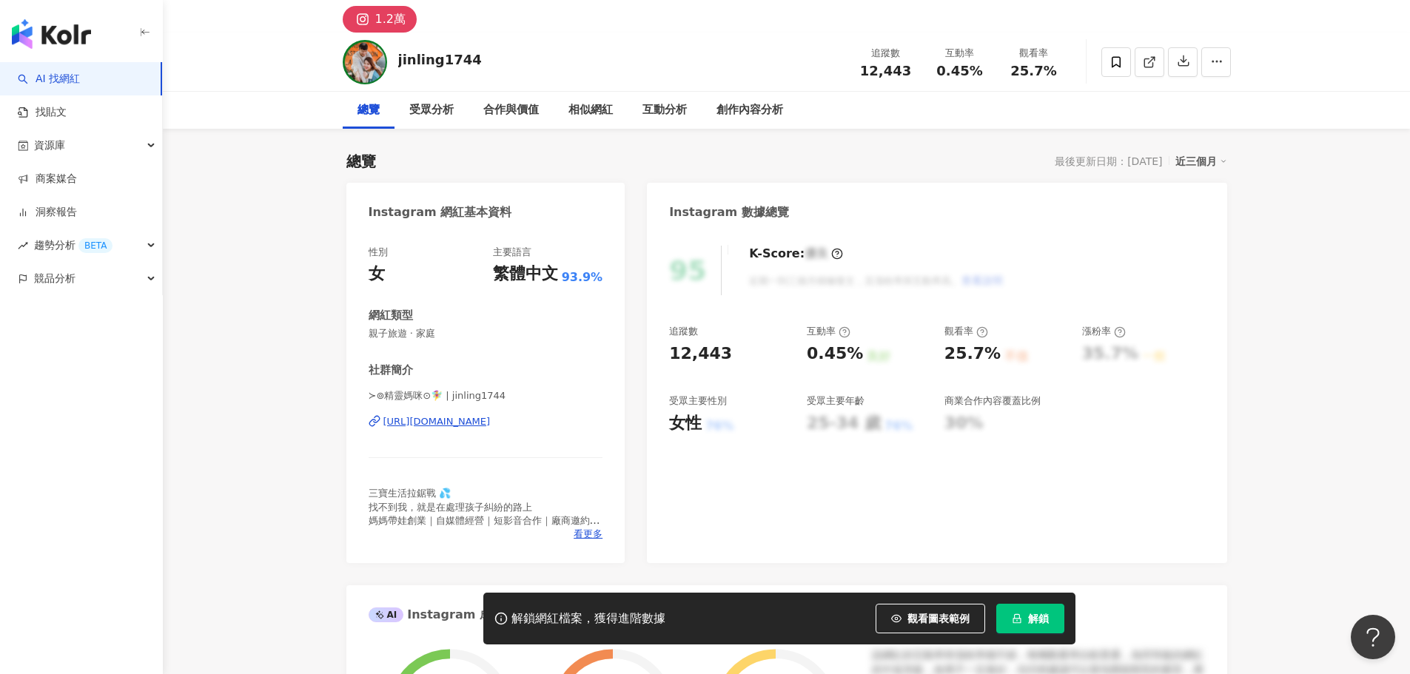
scroll to position [74, 0]
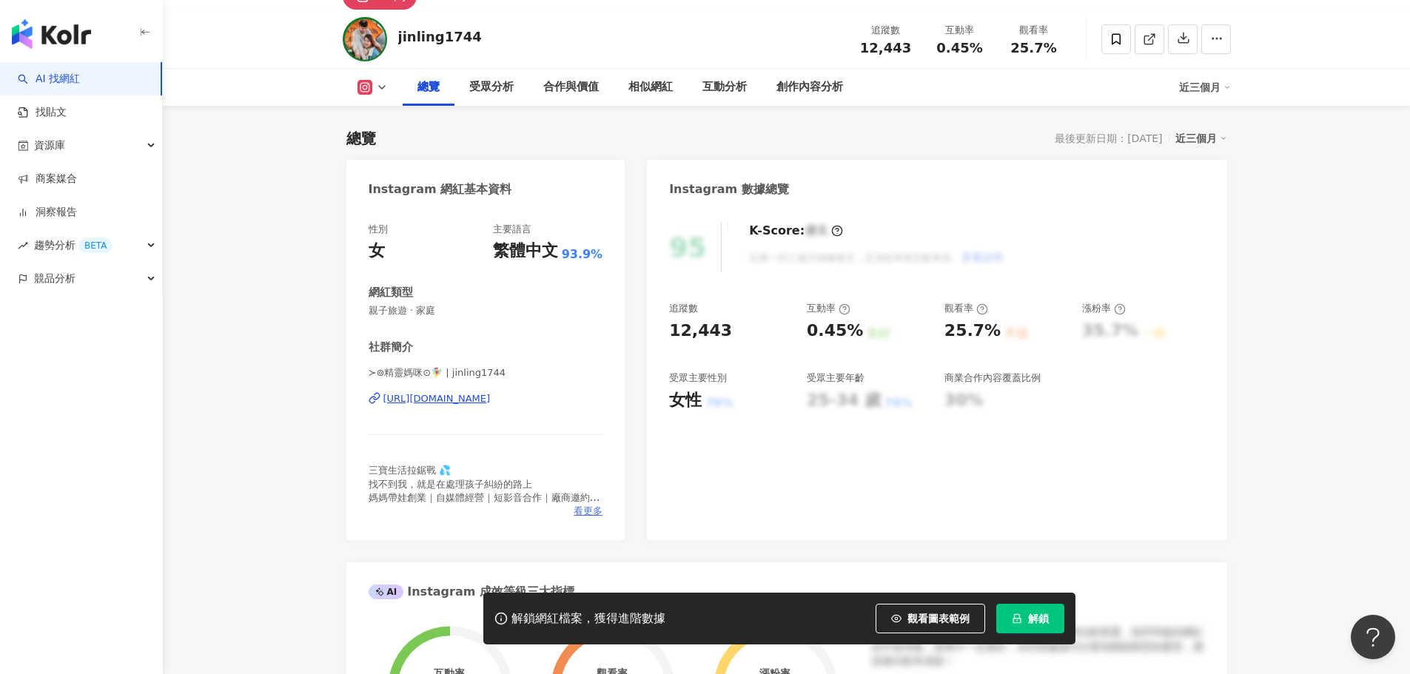
click at [584, 507] on span "看更多" at bounding box center [588, 511] width 29 height 13
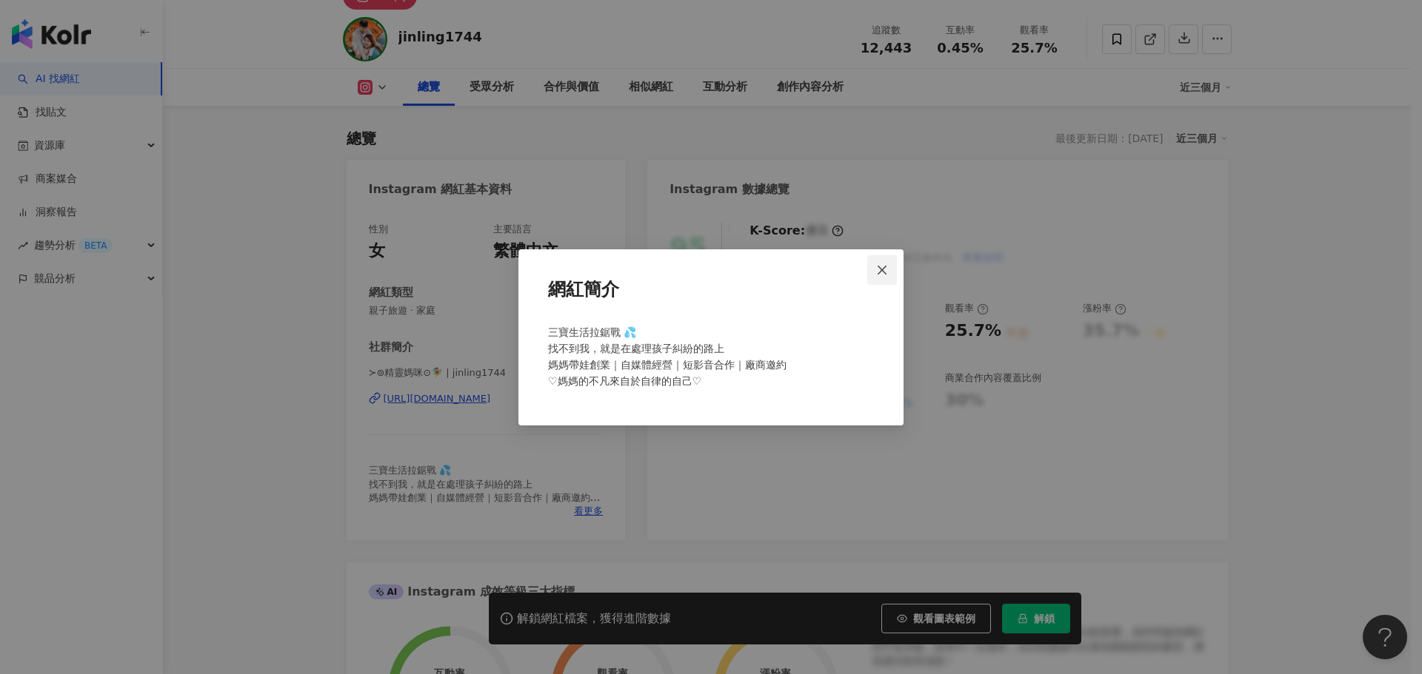
click at [884, 272] on icon "close" at bounding box center [881, 270] width 9 height 9
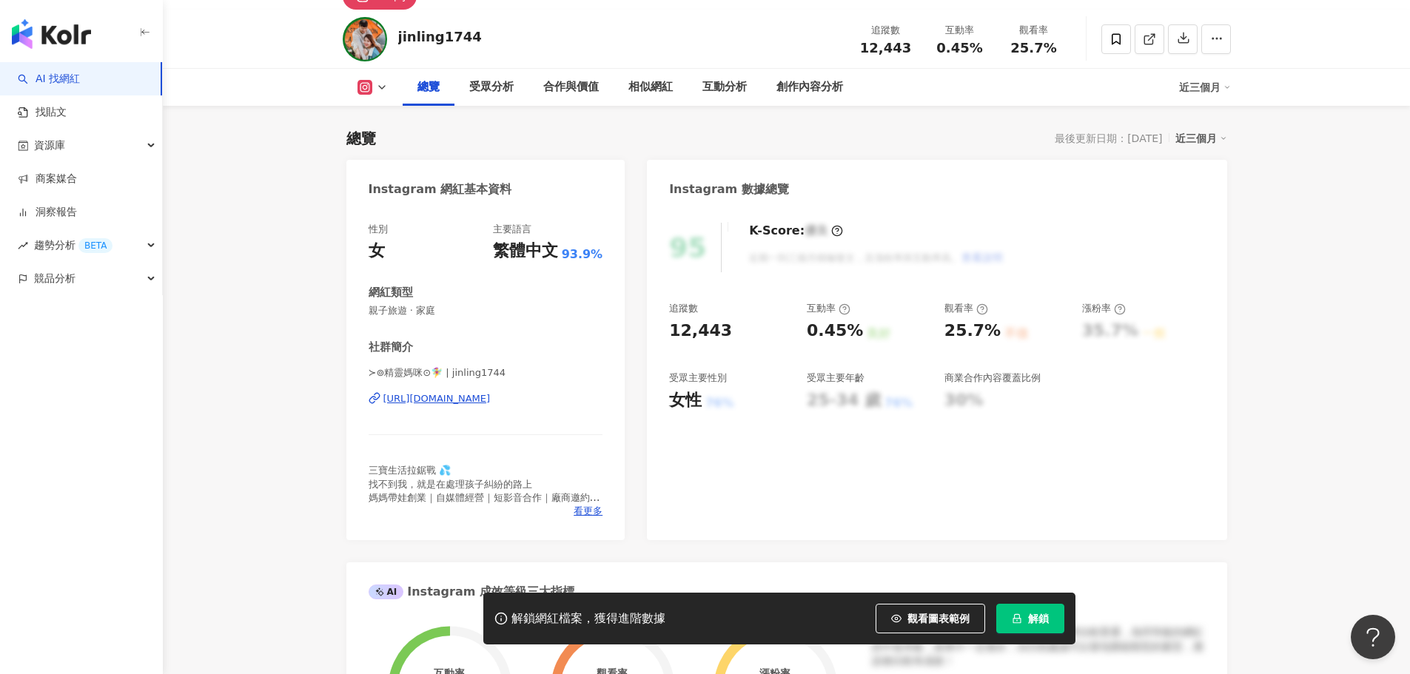
click at [447, 402] on div "https://www.instagram.com/jinling1744/" at bounding box center [437, 398] width 107 height 13
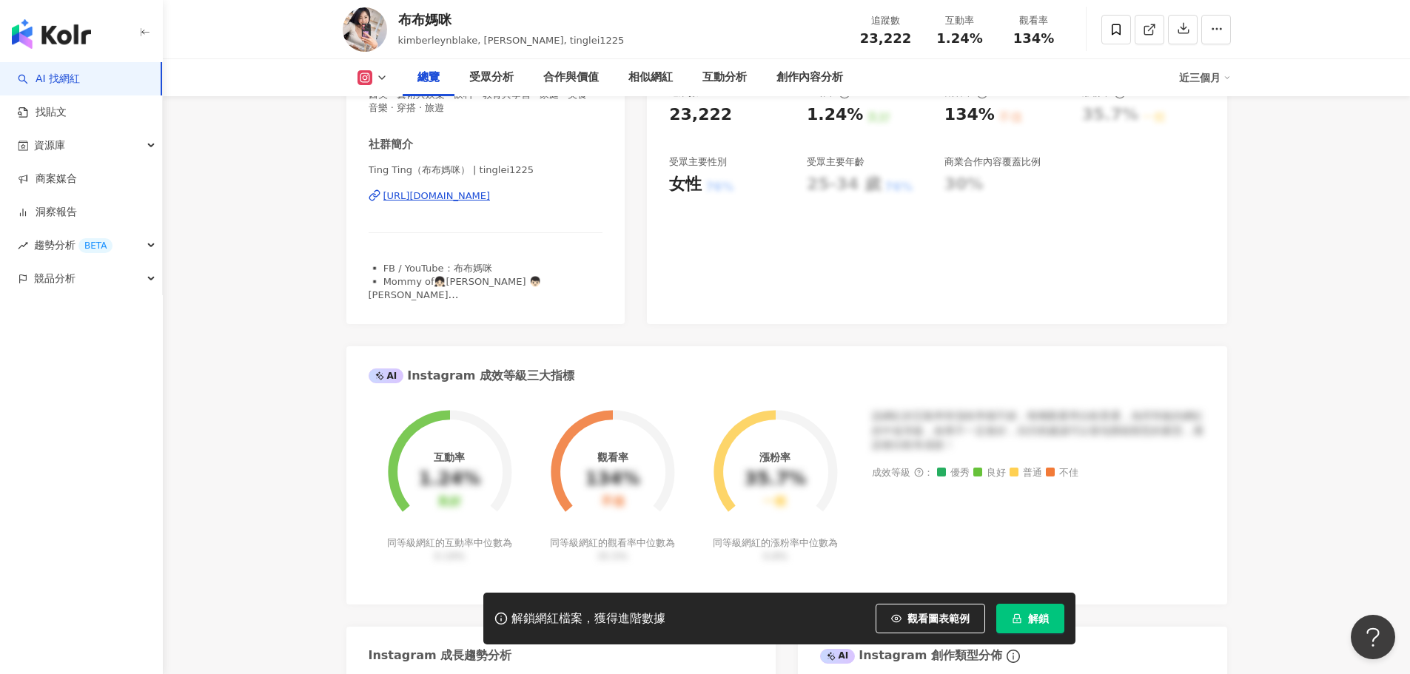
scroll to position [296, 0]
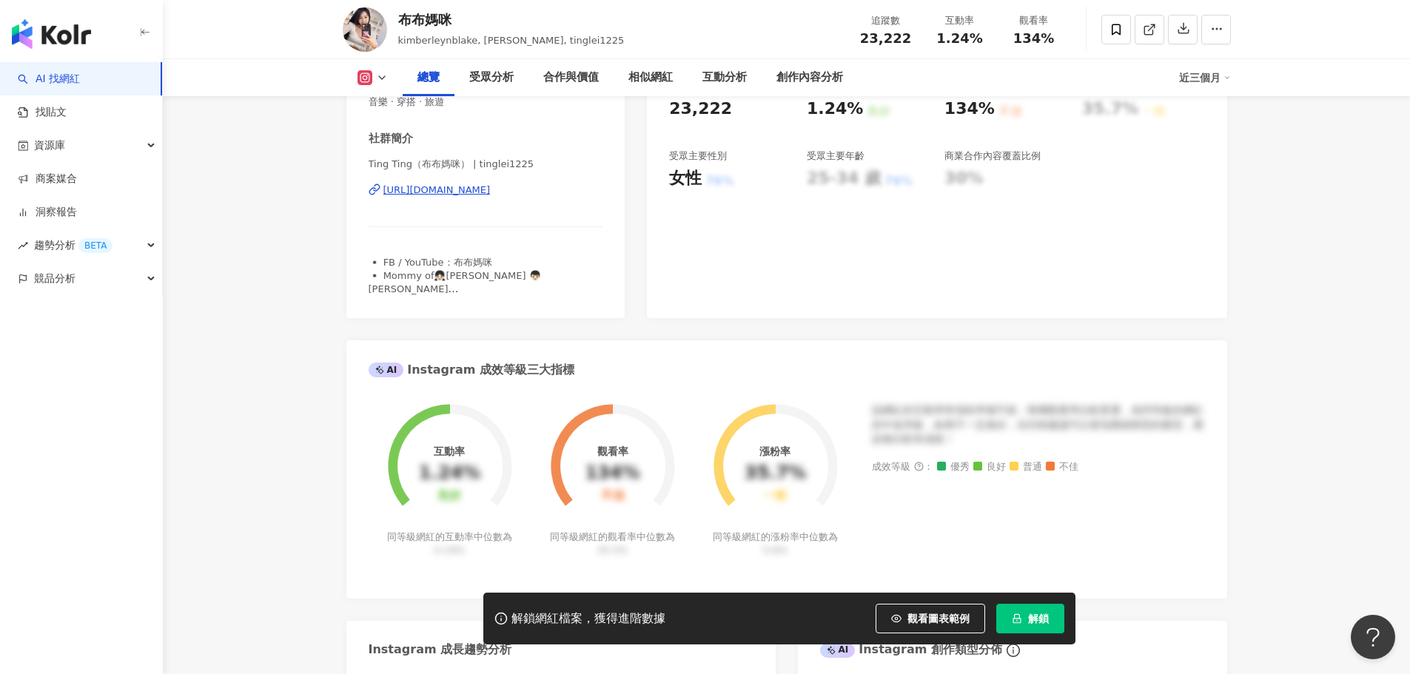
click at [462, 187] on div "[URL][DOMAIN_NAME]" at bounding box center [437, 190] width 107 height 13
